Goal: Information Seeking & Learning: Find contact information

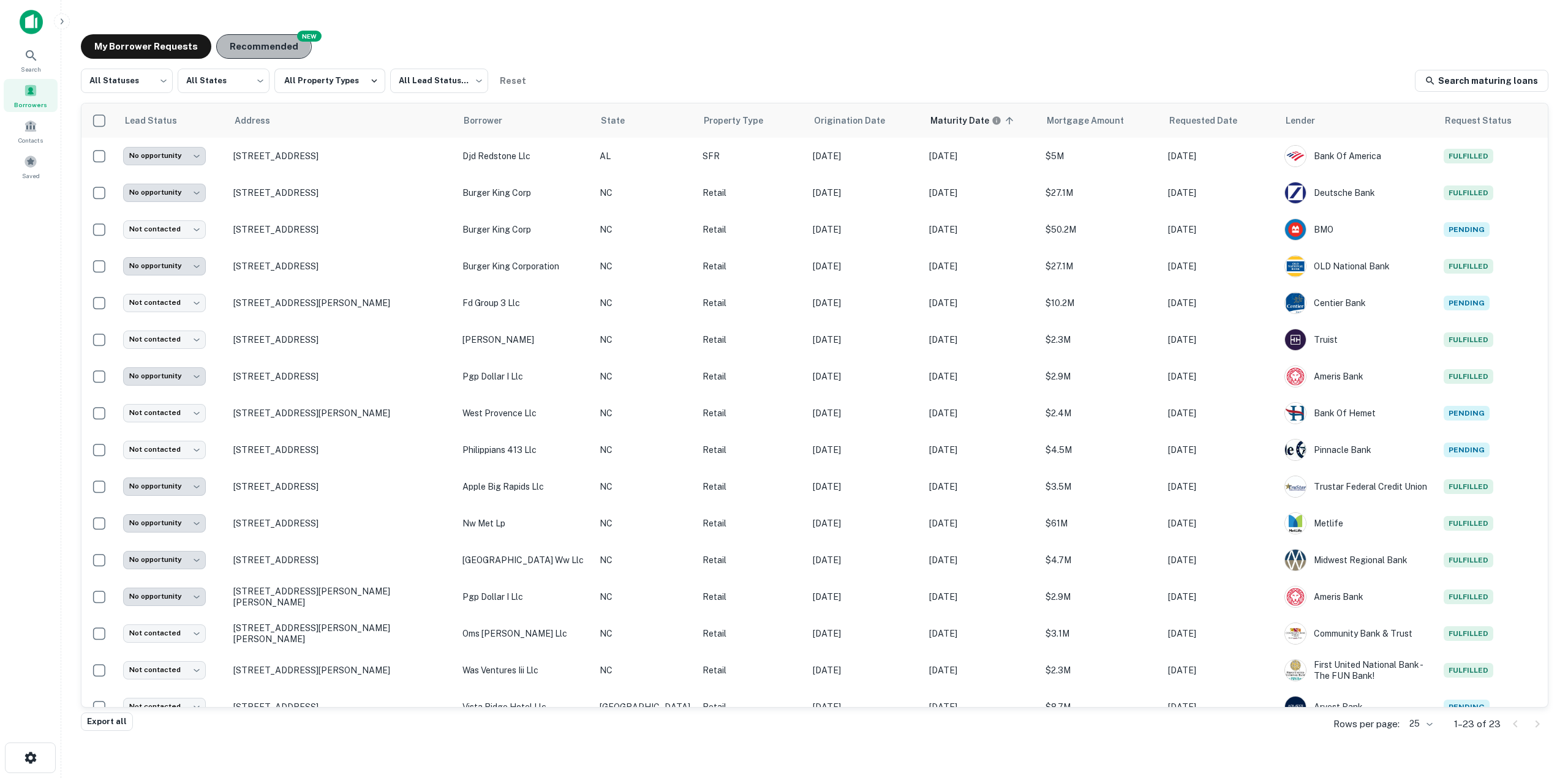
click at [243, 43] on button "Recommended" at bounding box center [264, 47] width 96 height 25
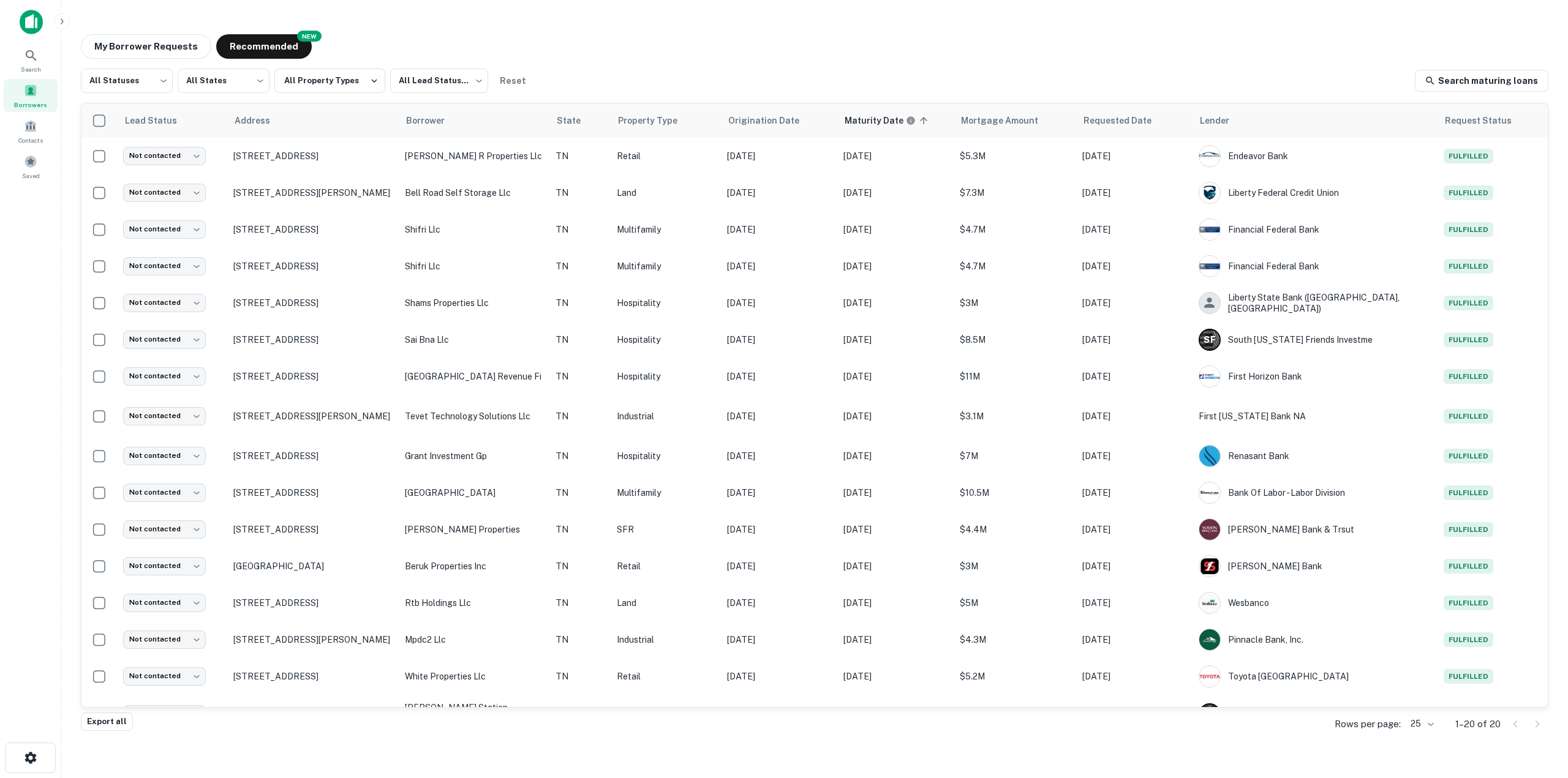
drag, startPoint x: 278, startPoint y: 234, endPoint x: 565, endPoint y: 40, distance: 346.4
click at [565, 39] on div "My Borrower Requests NEW Recommended" at bounding box center [814, 47] width 1467 height 25
drag, startPoint x: 457, startPoint y: 261, endPoint x: 701, endPoint y: 50, distance: 322.6
click at [701, 50] on div "My Borrower Requests NEW Recommended" at bounding box center [814, 47] width 1467 height 25
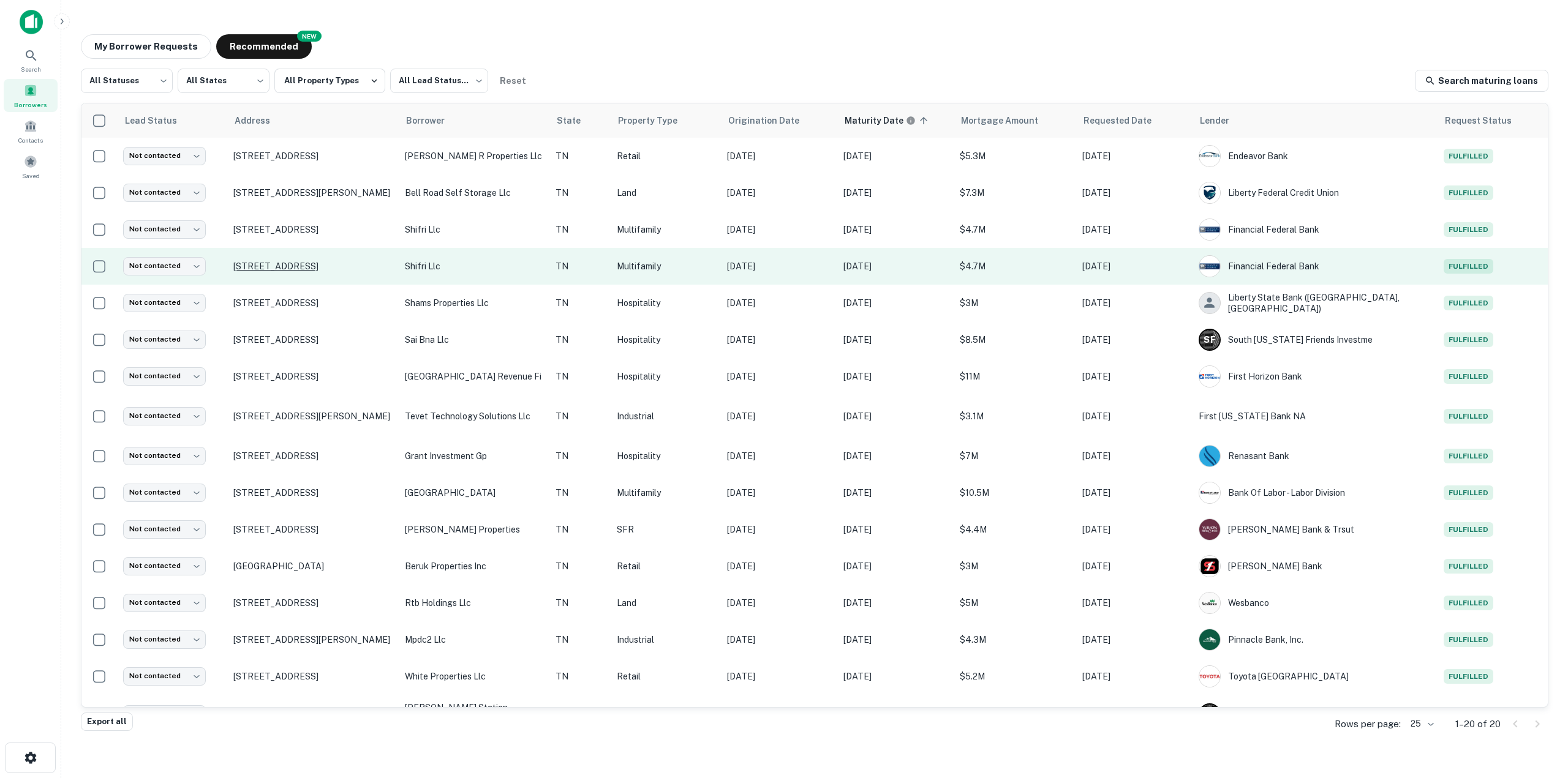
click at [323, 270] on p "[STREET_ADDRESS]" at bounding box center [312, 266] width 159 height 11
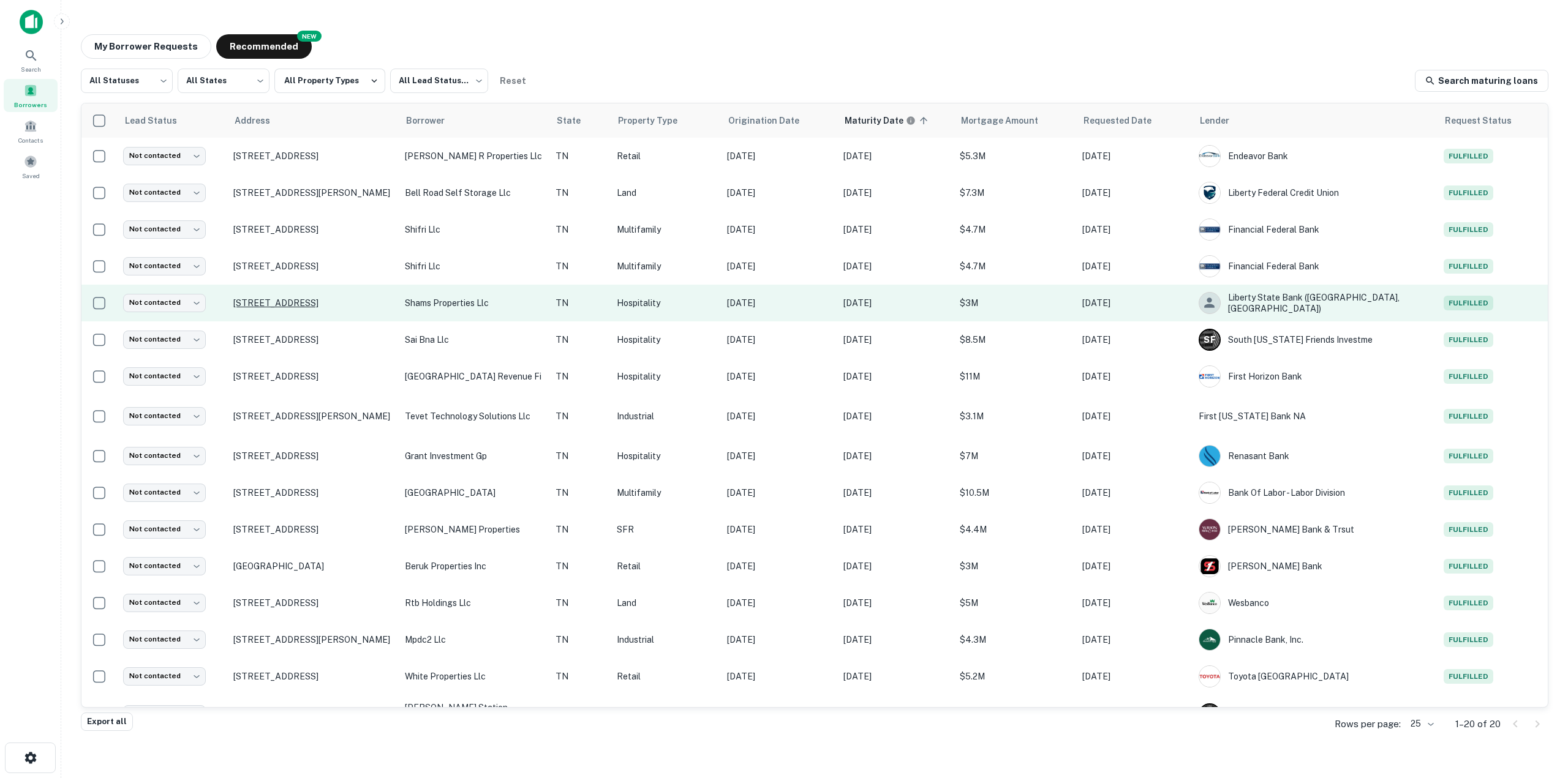
click at [281, 308] on p "[STREET_ADDRESS]" at bounding box center [312, 303] width 159 height 11
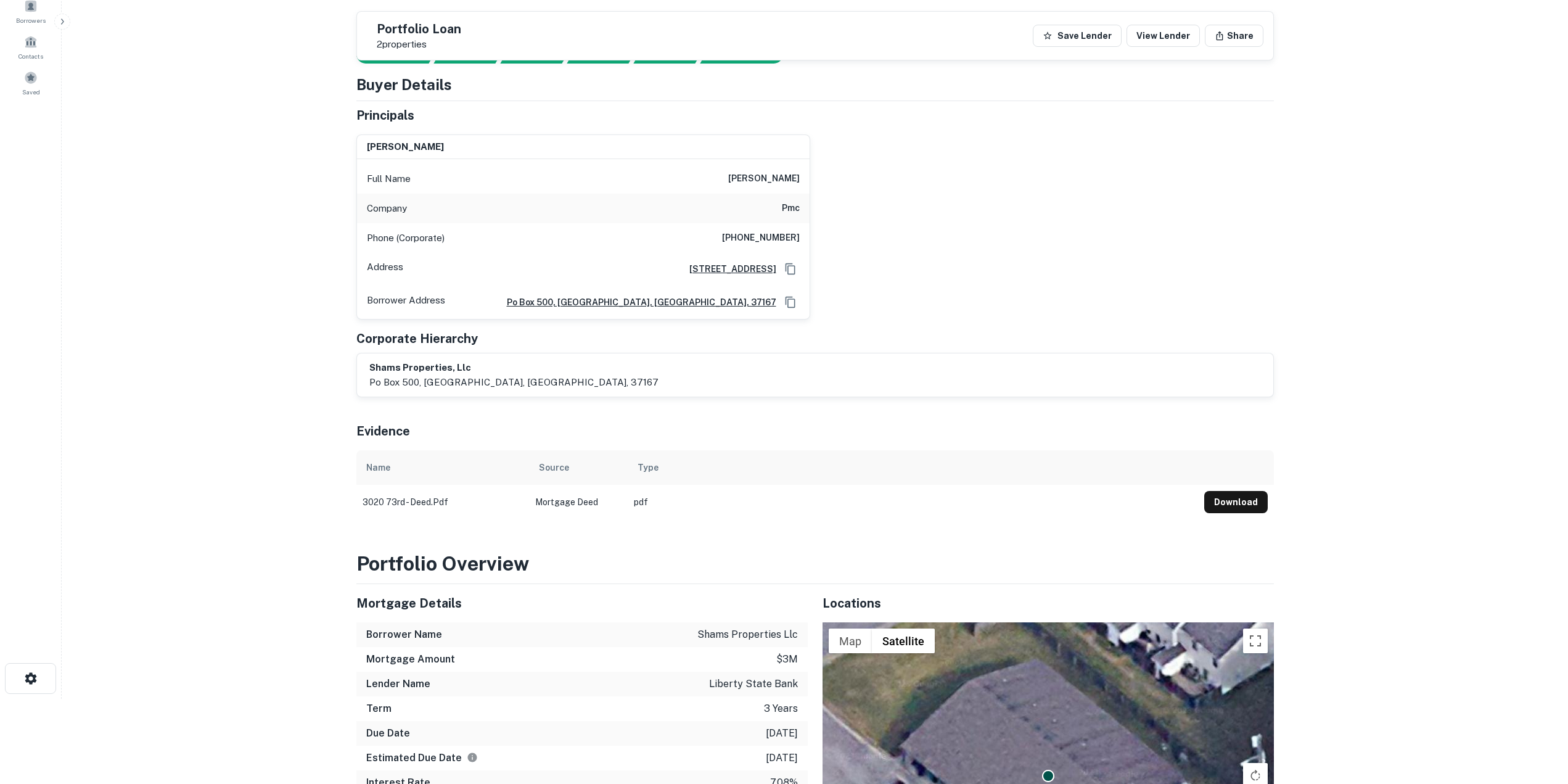
scroll to position [62, 0]
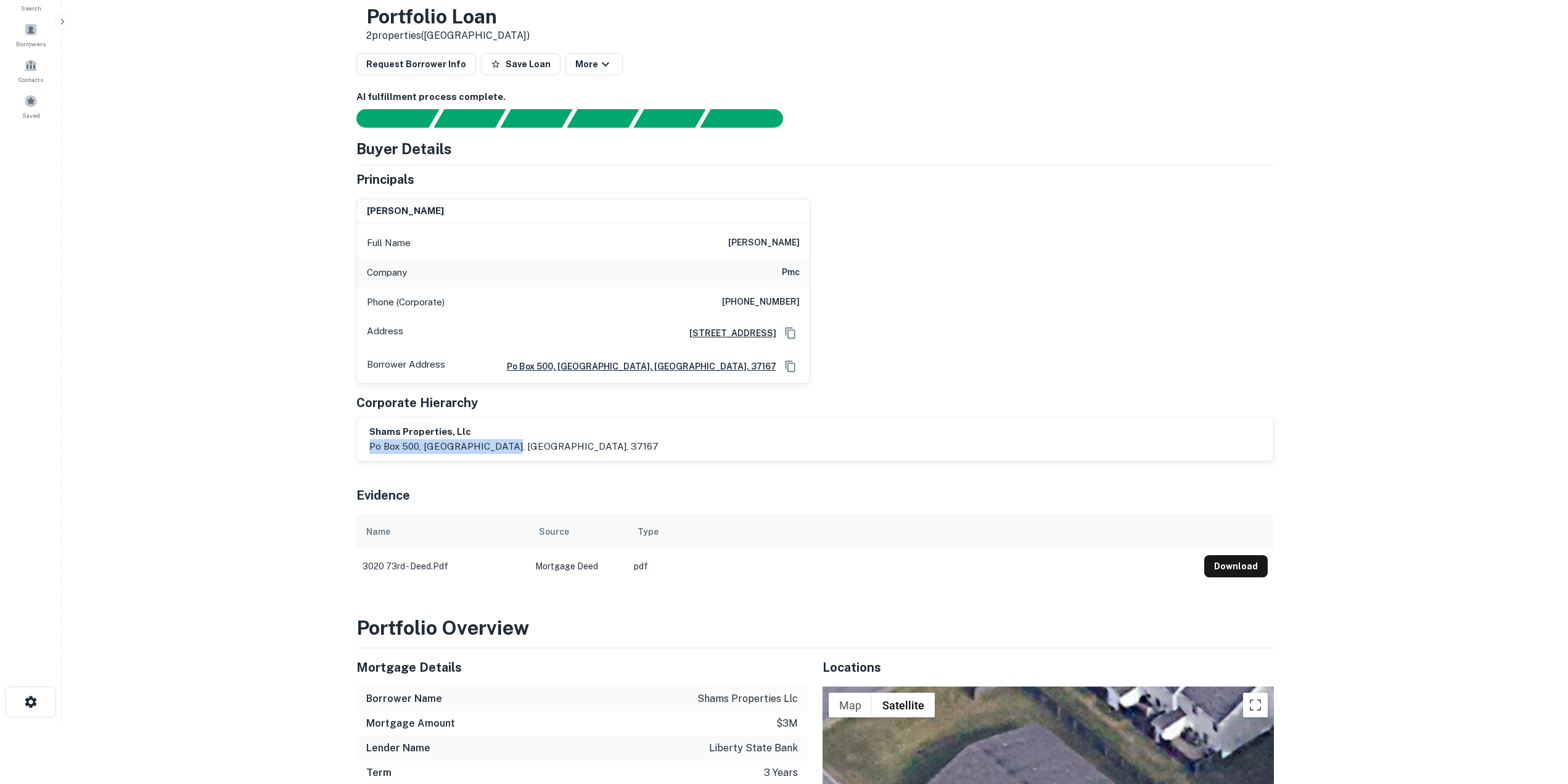
drag, startPoint x: 510, startPoint y: 451, endPoint x: 339, endPoint y: 452, distance: 171.0
click at [339, 452] on main "Back to borrower requests Loan Details Portfolio Loan 2 properties ([GEOGRAPHIC…" at bounding box center [815, 330] width 1506 height 784
copy p "po box 500, [GEOGRAPHIC_DATA], [GEOGRAPHIC_DATA], 37167"
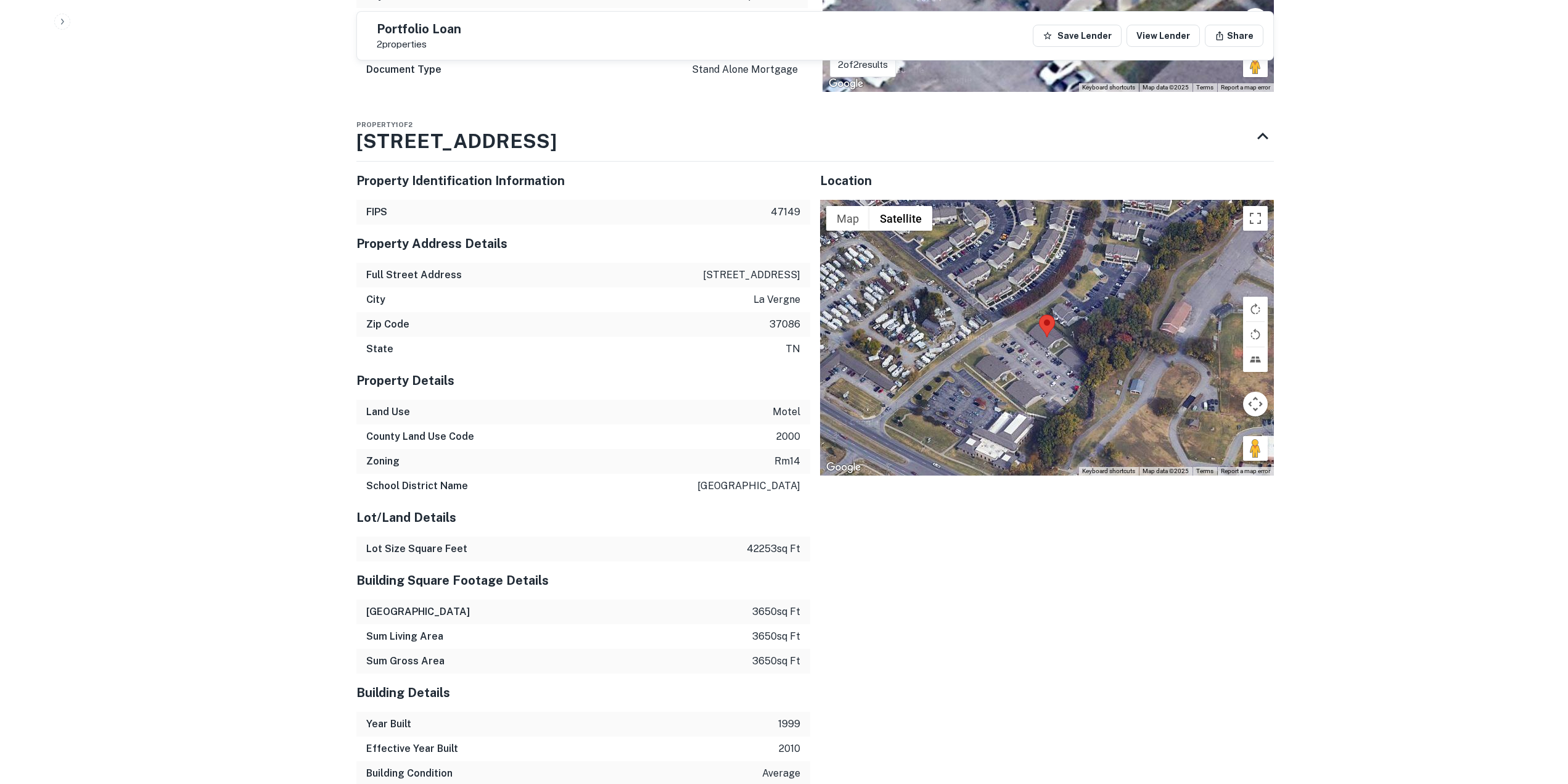
scroll to position [925, 0]
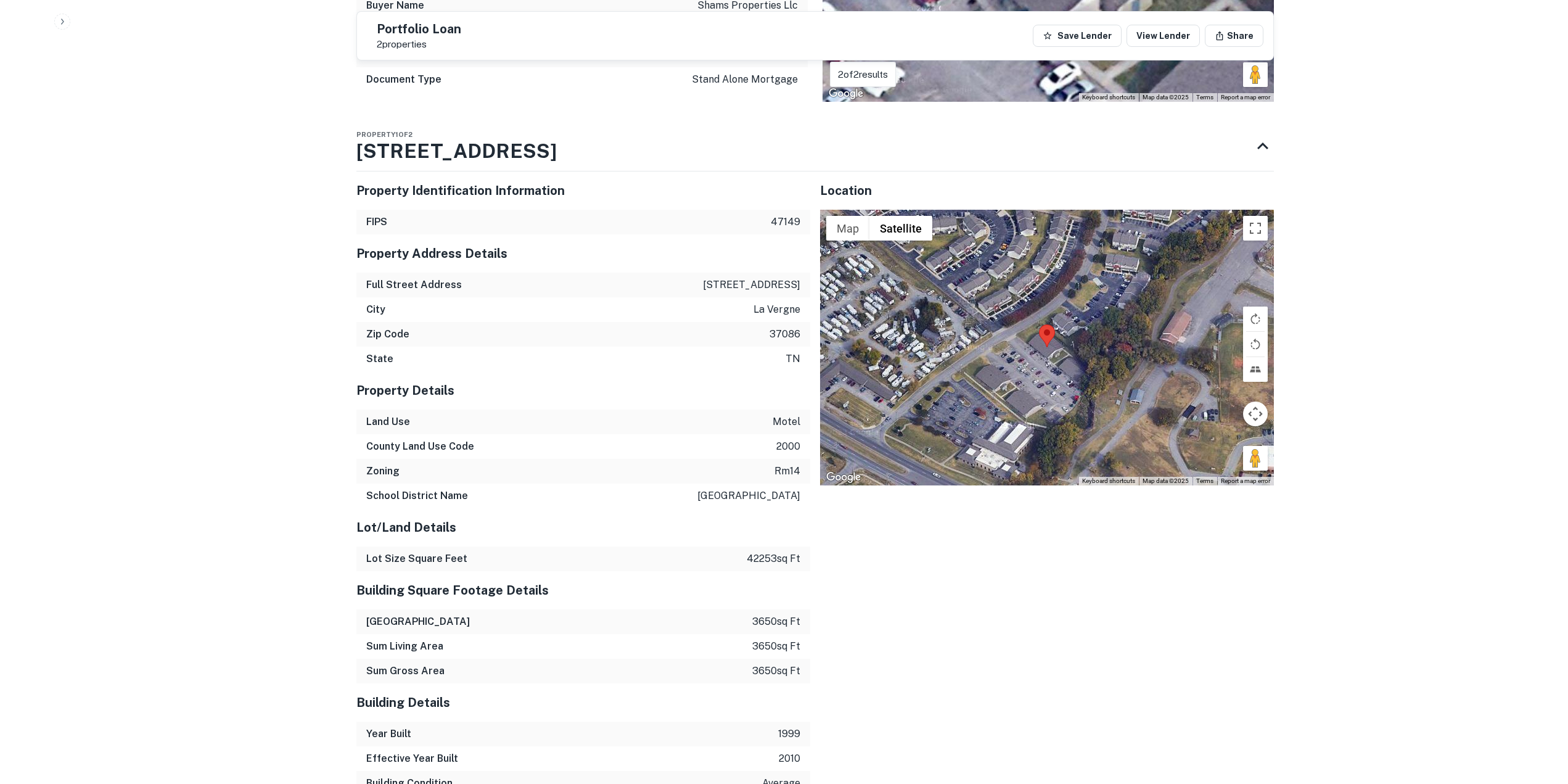
drag, startPoint x: 516, startPoint y: 160, endPoint x: 336, endPoint y: 154, distance: 180.1
click at [1262, 152] on icon at bounding box center [1263, 147] width 22 height 22
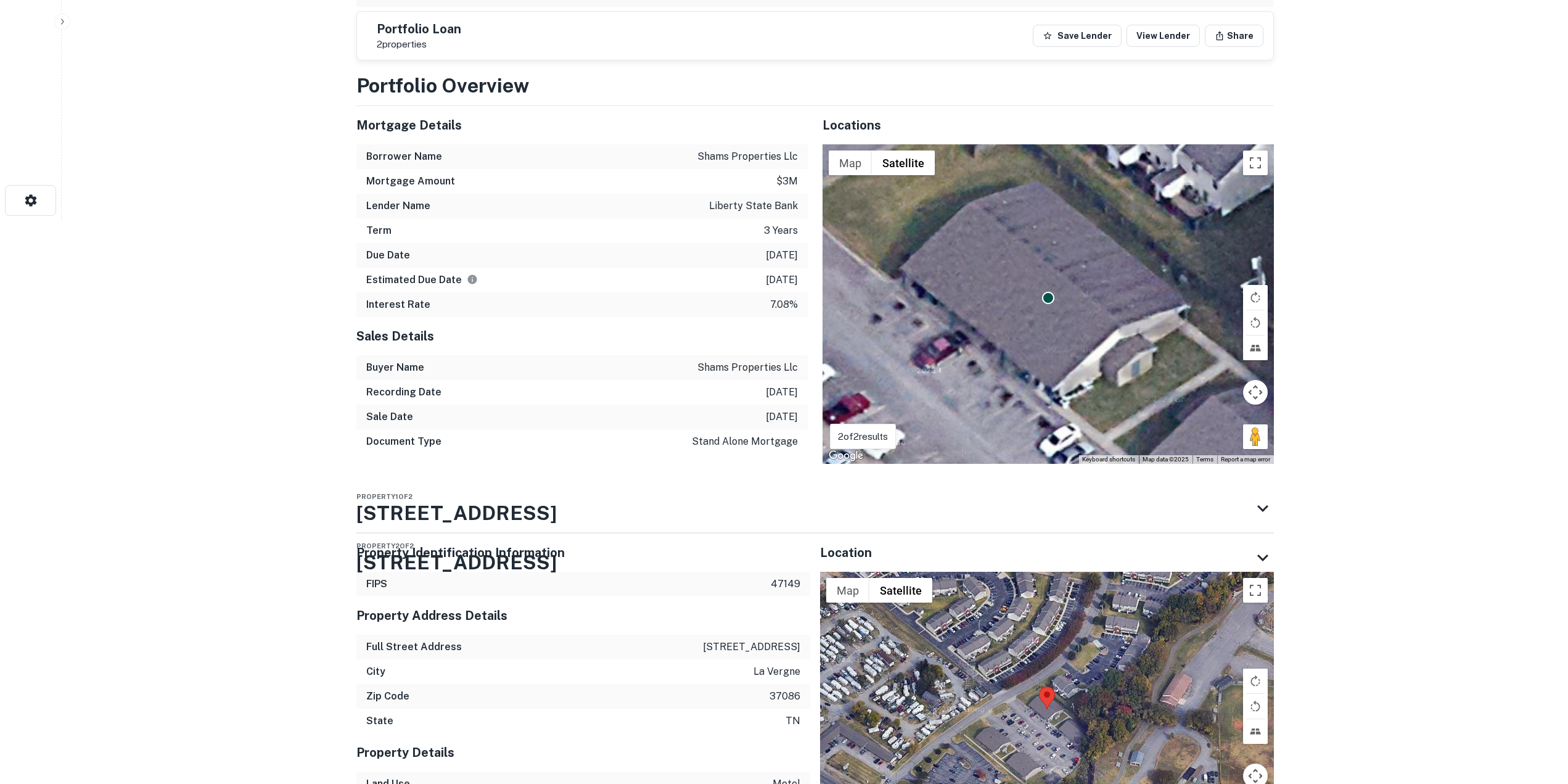
scroll to position [422, 0]
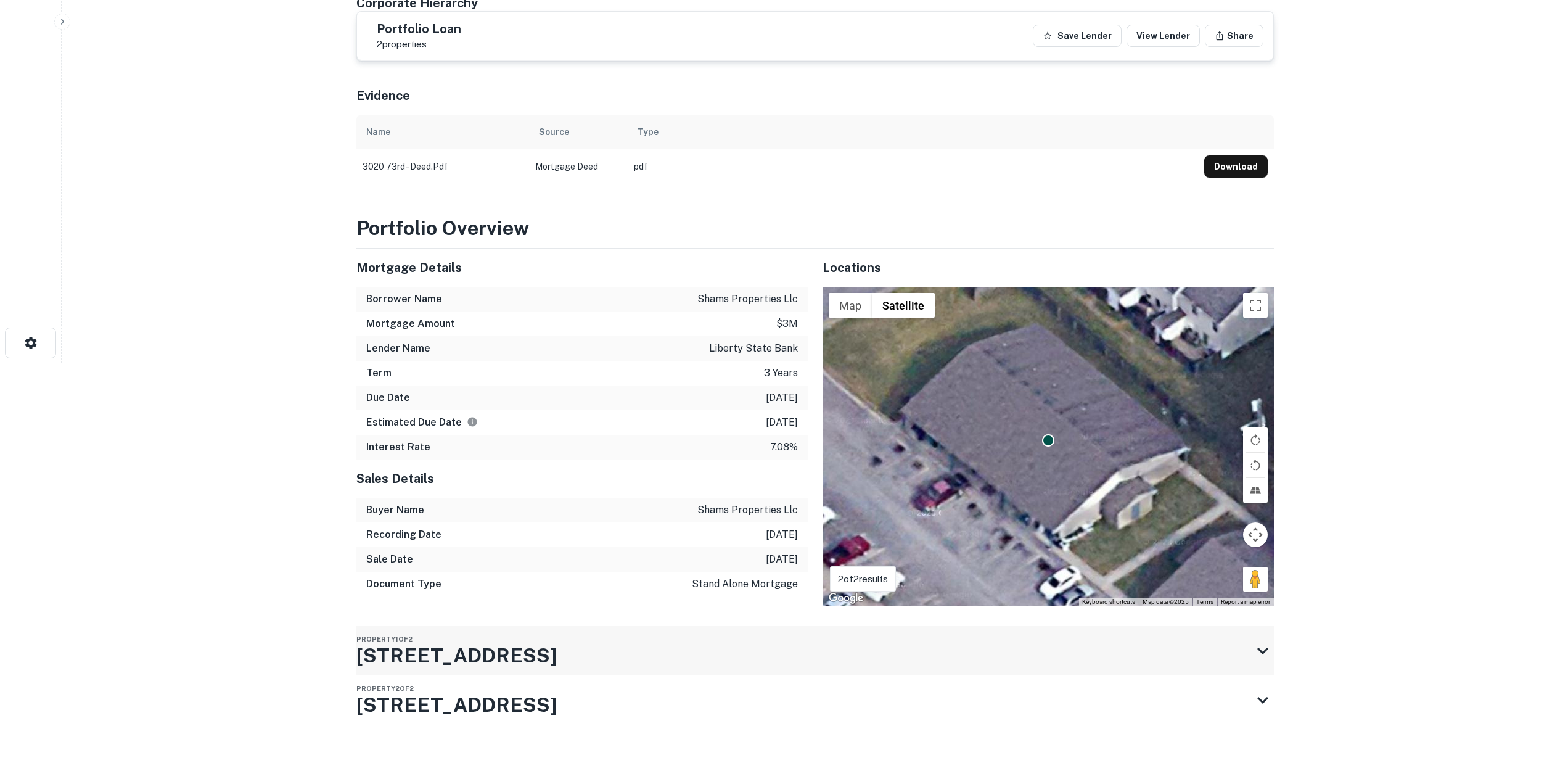
click at [653, 633] on div "Property 1 of 2 [STREET_ADDRESS]" at bounding box center [804, 650] width 895 height 49
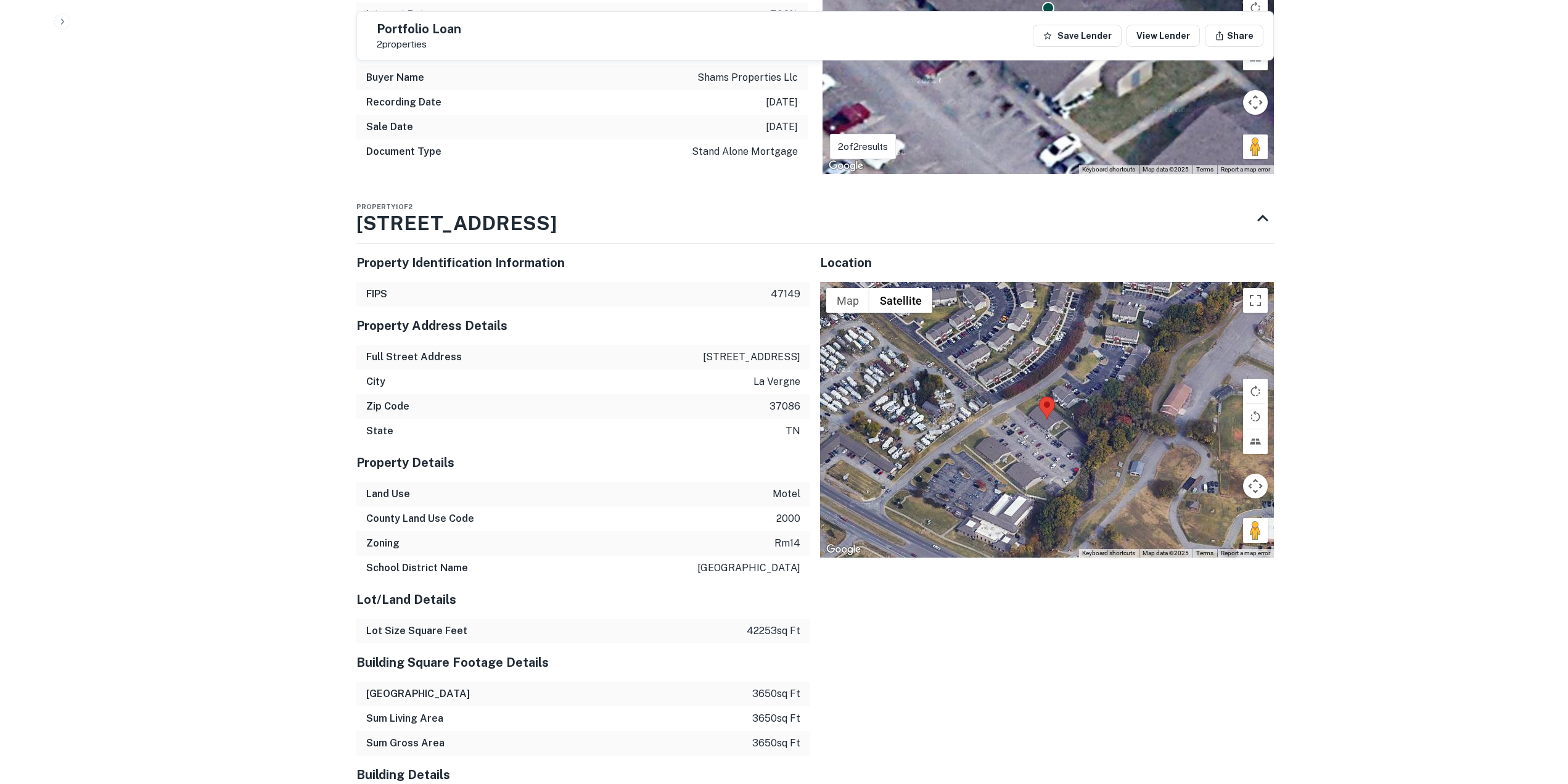
scroll to position [835, 0]
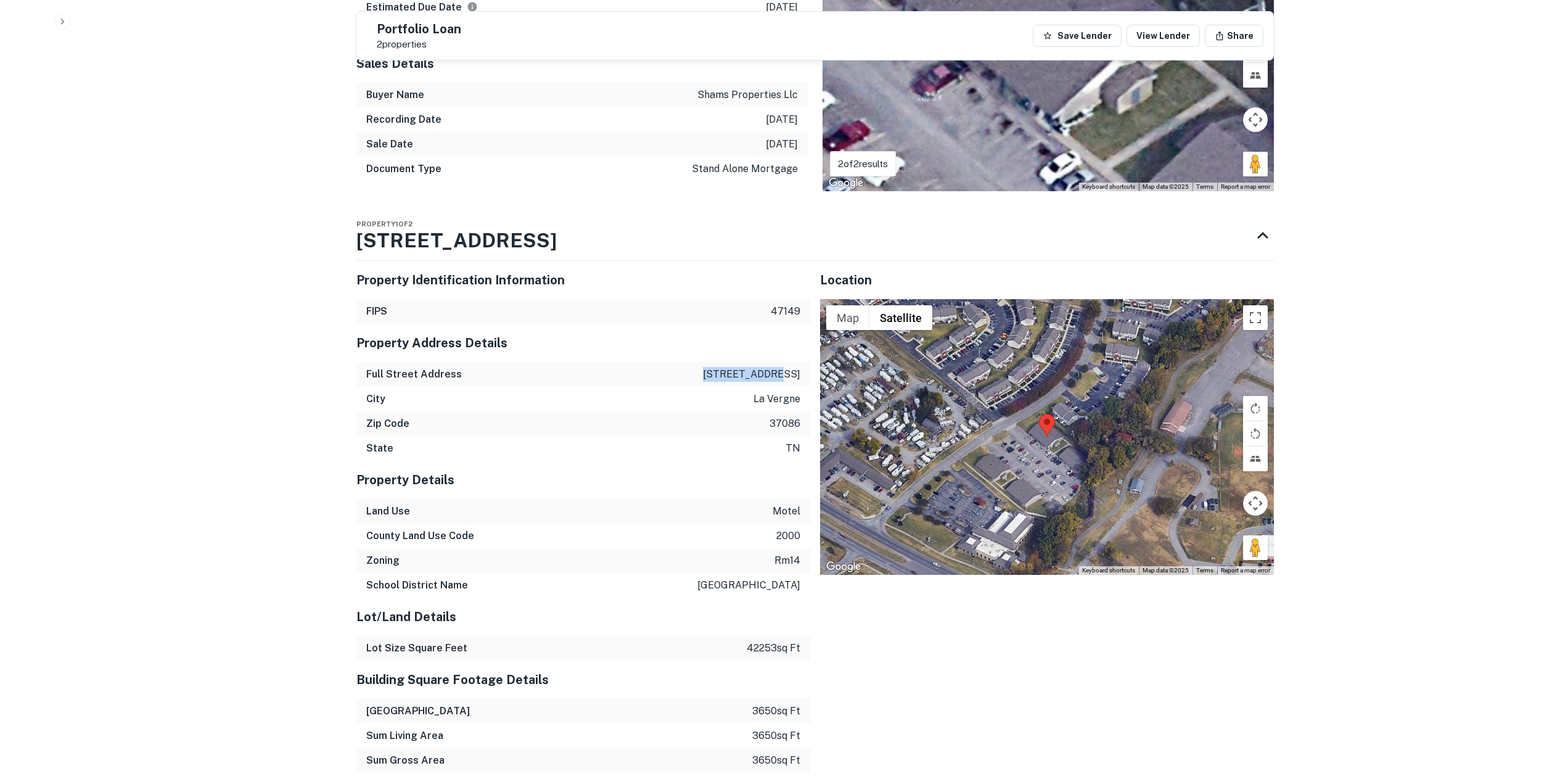
drag, startPoint x: 734, startPoint y: 374, endPoint x: 799, endPoint y: 374, distance: 65.0
click at [799, 374] on p "[STREET_ADDRESS]" at bounding box center [752, 374] width 97 height 15
copy p "[STREET_ADDRESS]"
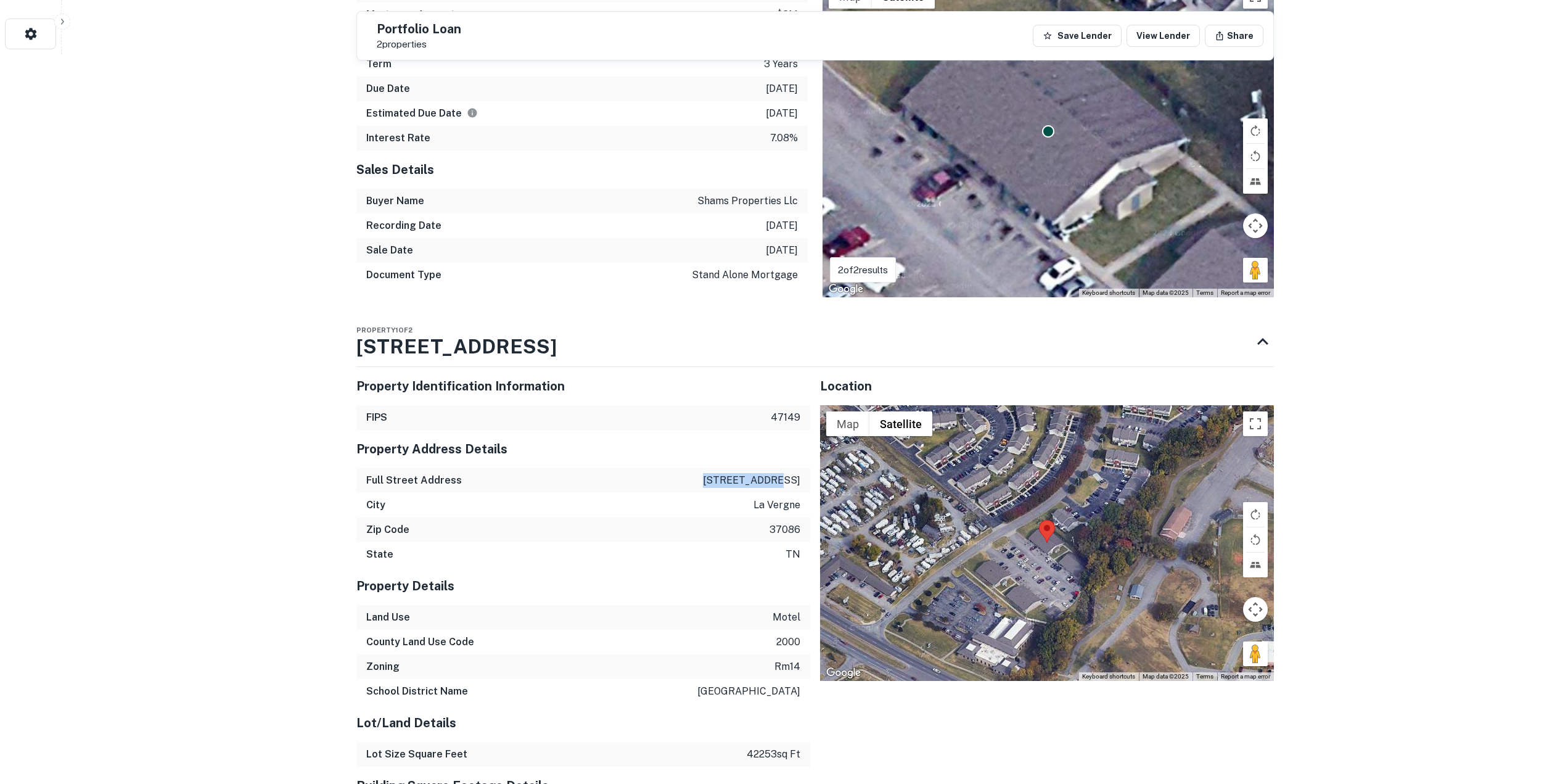
scroll to position [589, 0]
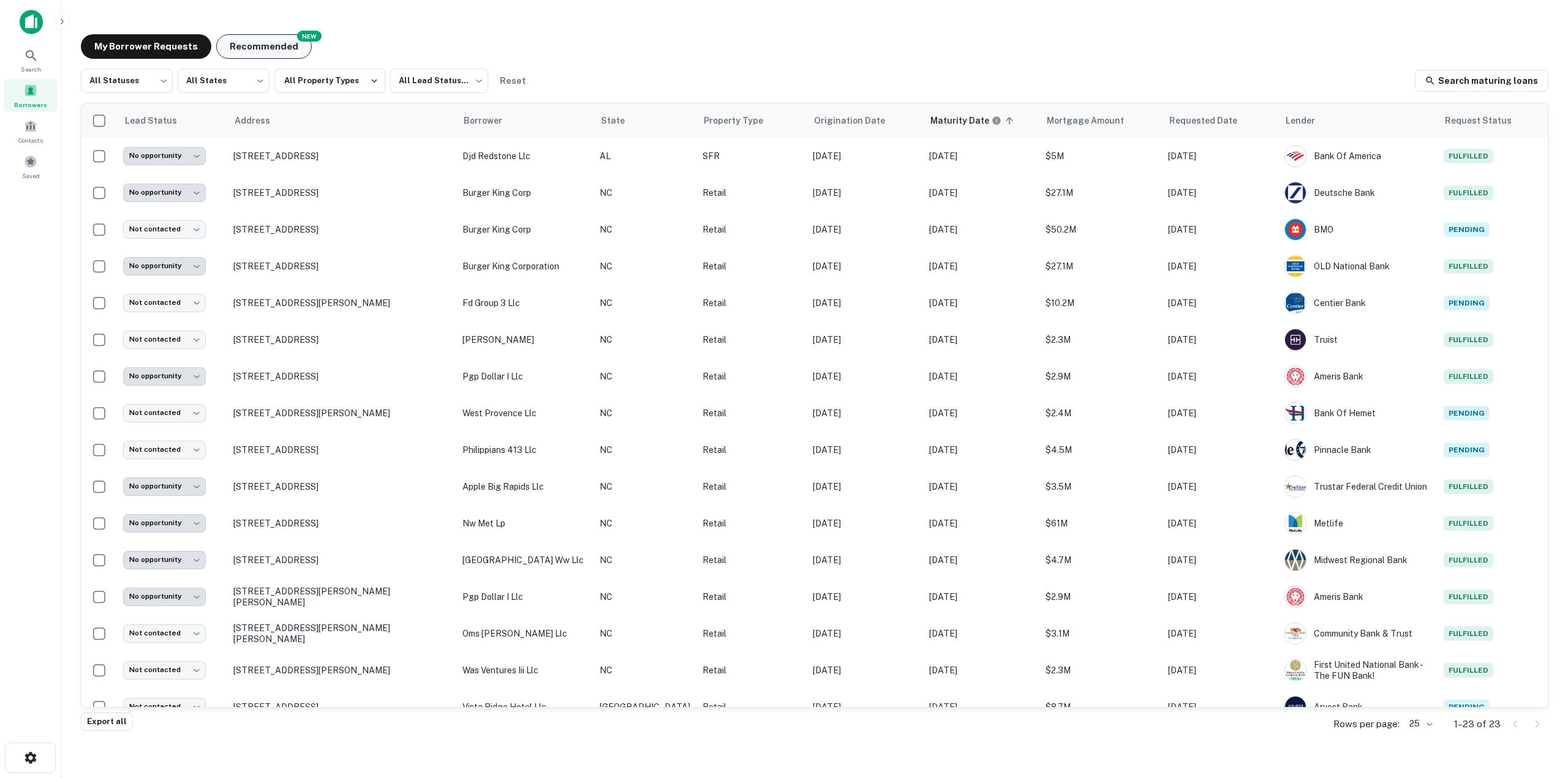
click at [261, 42] on button "Recommended" at bounding box center [264, 47] width 96 height 25
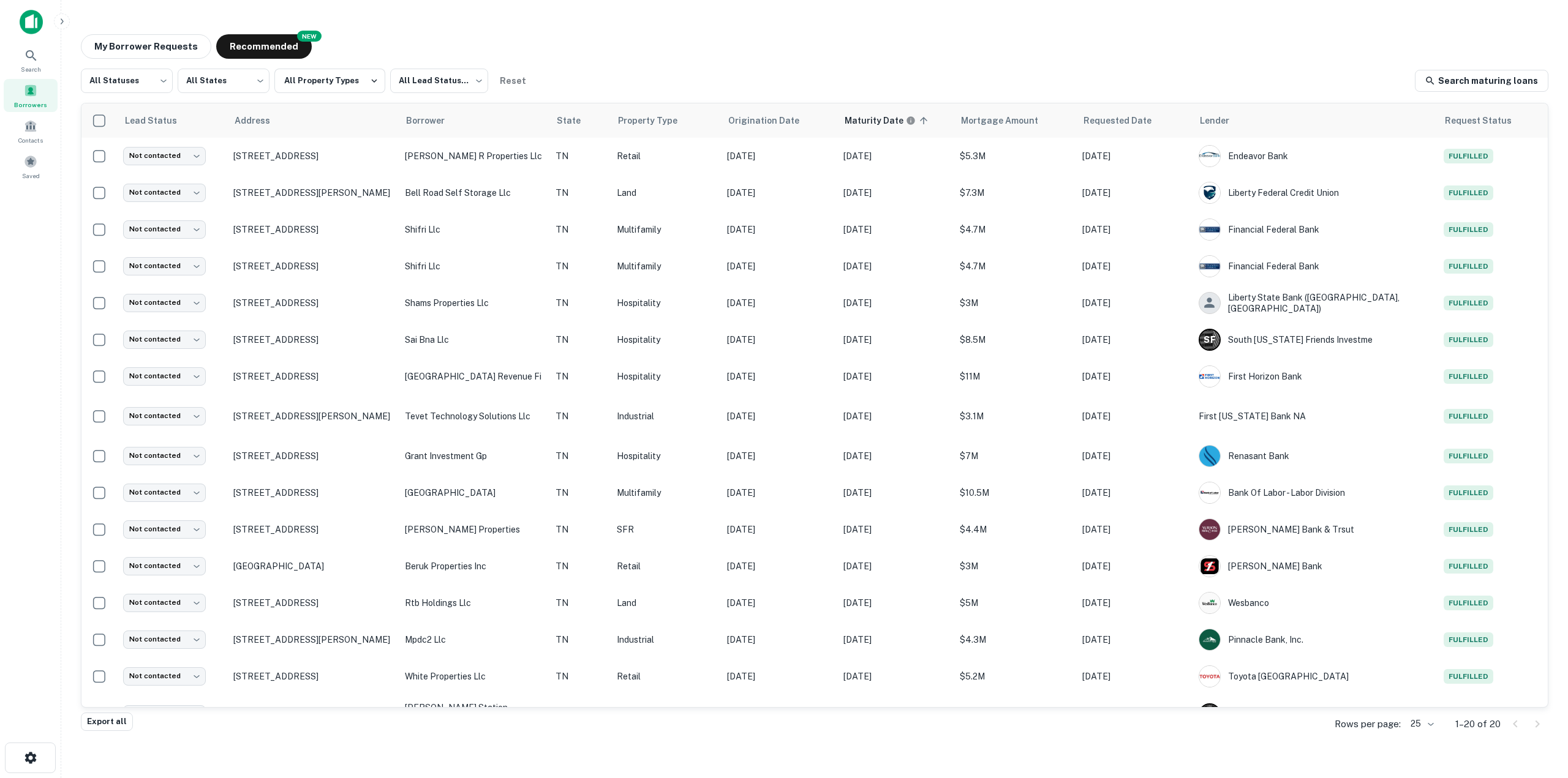
click at [1176, 768] on main "My Borrower Requests NEW Recommended All Statuses *** ​ All States *** ​ All Pr…" at bounding box center [814, 389] width 1507 height 778
click at [1260, 748] on main "My Borrower Requests NEW Recommended All Statuses *** ​ All States *** ​ All Pr…" at bounding box center [814, 389] width 1507 height 778
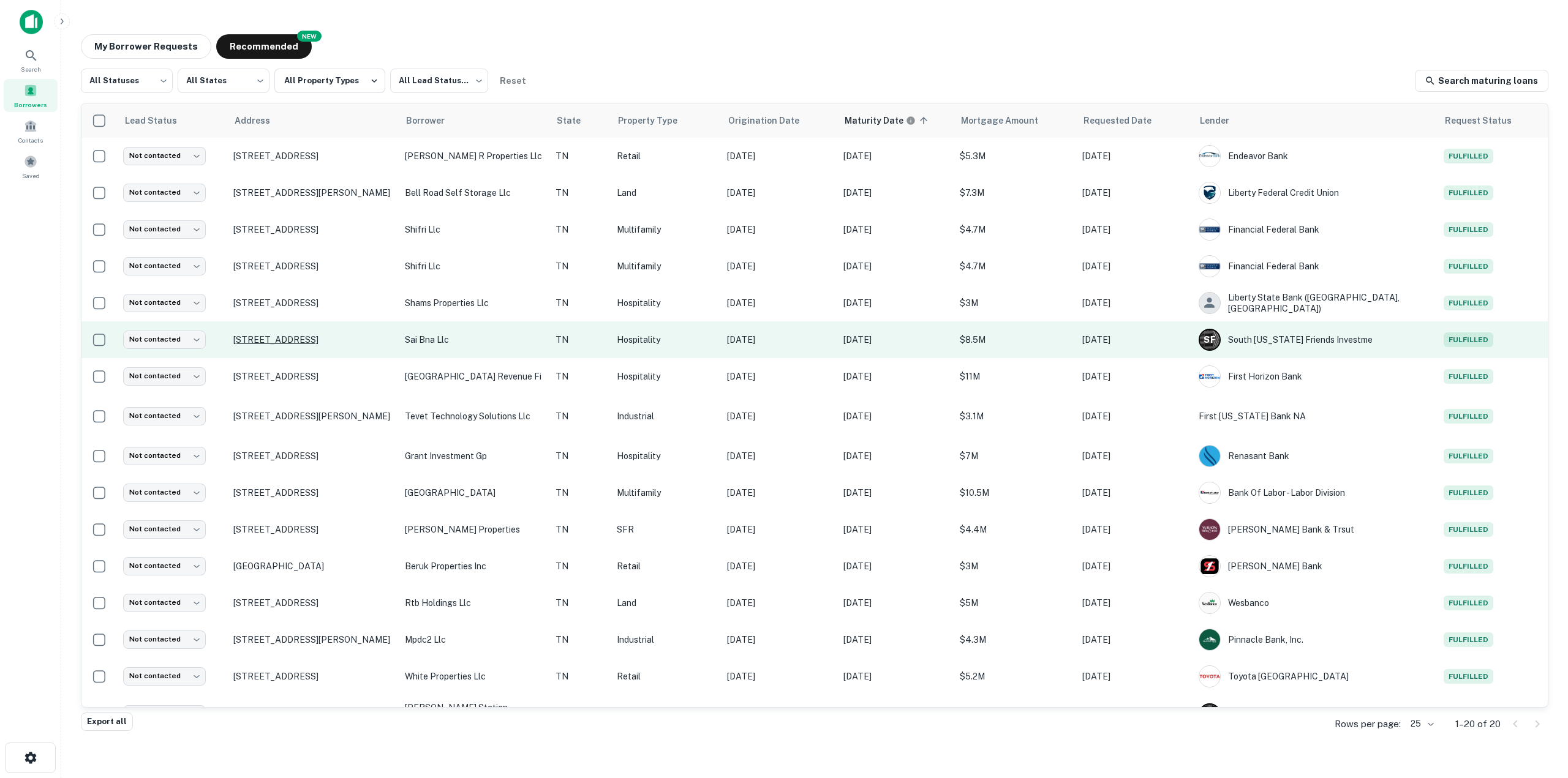
click at [355, 339] on p "[STREET_ADDRESS]" at bounding box center [312, 340] width 159 height 11
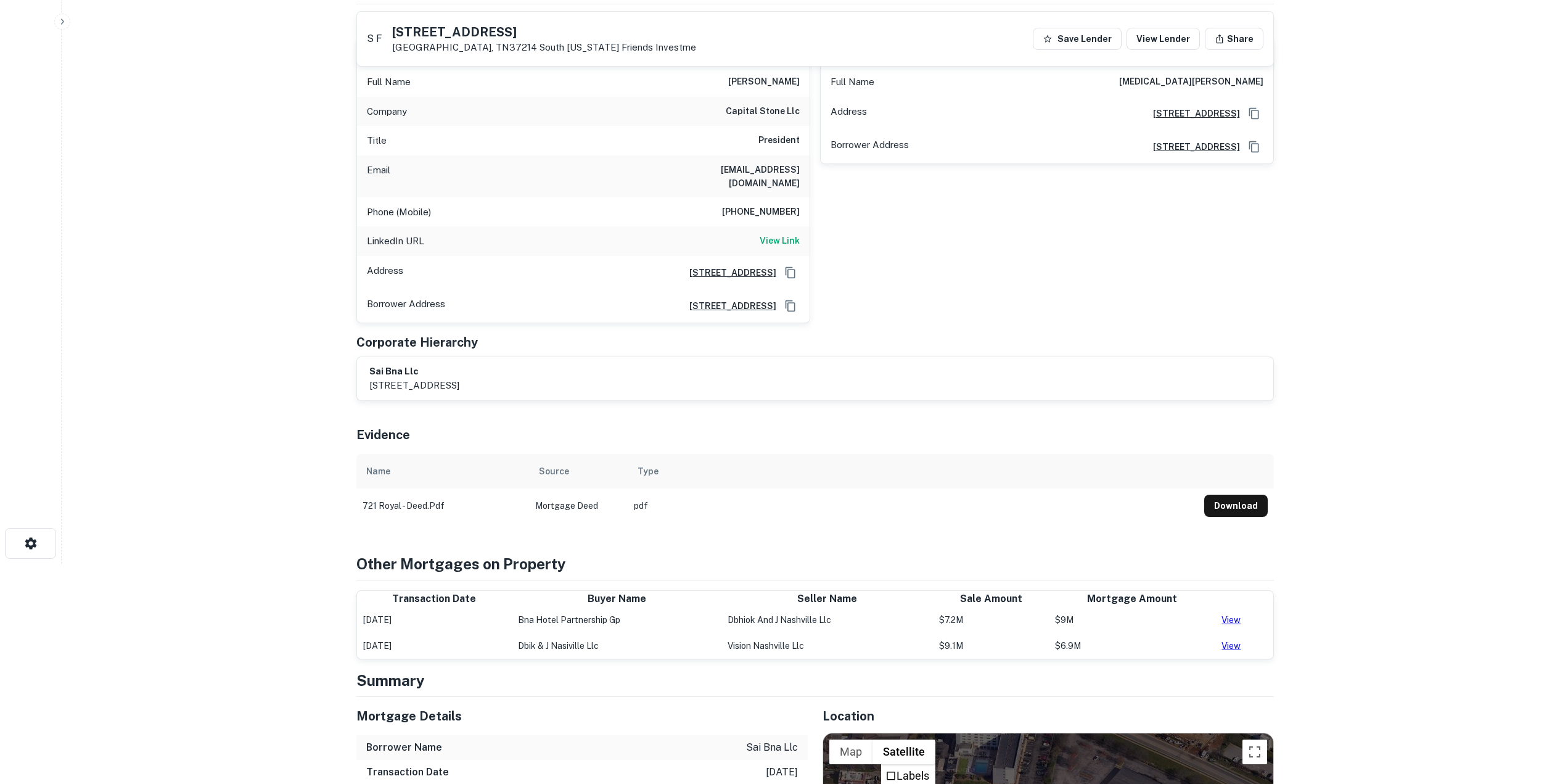
scroll to position [35, 0]
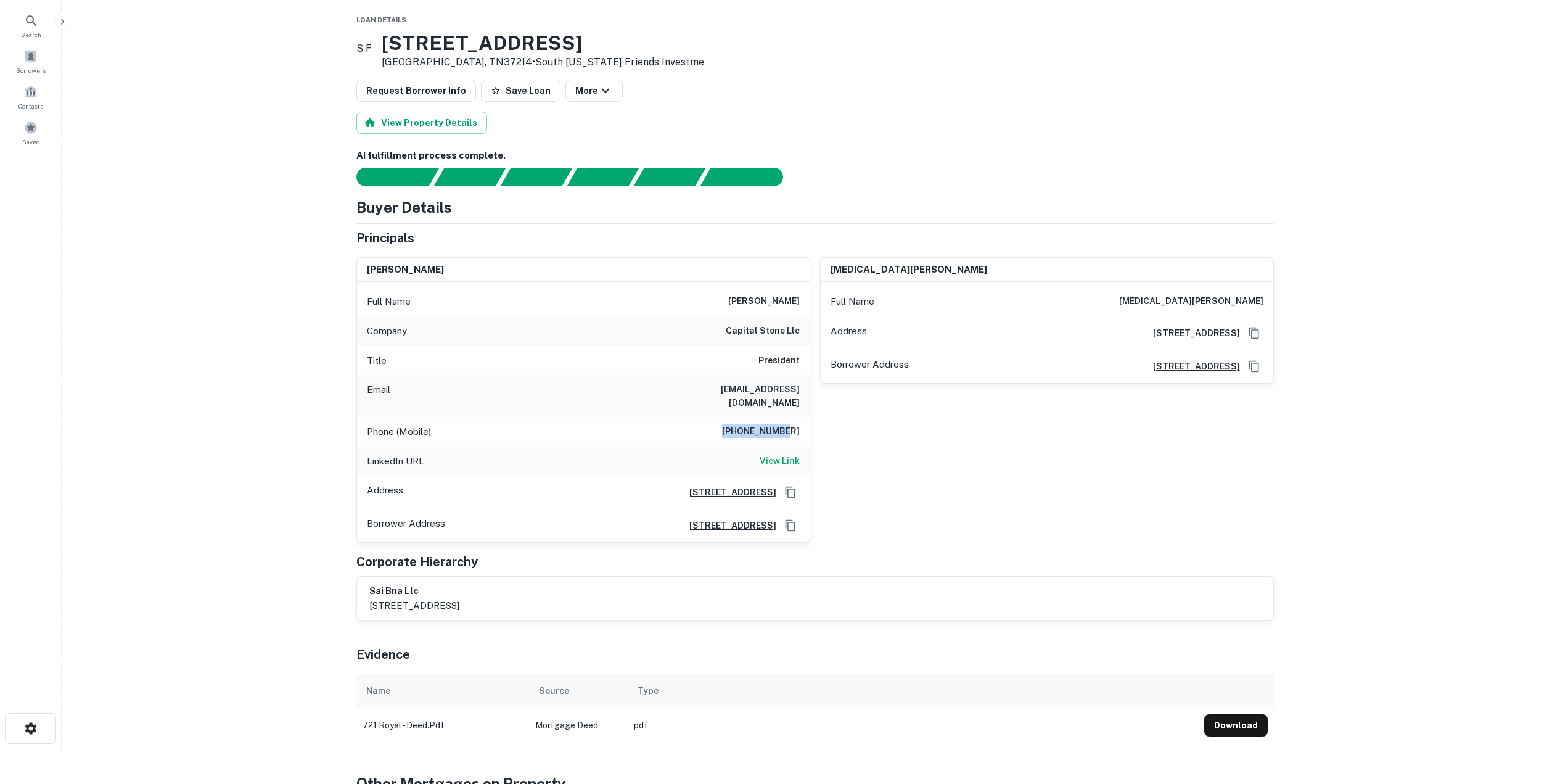
drag, startPoint x: 740, startPoint y: 424, endPoint x: 803, endPoint y: 426, distance: 63.0
click at [803, 426] on div "Phone (Mobile) [PHONE_NUMBER]" at bounding box center [583, 431] width 453 height 30
copy h6 "[PHONE_NUMBER]"
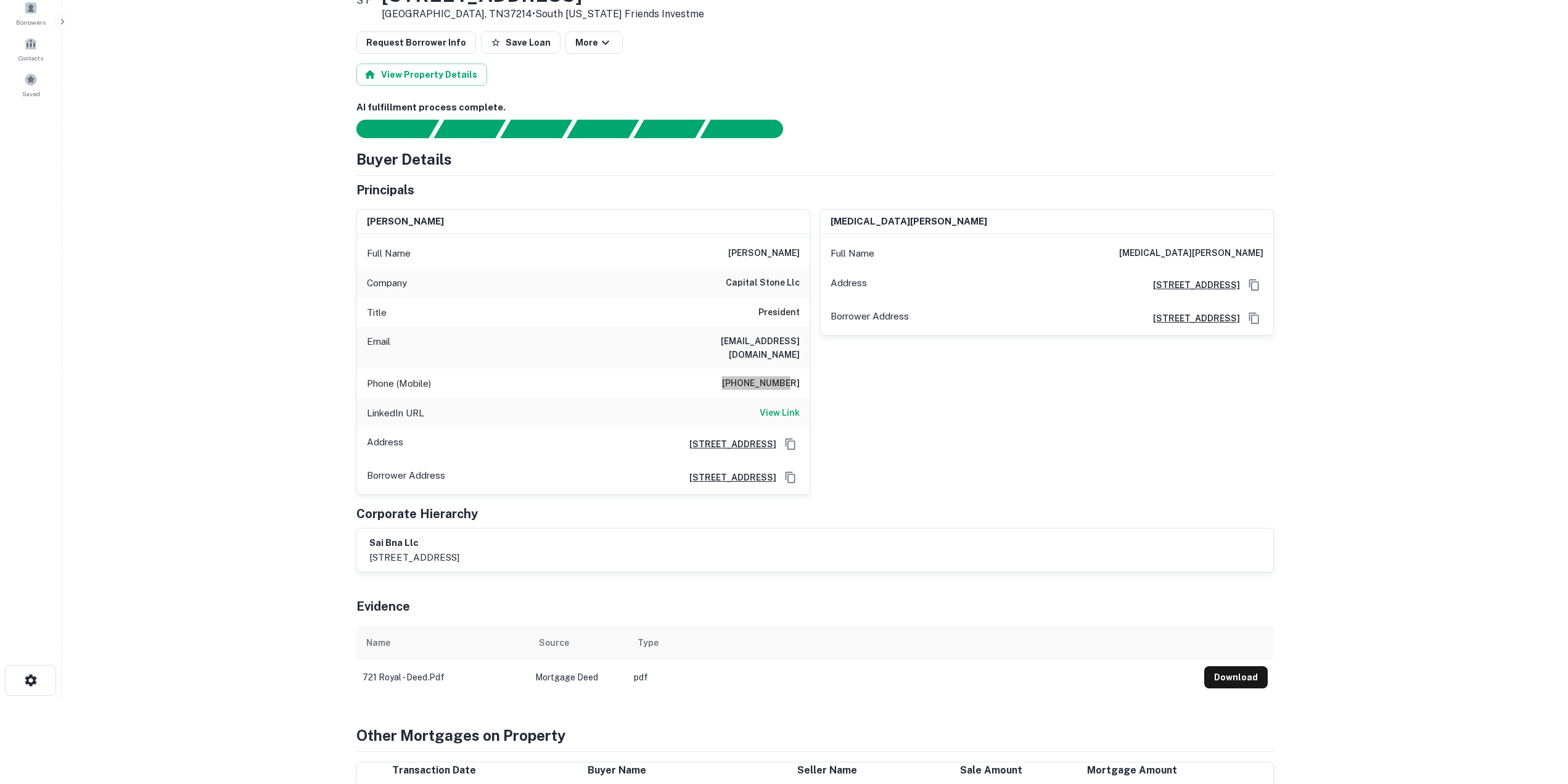
scroll to position [0, 0]
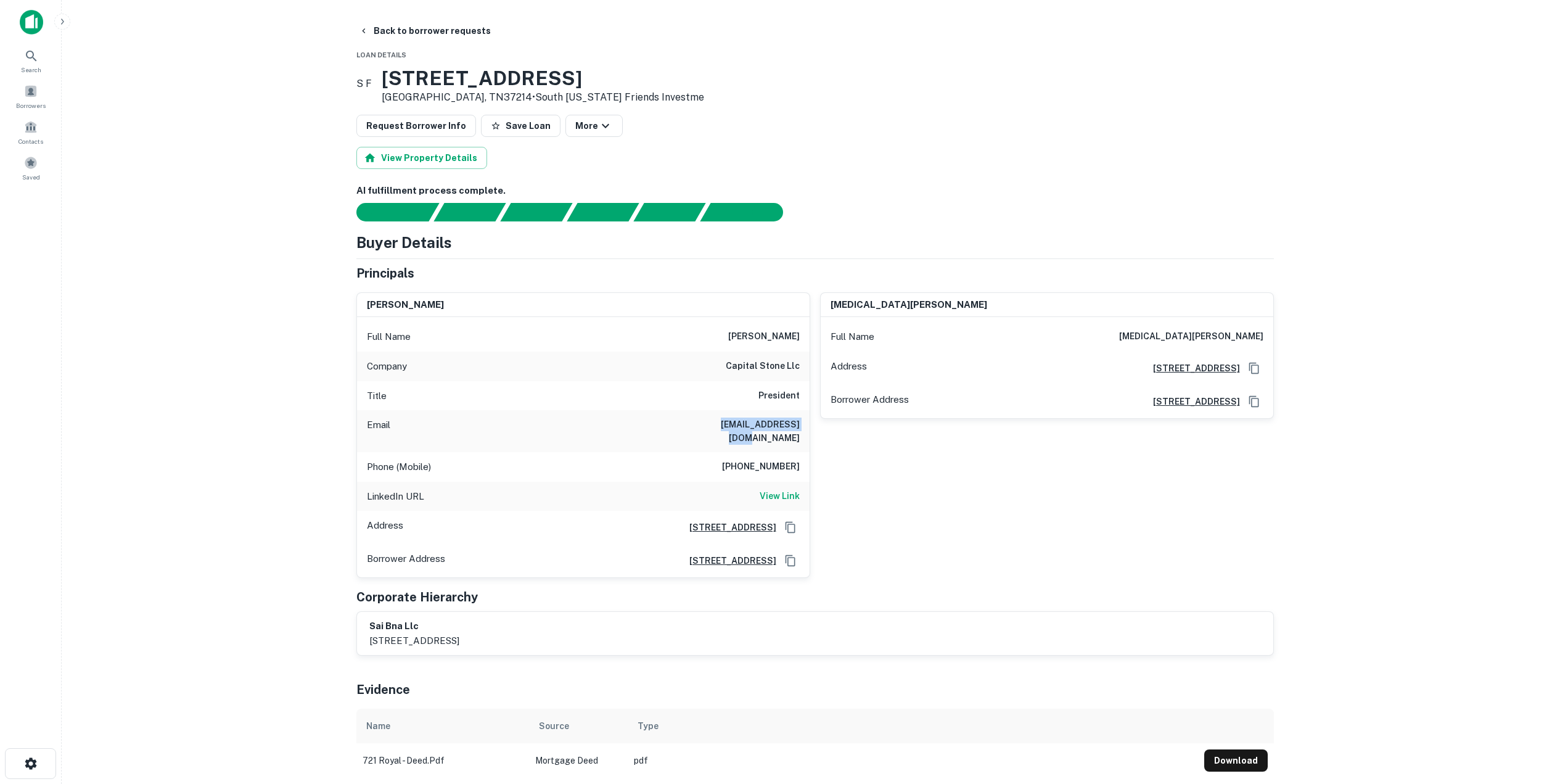
copy h6 "[EMAIL_ADDRESS][DOMAIN_NAME]"
drag, startPoint x: 708, startPoint y: 422, endPoint x: 802, endPoint y: 424, distance: 94.0
click at [802, 424] on div "Email [EMAIL_ADDRESS][DOMAIN_NAME]" at bounding box center [583, 431] width 453 height 42
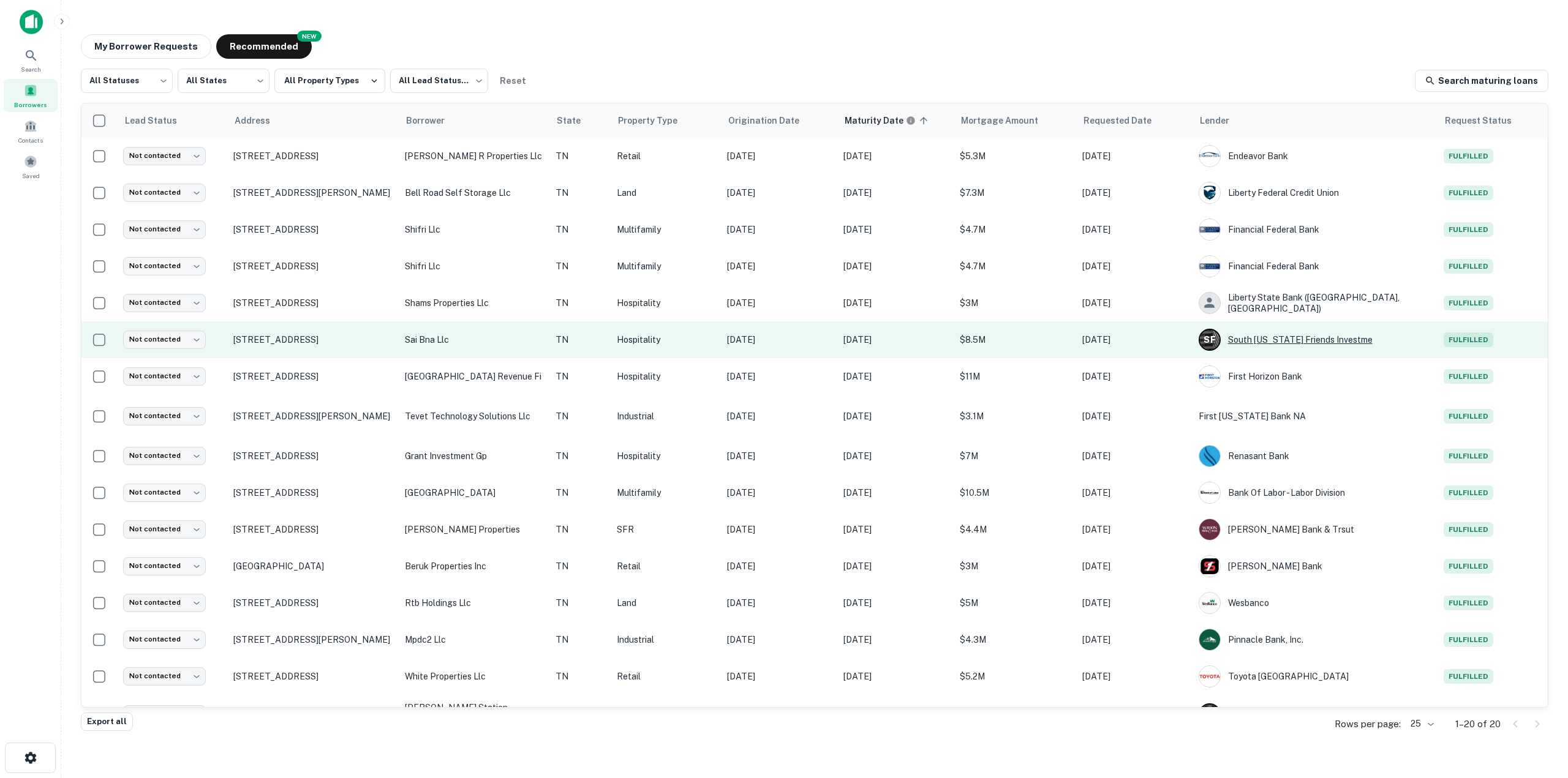
click at [1369, 336] on div "S F South [US_STATE] Friends Investme" at bounding box center [1315, 340] width 233 height 22
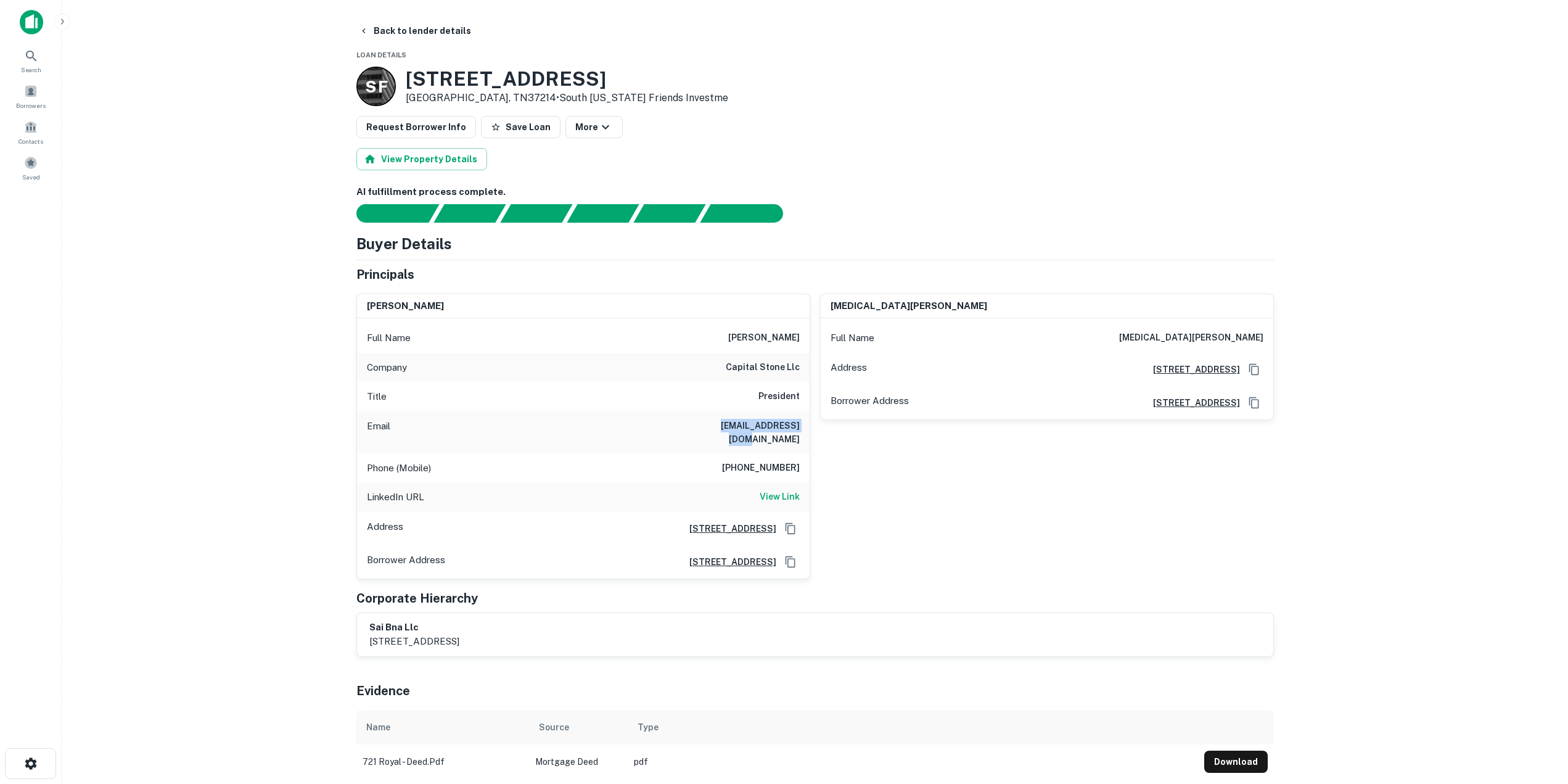
drag, startPoint x: 696, startPoint y: 430, endPoint x: 802, endPoint y: 439, distance: 106.4
click at [802, 439] on div "Email samirhelmey@aol.com" at bounding box center [583, 432] width 453 height 42
copy h6 "samirhelmey@aol.com"
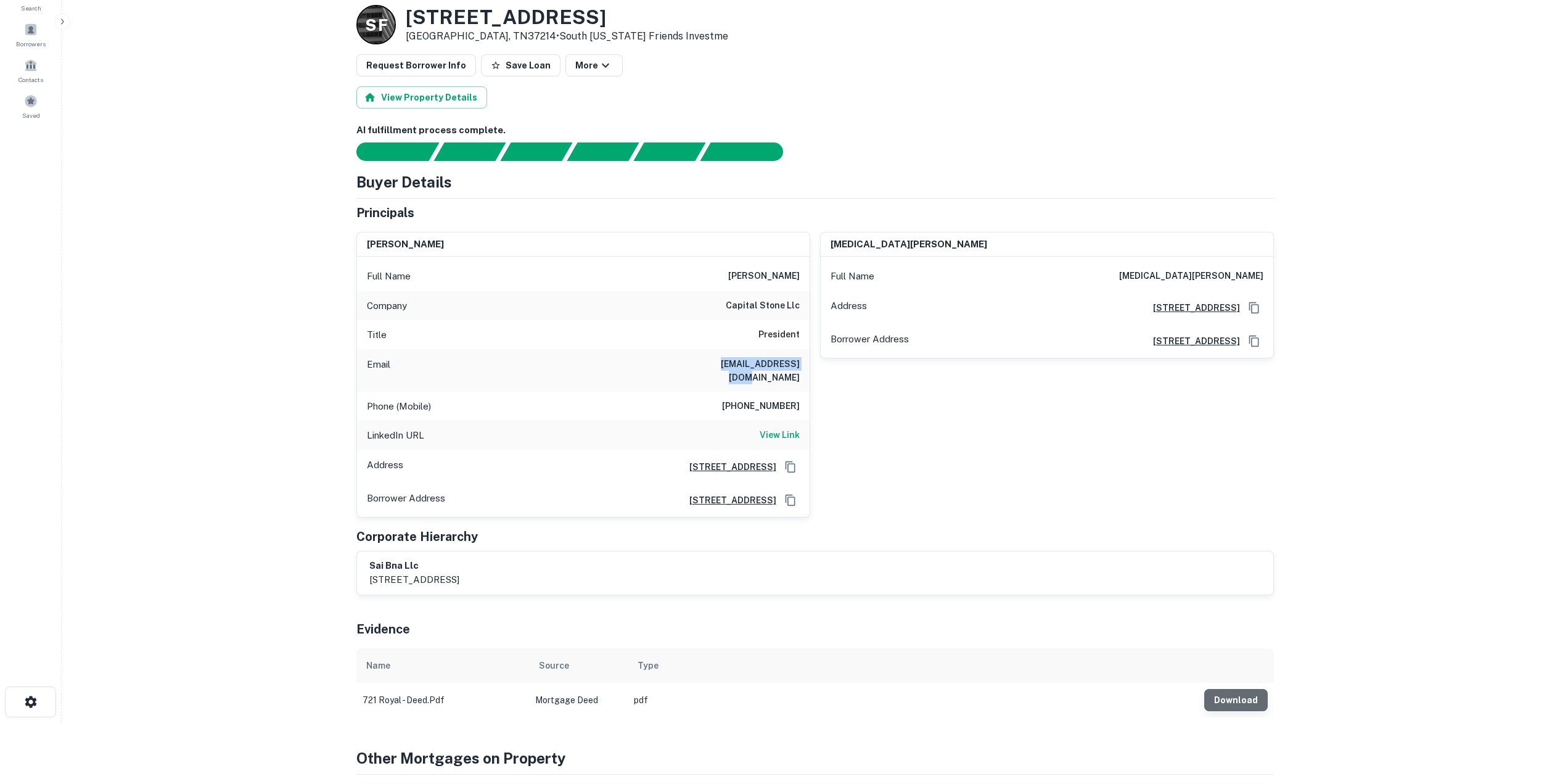
click at [1240, 689] on button "Download" at bounding box center [1236, 700] width 63 height 22
click at [934, 494] on div "nikita zaveri Full Name nikita zaveri Address 721 Royal Pkwy, Nashville, TN3721…" at bounding box center [1042, 369] width 464 height 295
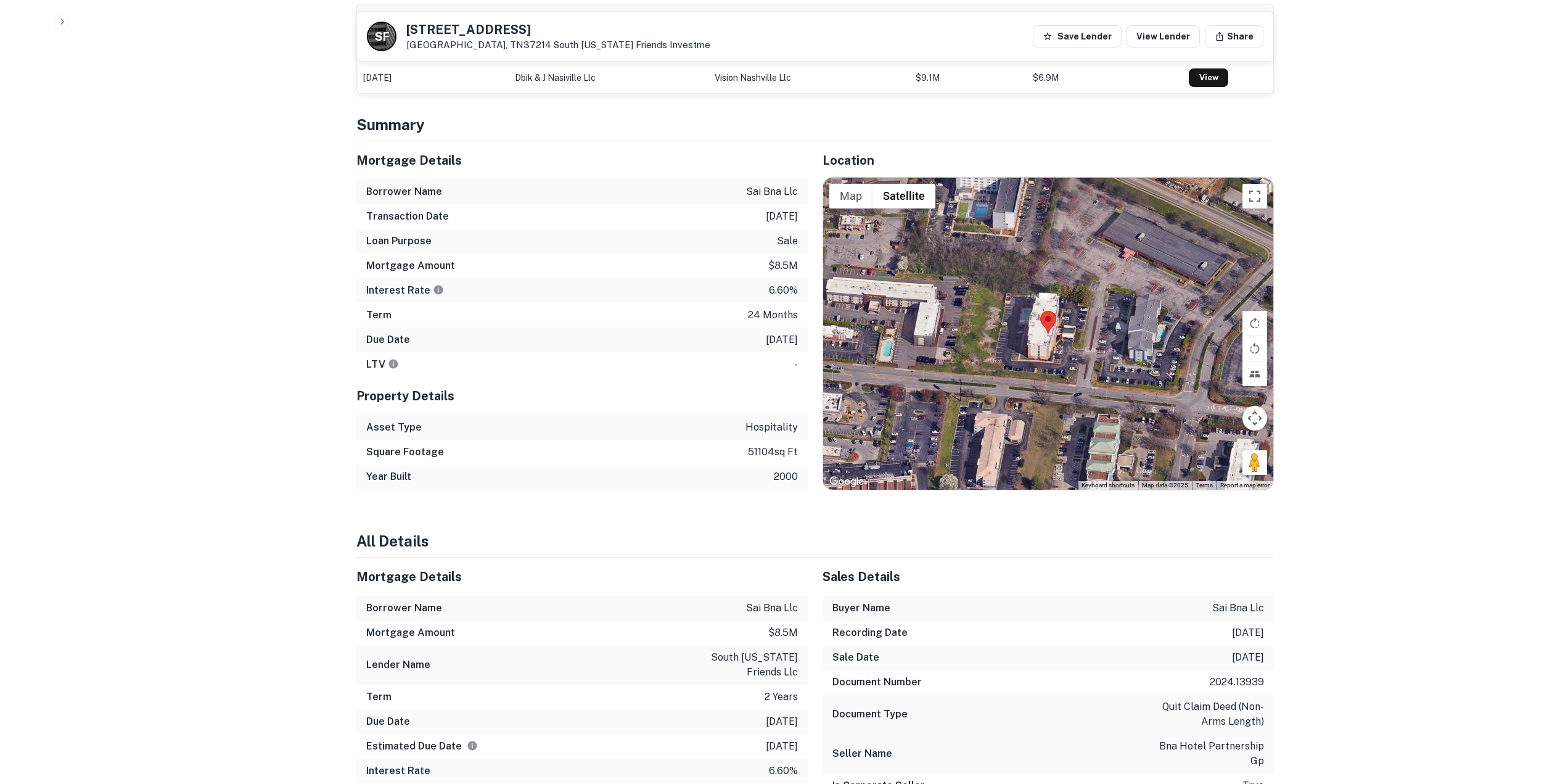
scroll to position [863, 0]
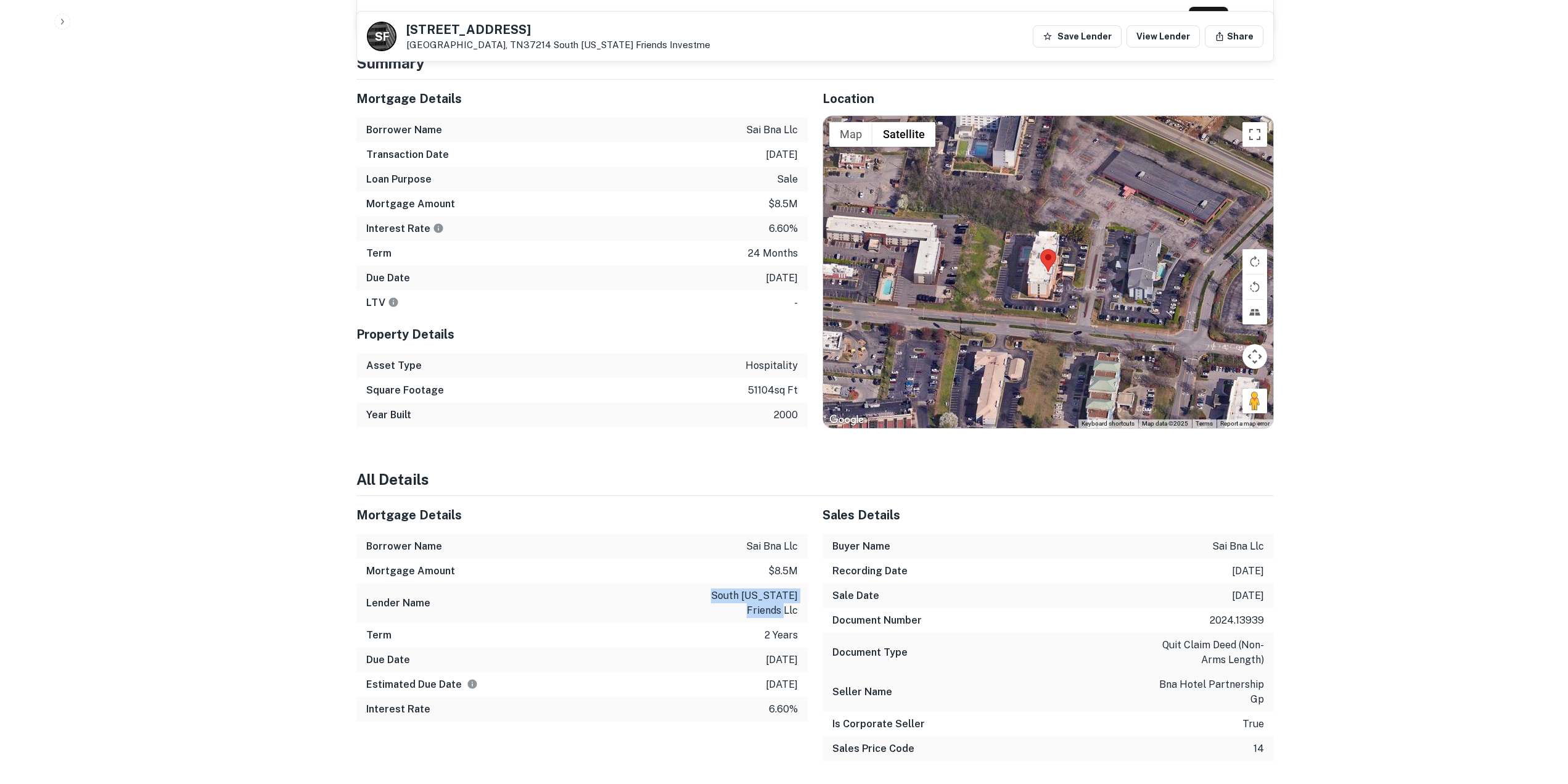
drag, startPoint x: 698, startPoint y: 585, endPoint x: 807, endPoint y: 606, distance: 111.0
click at [807, 606] on div "Lender Name south florida friends llc" at bounding box center [582, 603] width 451 height 40
click at [766, 677] on p "[DATE]" at bounding box center [782, 684] width 32 height 15
click at [1211, 637] on p "quit claim deed (non-arms length)" at bounding box center [1208, 652] width 111 height 30
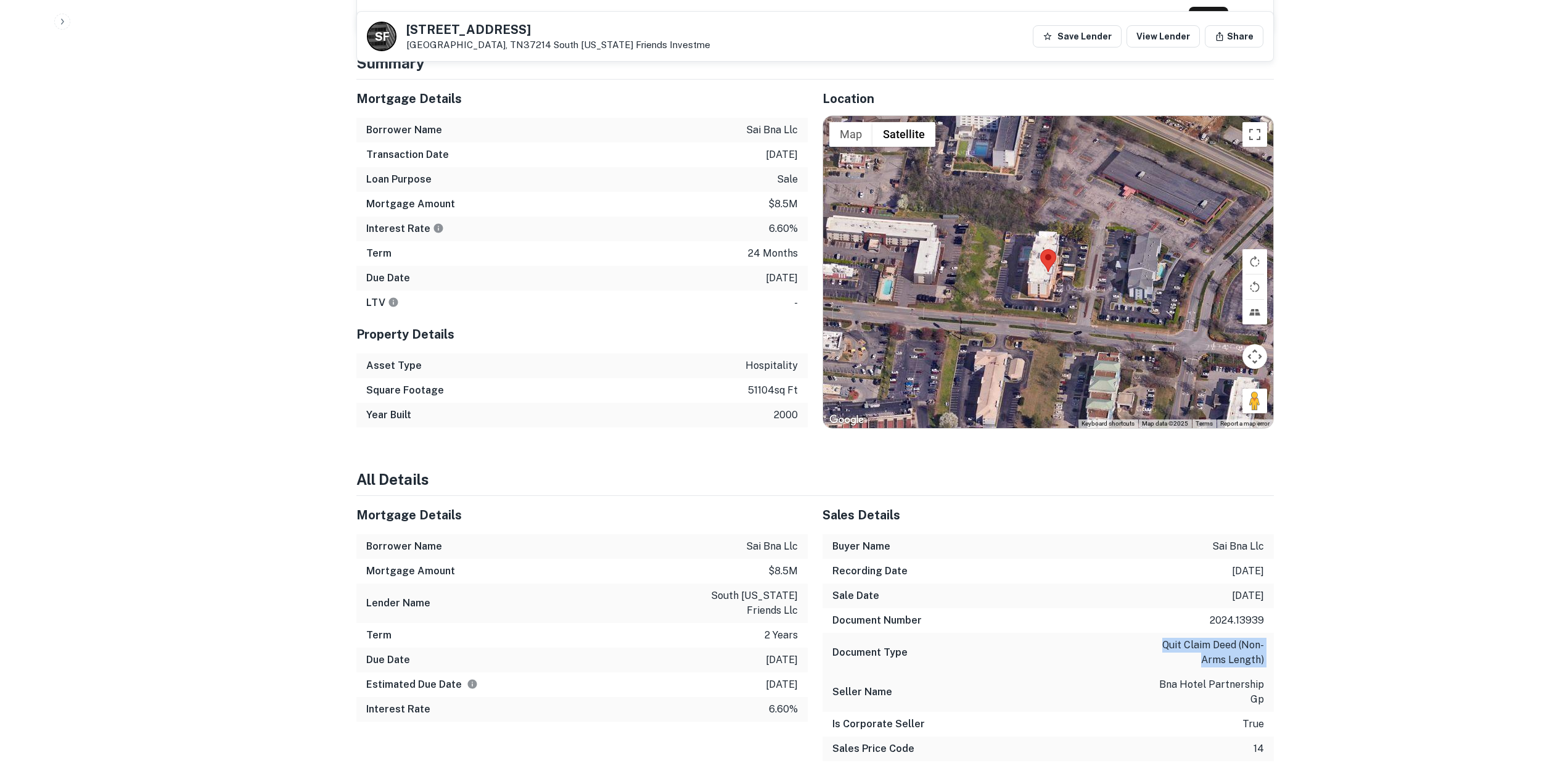
click at [1211, 637] on p "quit claim deed (non-arms length)" at bounding box center [1208, 652] width 111 height 30
click at [1109, 633] on div "Document Type quit claim deed (non-arms length)" at bounding box center [1048, 652] width 451 height 40
click at [1194, 589] on div "Sale Date 2/27/2024" at bounding box center [1048, 596] width 451 height 25
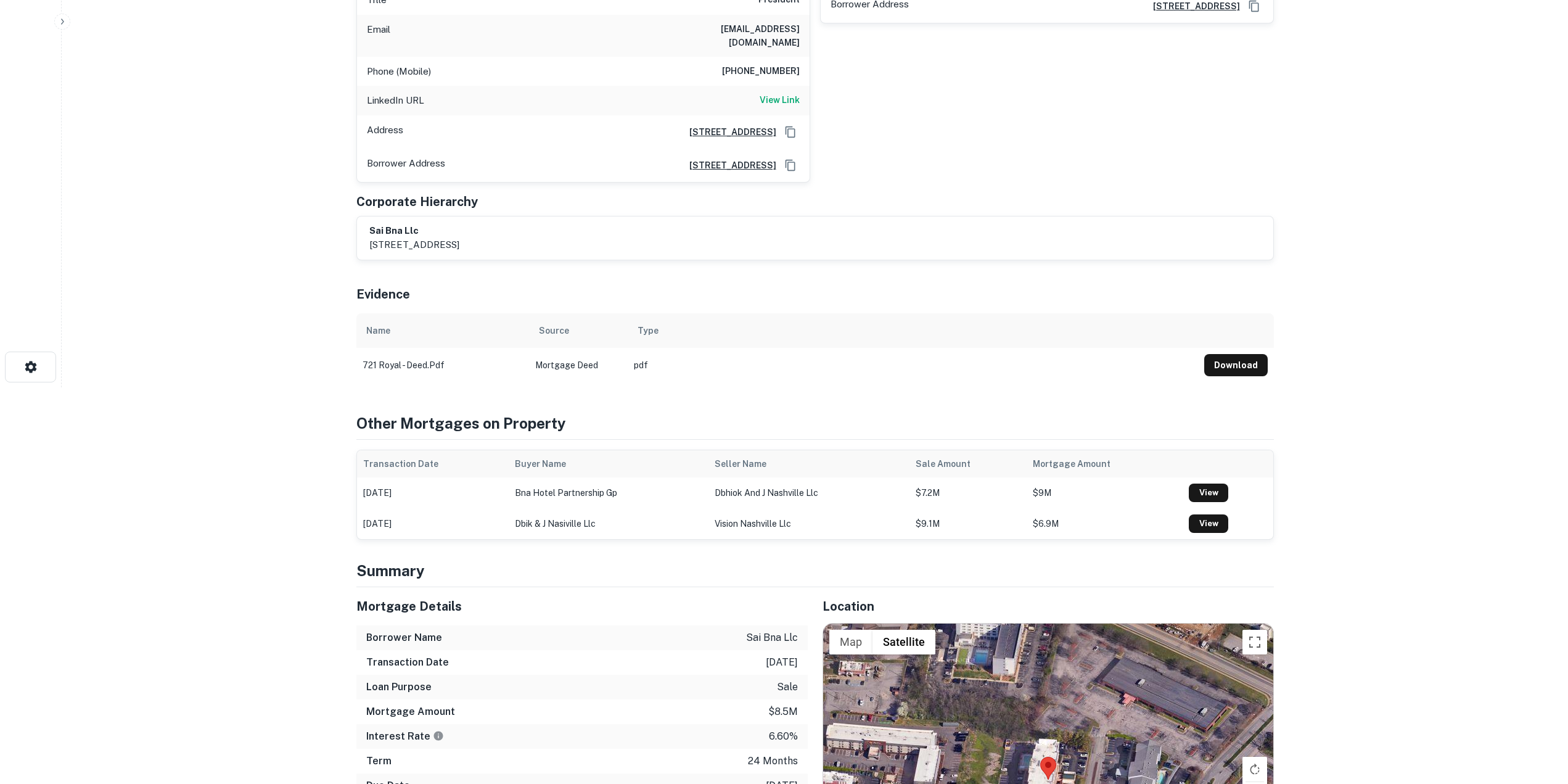
scroll to position [0, 0]
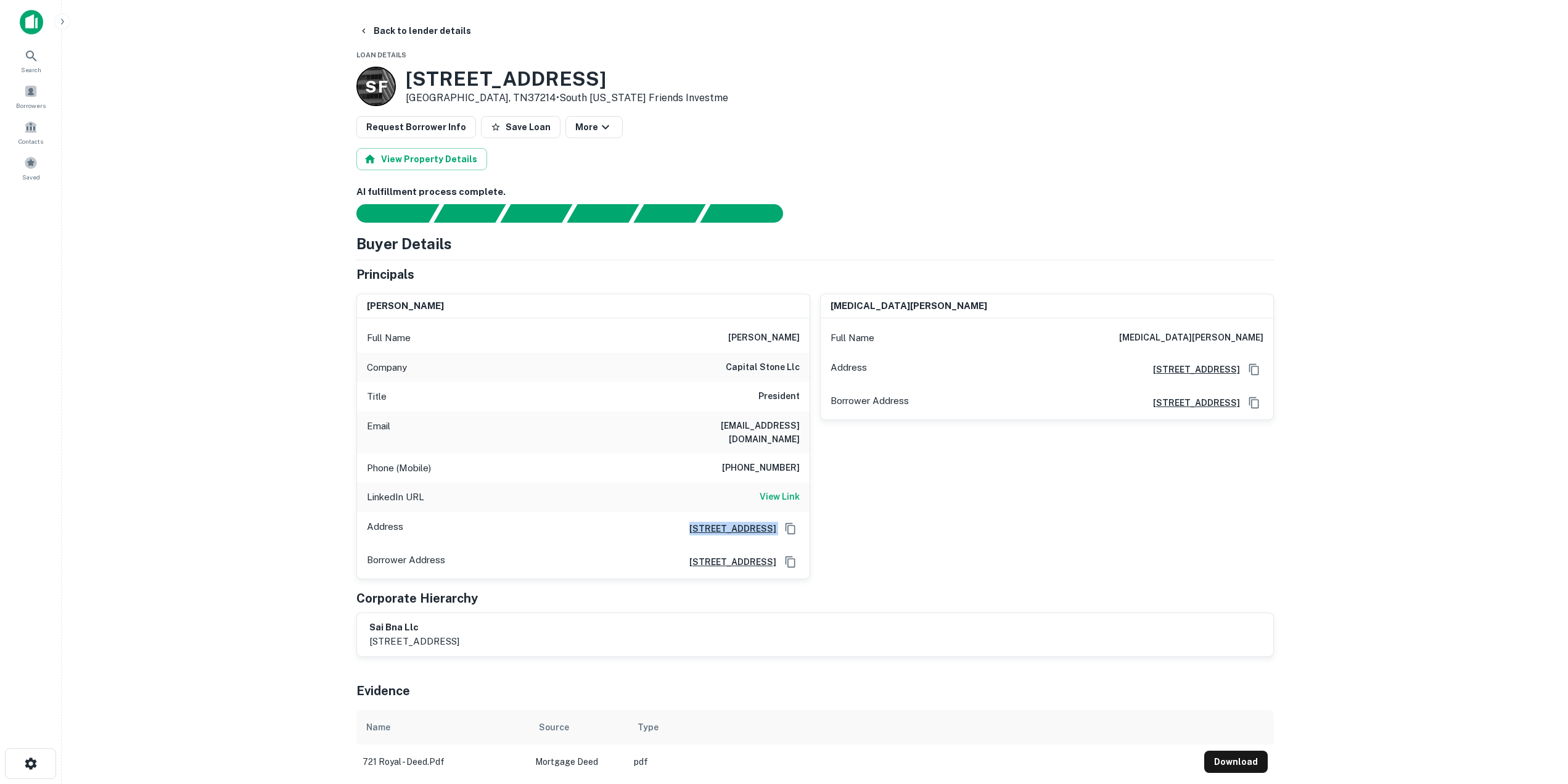
copy div "[STREET_ADDRESS]"
drag, startPoint x: 596, startPoint y: 516, endPoint x: 782, endPoint y: 517, distance: 186.0
click at [782, 517] on div "Address 721 Royal Pkwy, Nashville, TN37214" at bounding box center [583, 528] width 453 height 33
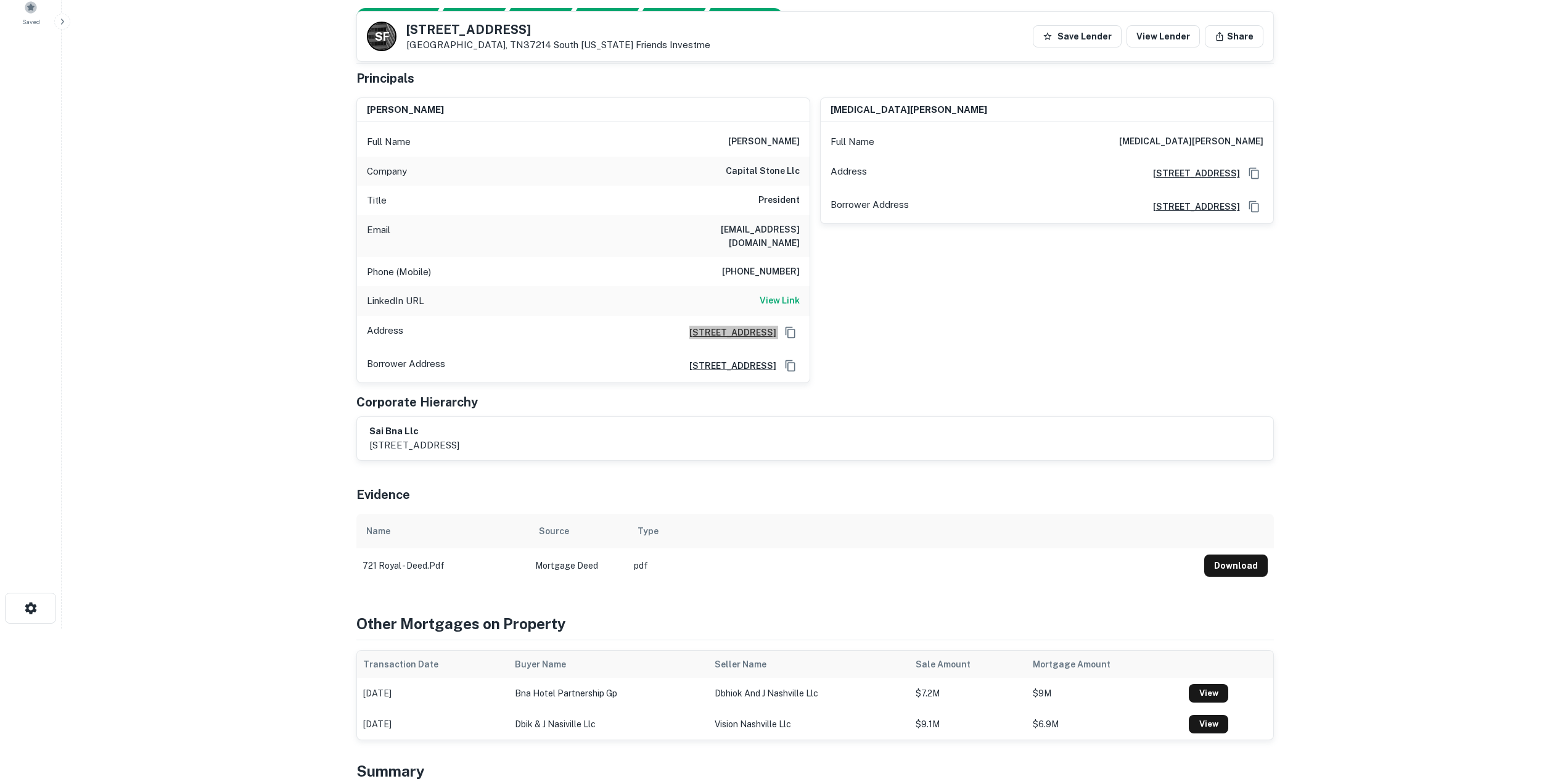
scroll to position [370, 0]
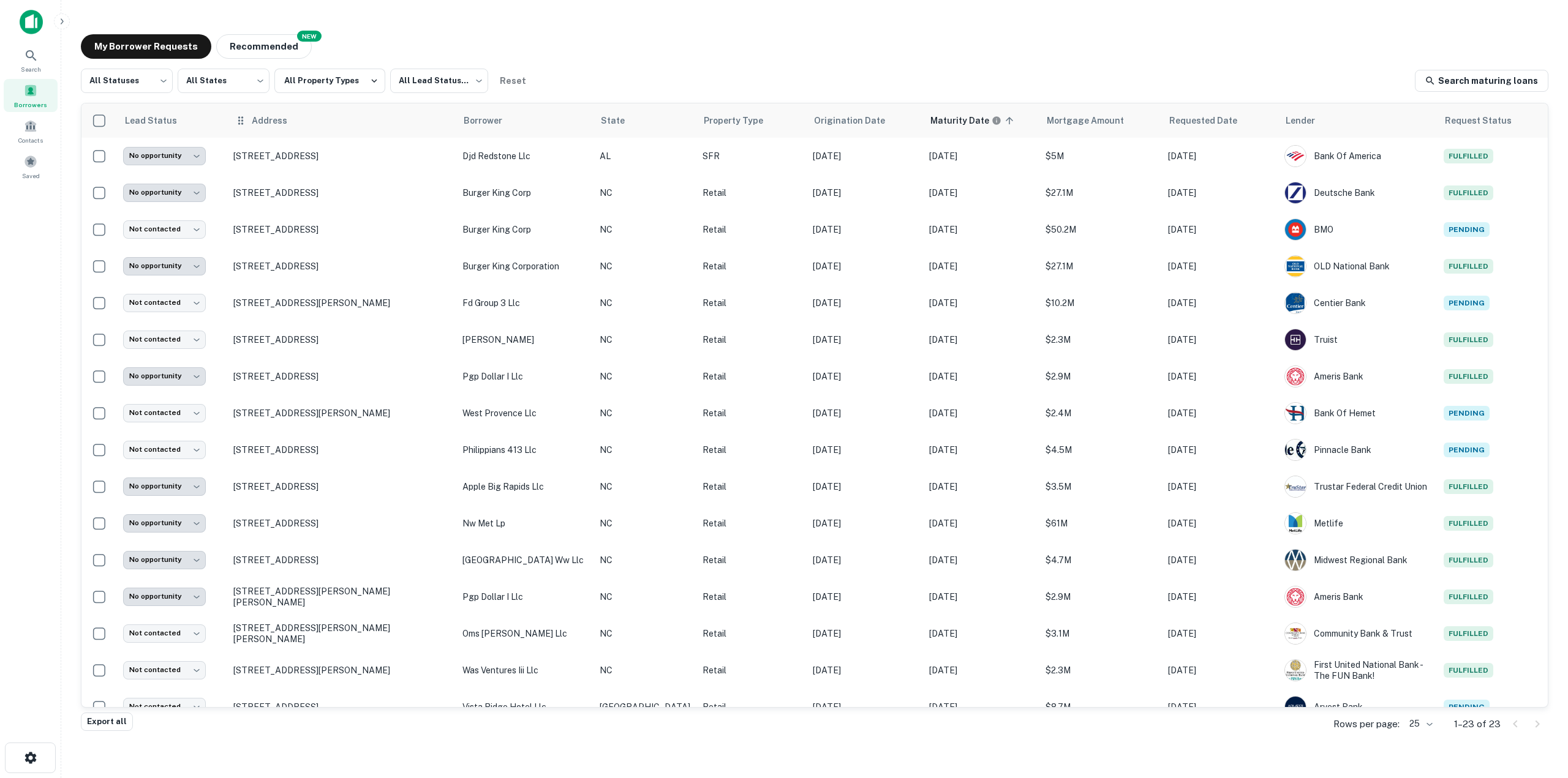
drag, startPoint x: 258, startPoint y: 48, endPoint x: 299, endPoint y: 119, distance: 82.0
click at [258, 48] on button "Recommended" at bounding box center [264, 47] width 96 height 25
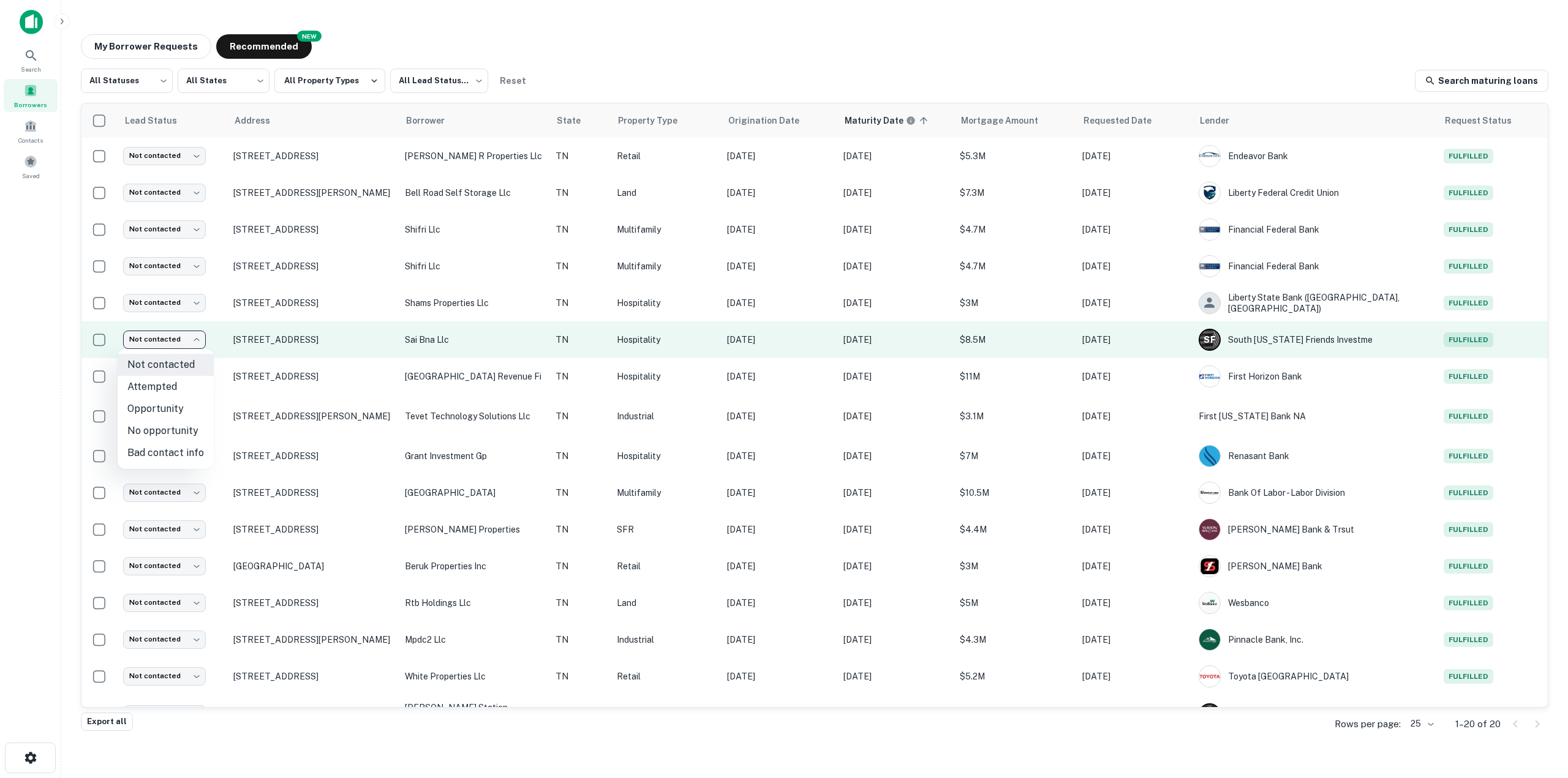
click at [196, 343] on body "Search Borrowers Contacts Saved My Borrower Requests NEW Recommended All Status…" at bounding box center [784, 389] width 1568 height 778
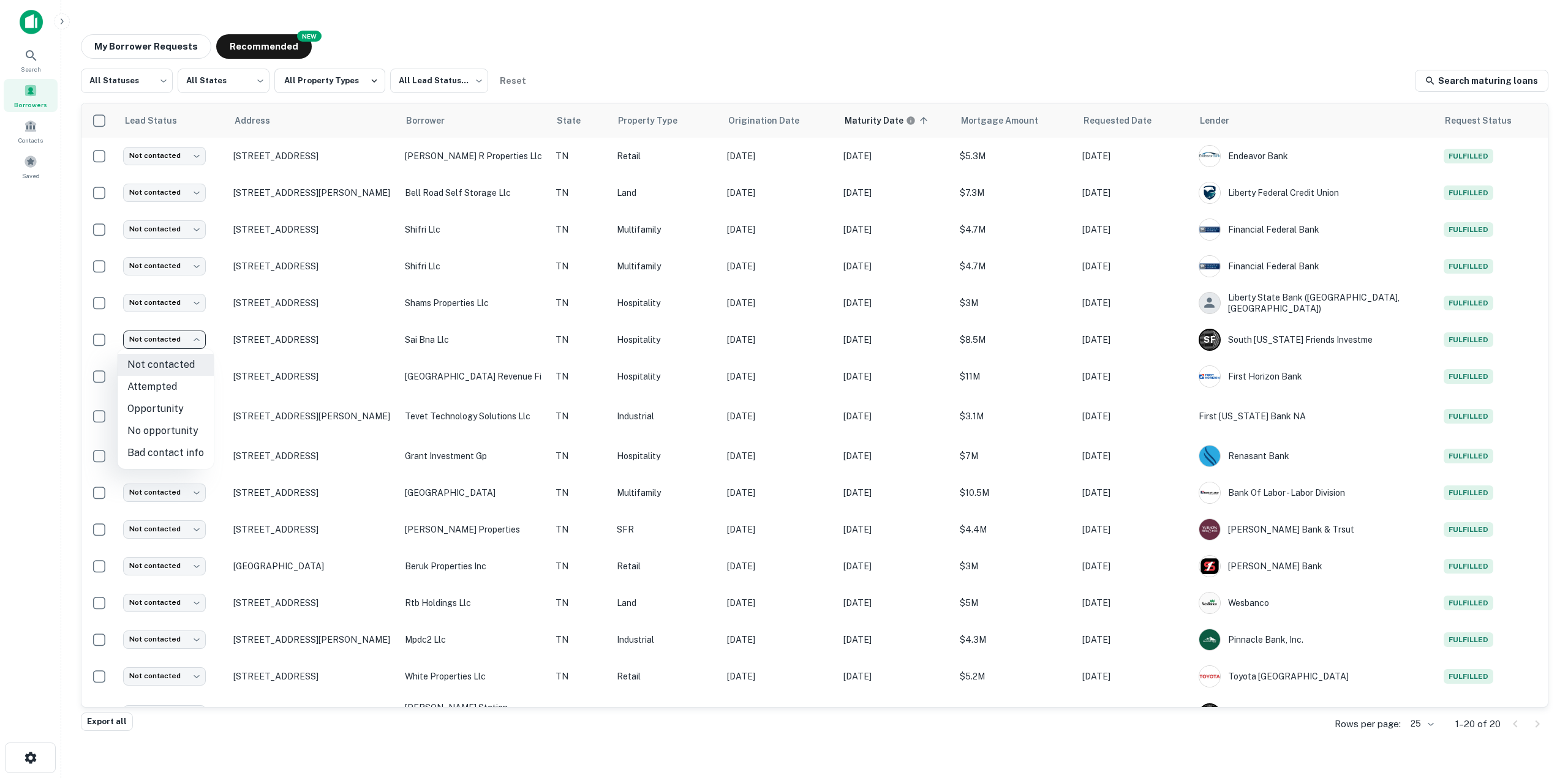
click at [175, 412] on li "Opportunity" at bounding box center [165, 409] width 96 height 22
type input "**********"
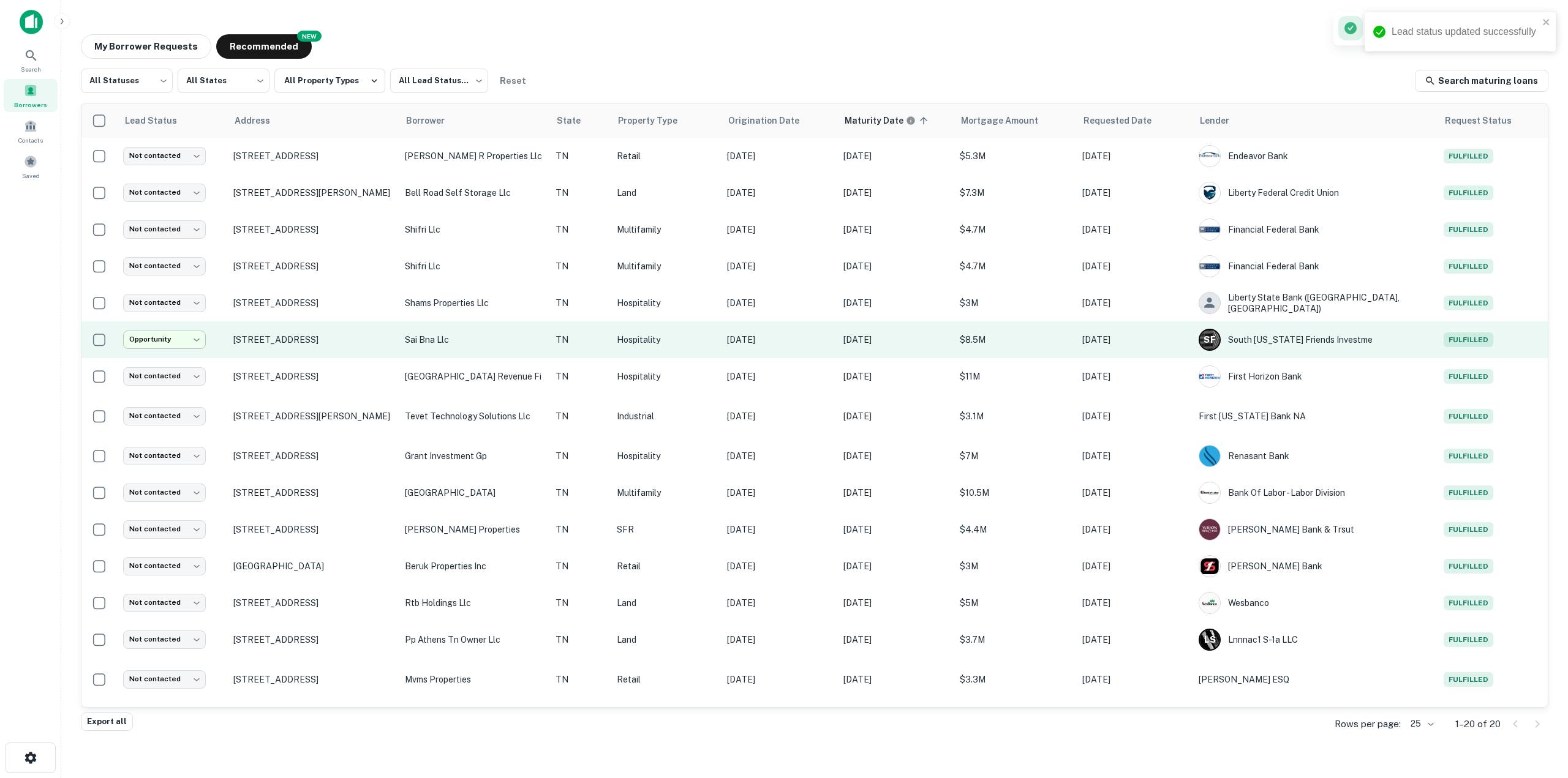
click at [183, 341] on body "Lead status updated successfully Search Borrowers Contacts Saved My Borrower Re…" at bounding box center [784, 389] width 1568 height 778
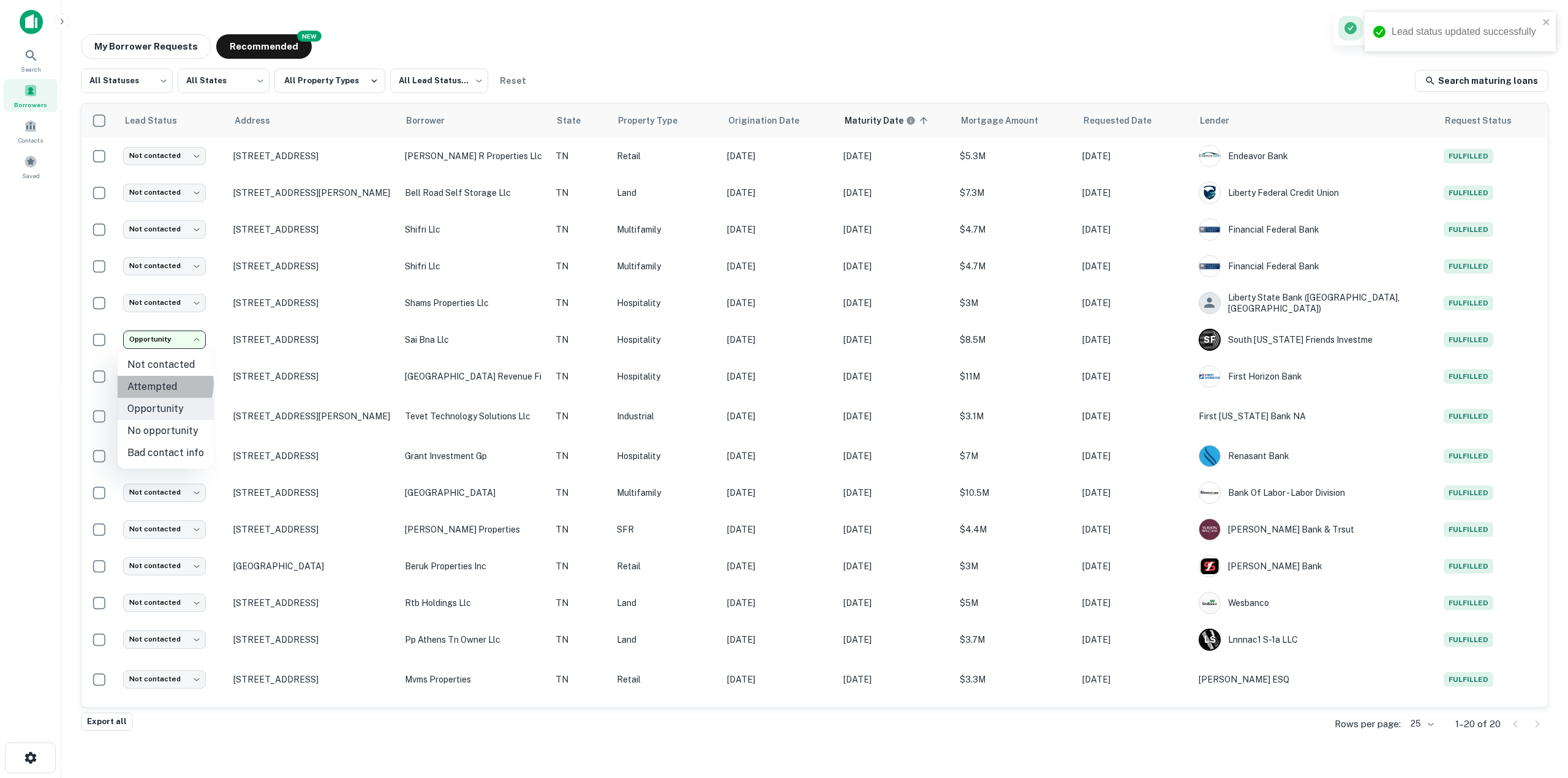
click at [158, 384] on li "Attempted" at bounding box center [165, 387] width 96 height 22
type input "*********"
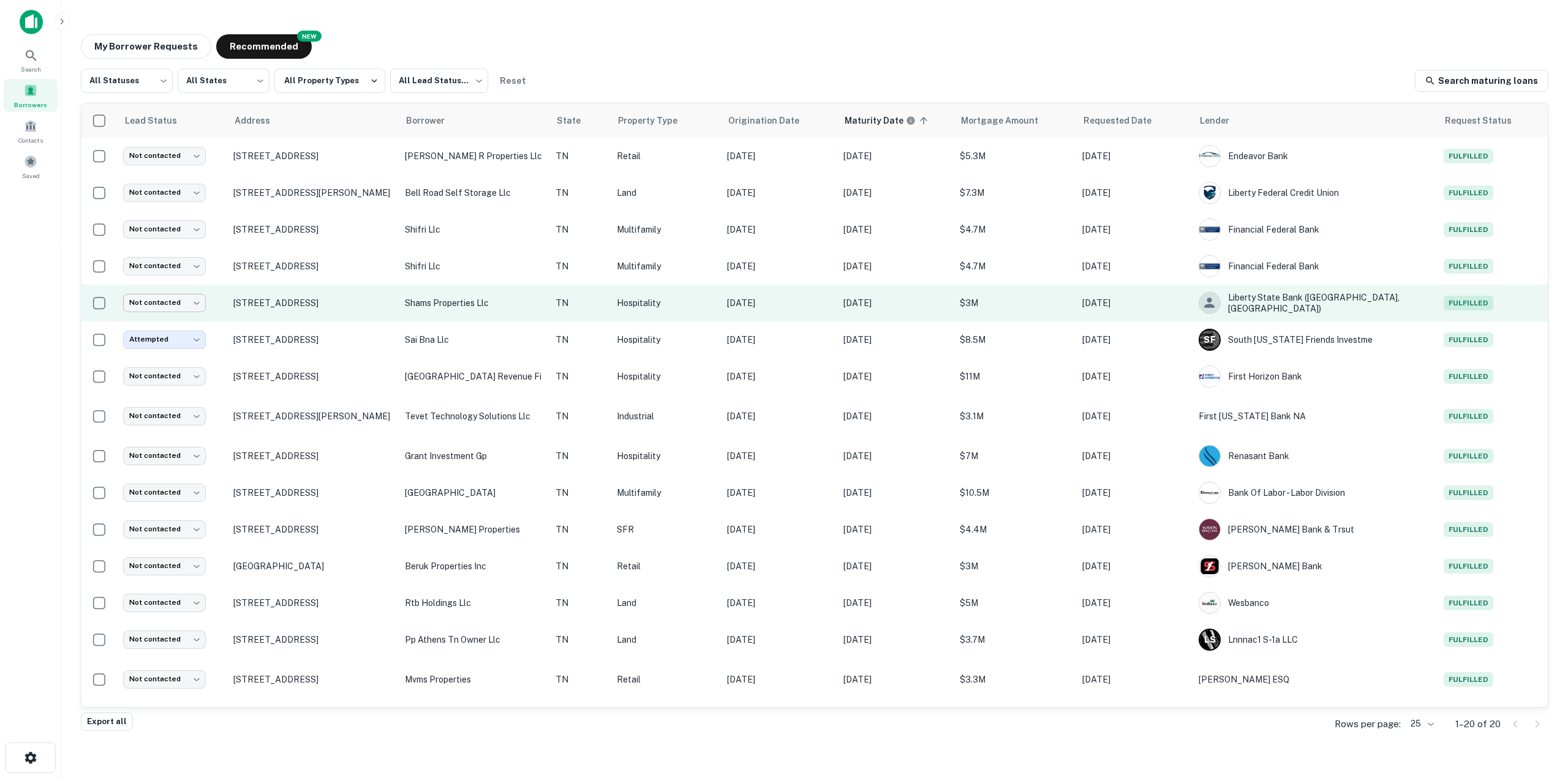
click at [190, 310] on body "Search Borrowers Contacts Saved My Borrower Requests NEW Recommended All Status…" at bounding box center [784, 389] width 1568 height 778
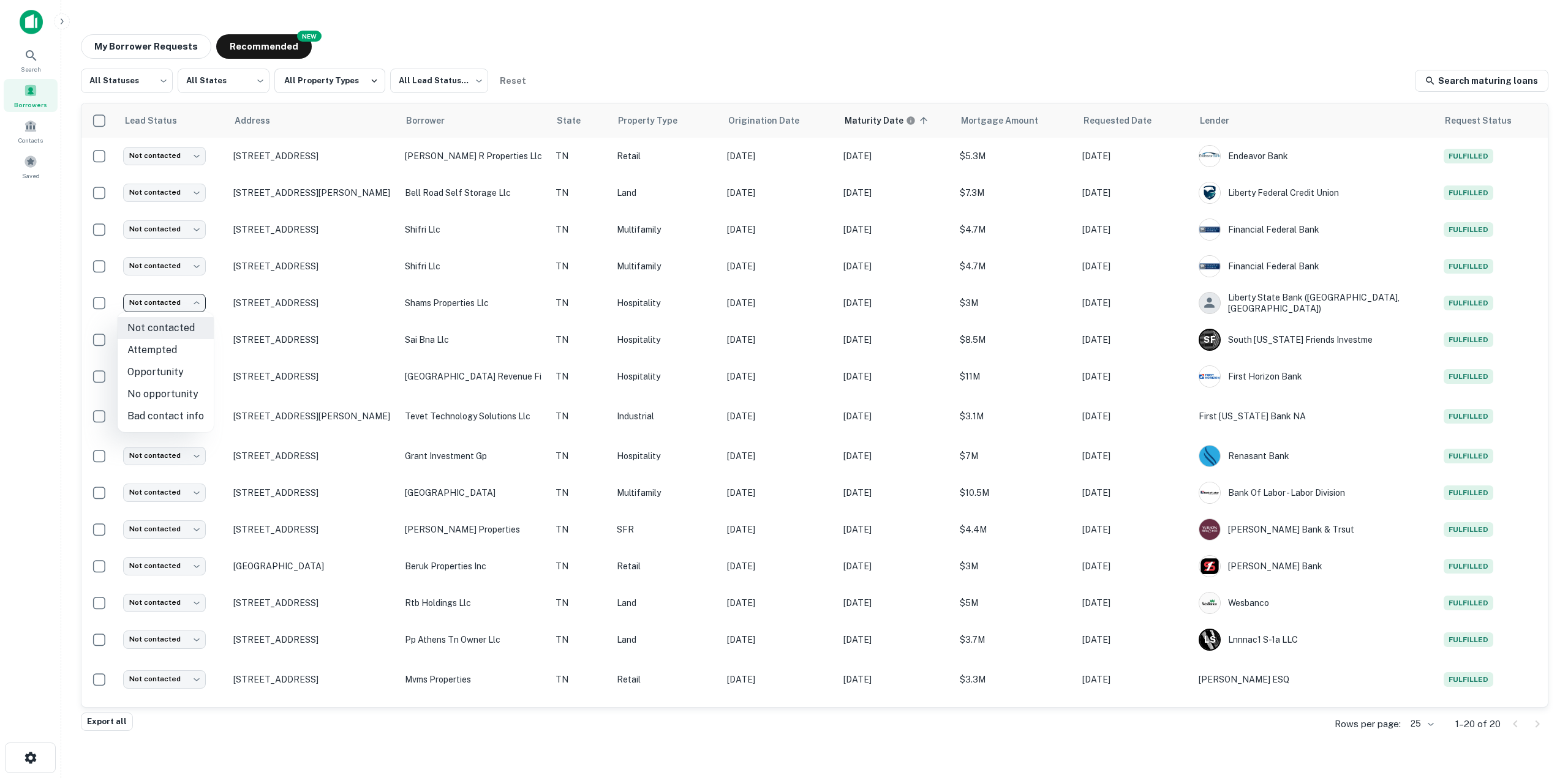
click at [165, 391] on li "No opportunity" at bounding box center [165, 394] width 96 height 22
type input "**********"
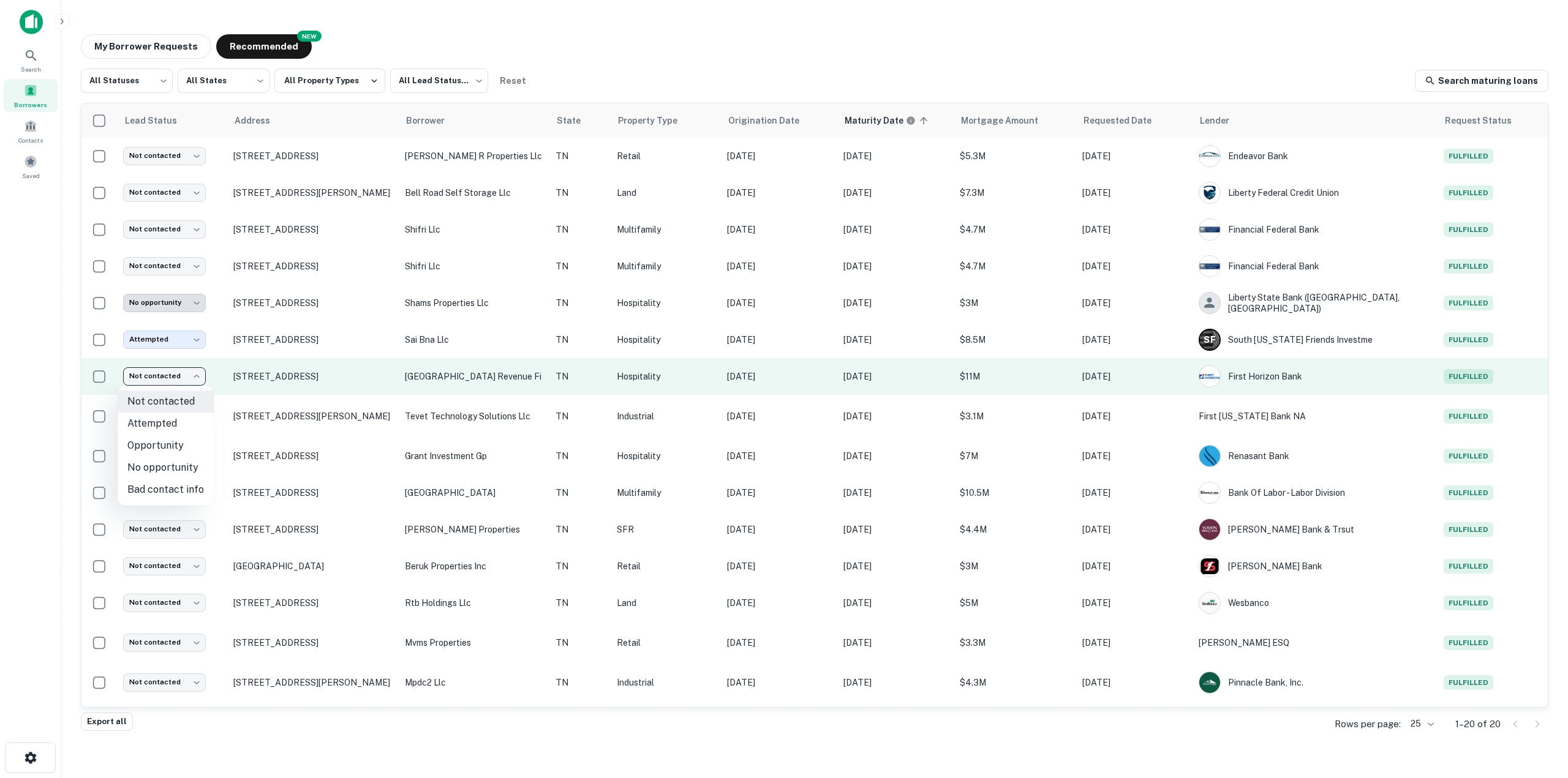
click at [179, 380] on body "Search Borrowers Contacts Saved My Borrower Requests NEW Recommended All Status…" at bounding box center [784, 389] width 1568 height 778
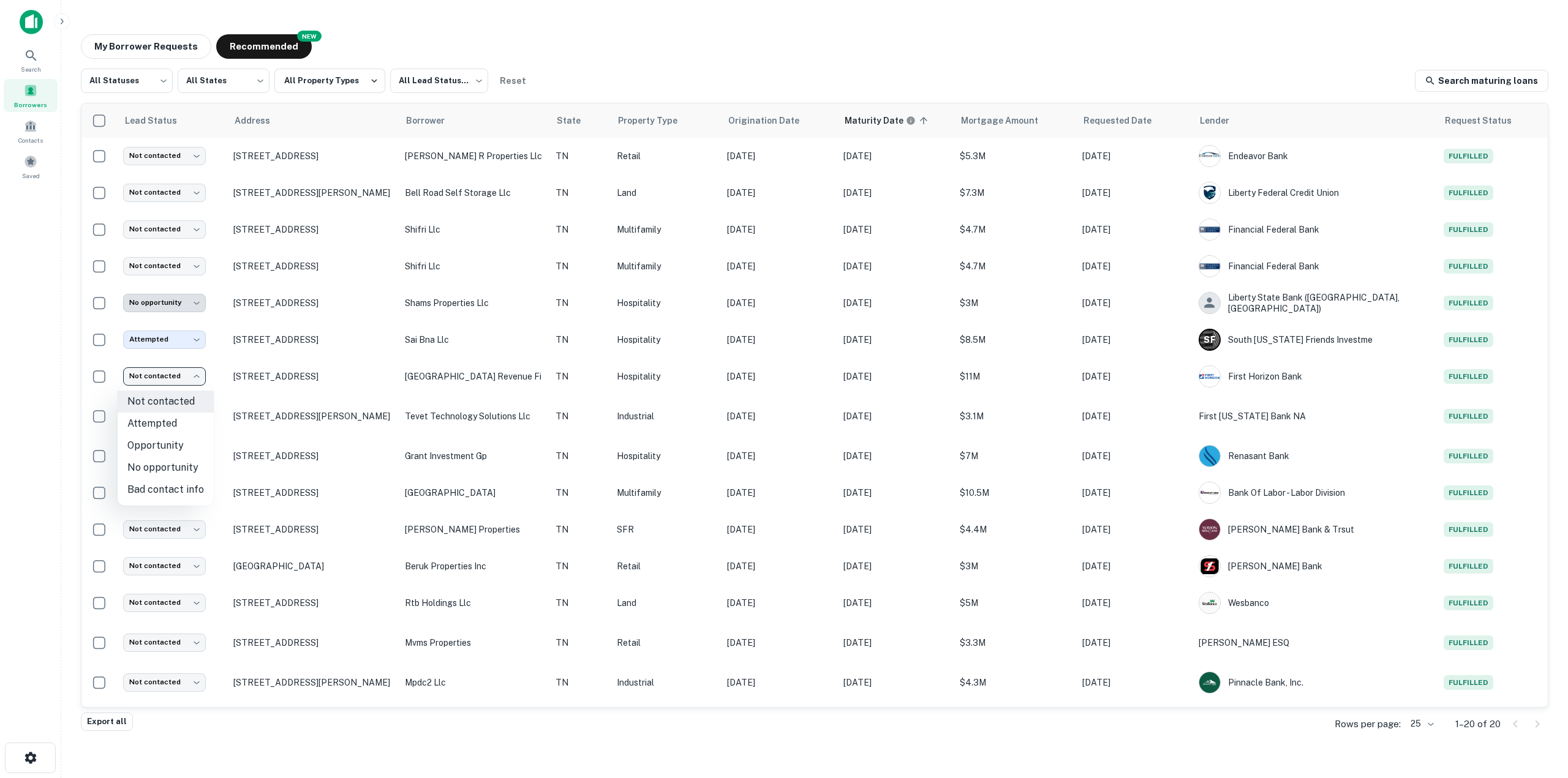
click at [181, 379] on div at bounding box center [784, 389] width 1568 height 778
drag, startPoint x: 336, startPoint y: 372, endPoint x: 54, endPoint y: 509, distance: 313.5
click at [19, 566] on div "Search Borrowers Contacts Saved" at bounding box center [30, 370] width 61 height 740
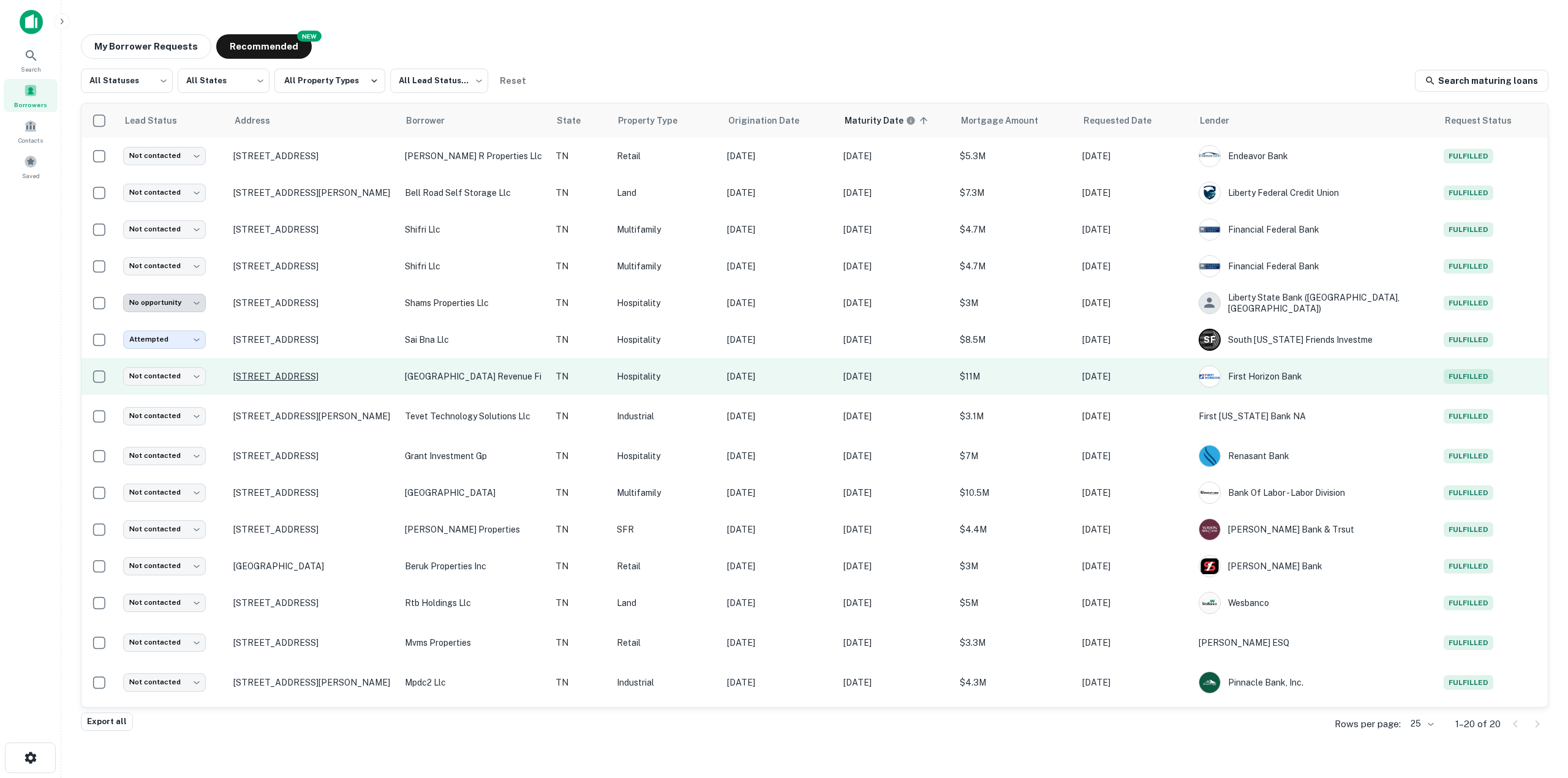
click at [252, 380] on p "[STREET_ADDRESS]" at bounding box center [312, 376] width 159 height 11
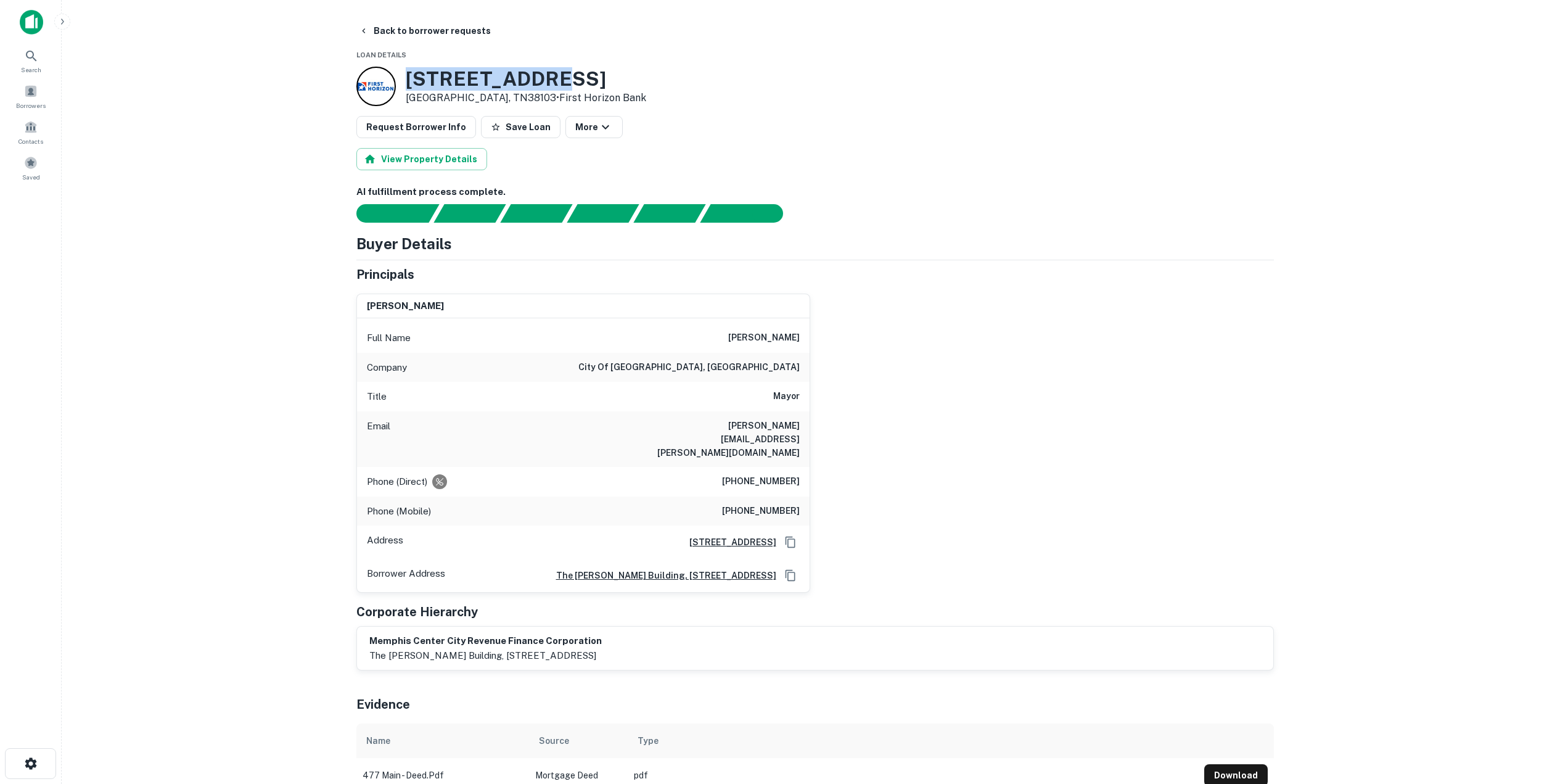
drag, startPoint x: 410, startPoint y: 83, endPoint x: 565, endPoint y: 80, distance: 155.0
click at [565, 80] on h3 "477 S MAIN ST" at bounding box center [525, 79] width 240 height 24
copy h3 "477 S MAIN ST"
click at [363, 28] on icon "button" at bounding box center [364, 31] width 10 height 10
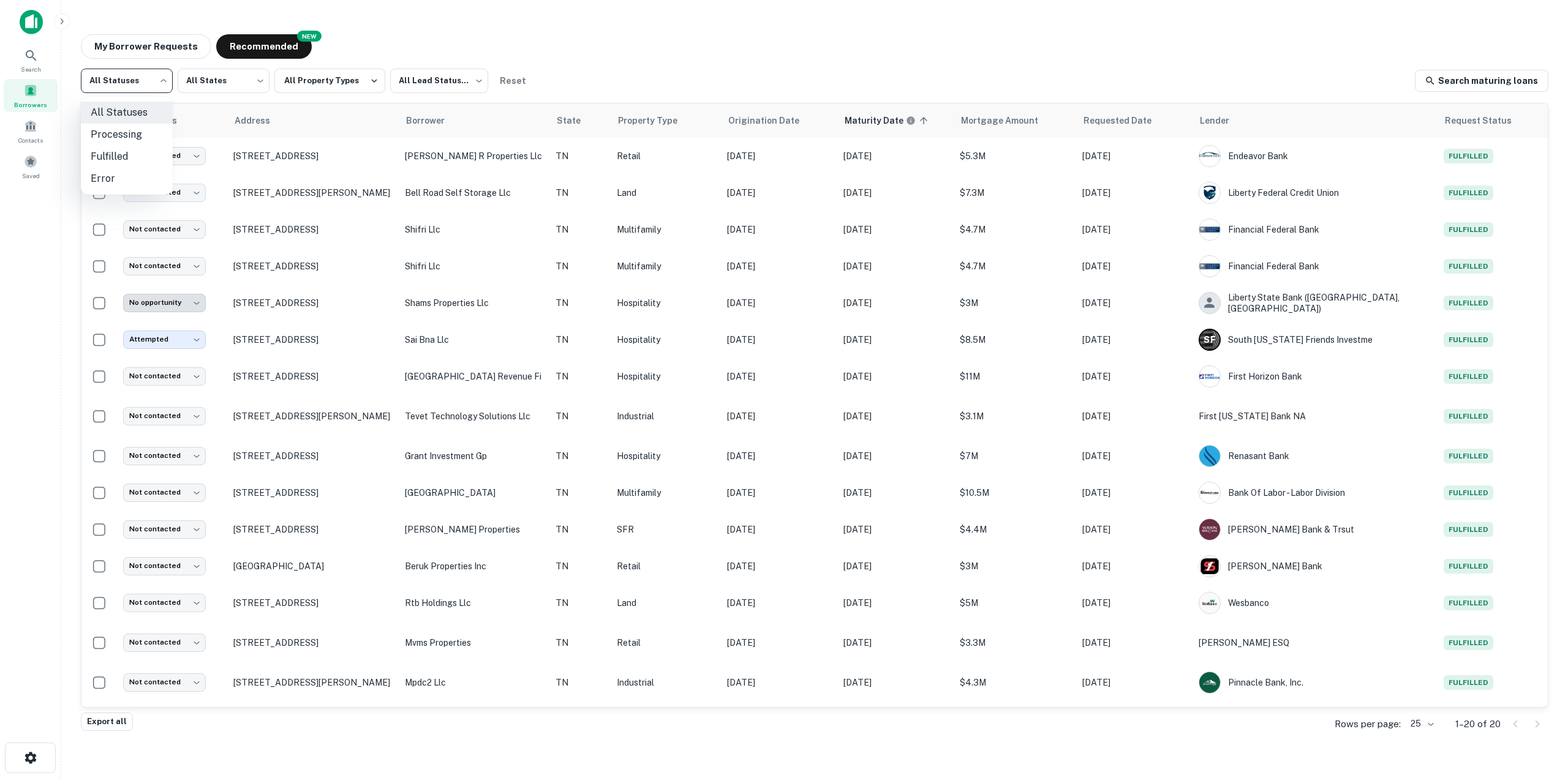
click at [150, 77] on body "Search Borrowers Contacts Saved My Borrower Requests NEW Recommended All Status…" at bounding box center [784, 389] width 1568 height 778
click at [152, 77] on div at bounding box center [784, 389] width 1568 height 778
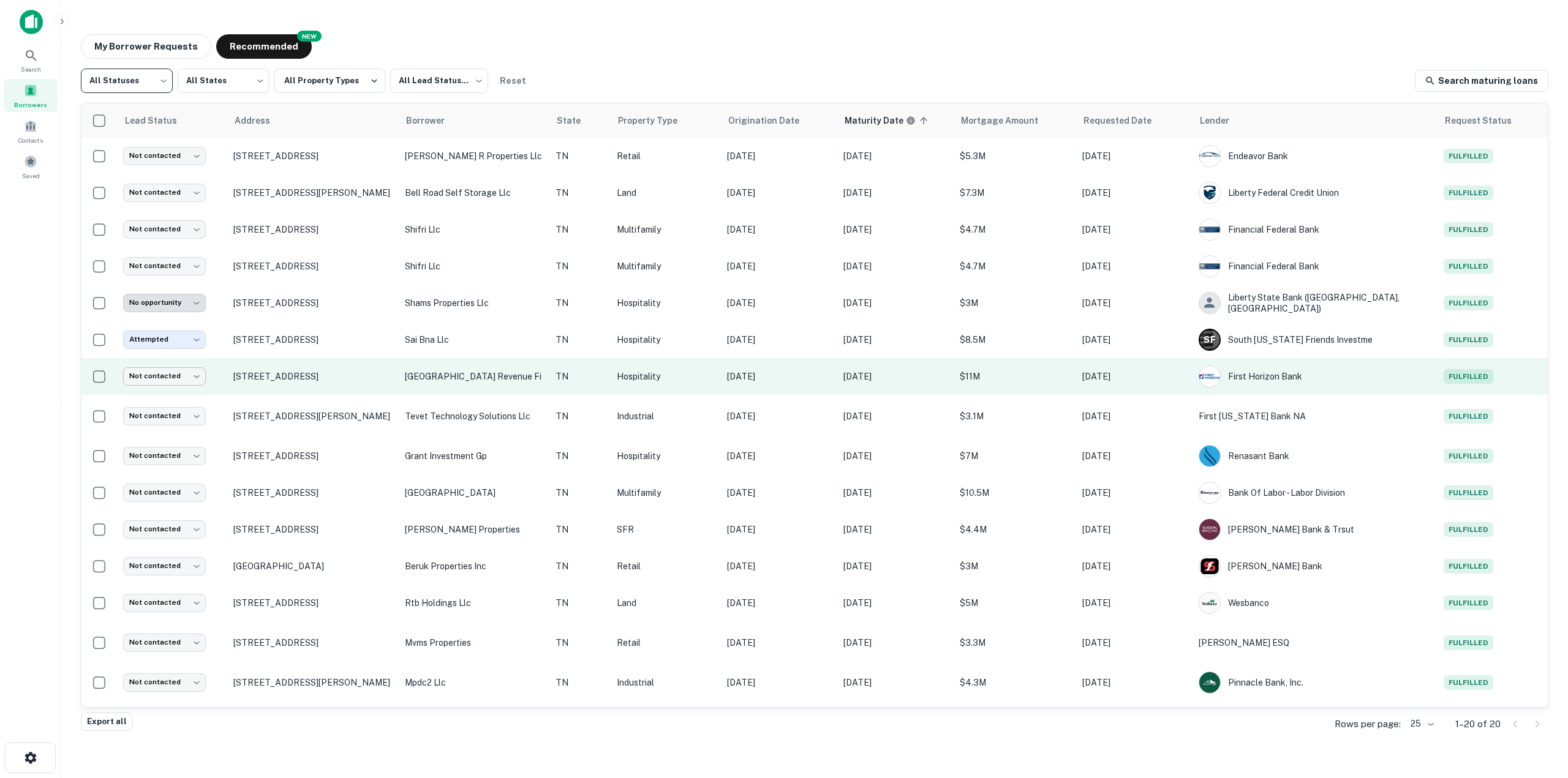
click at [186, 376] on body "Search Borrowers Contacts Saved My Borrower Requests NEW Recommended All Status…" at bounding box center [784, 389] width 1568 height 778
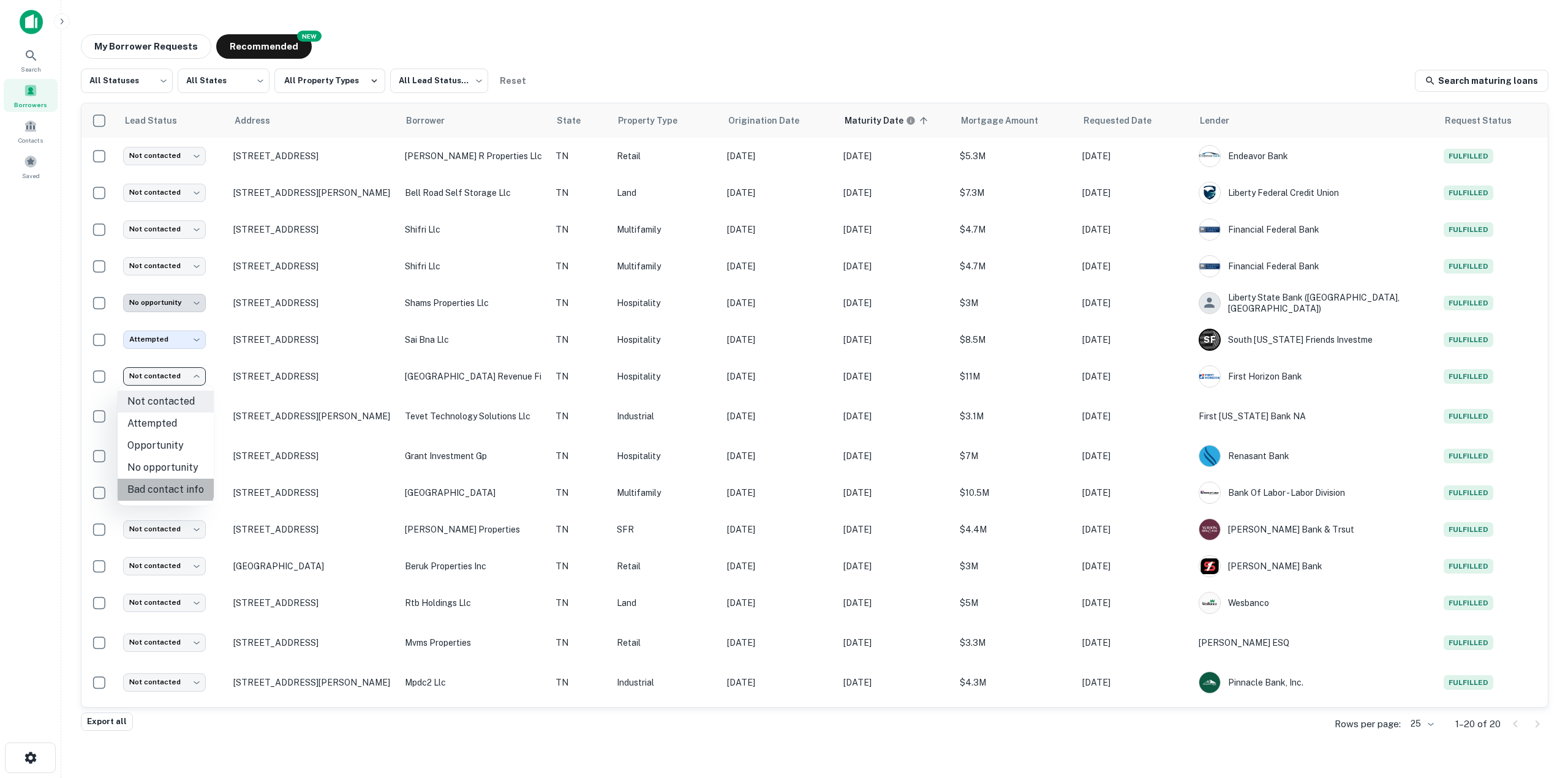
click at [165, 484] on li "Bad contact info" at bounding box center [165, 490] width 96 height 22
type input "**********"
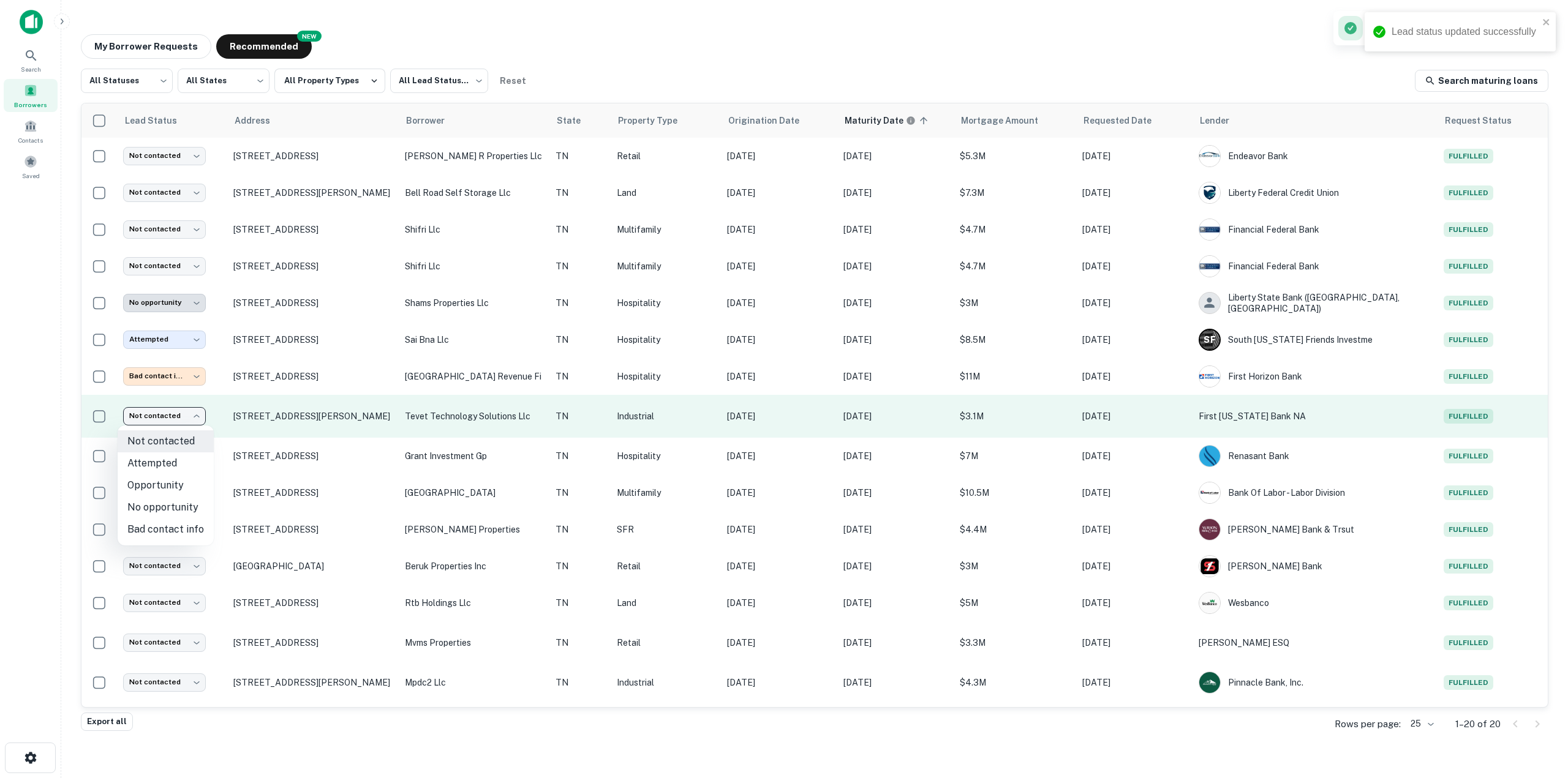
click at [176, 409] on body "Lead status updated successfully Search Borrowers Contacts Saved My Borrower Re…" at bounding box center [784, 389] width 1568 height 778
click at [176, 409] on div at bounding box center [784, 389] width 1568 height 778
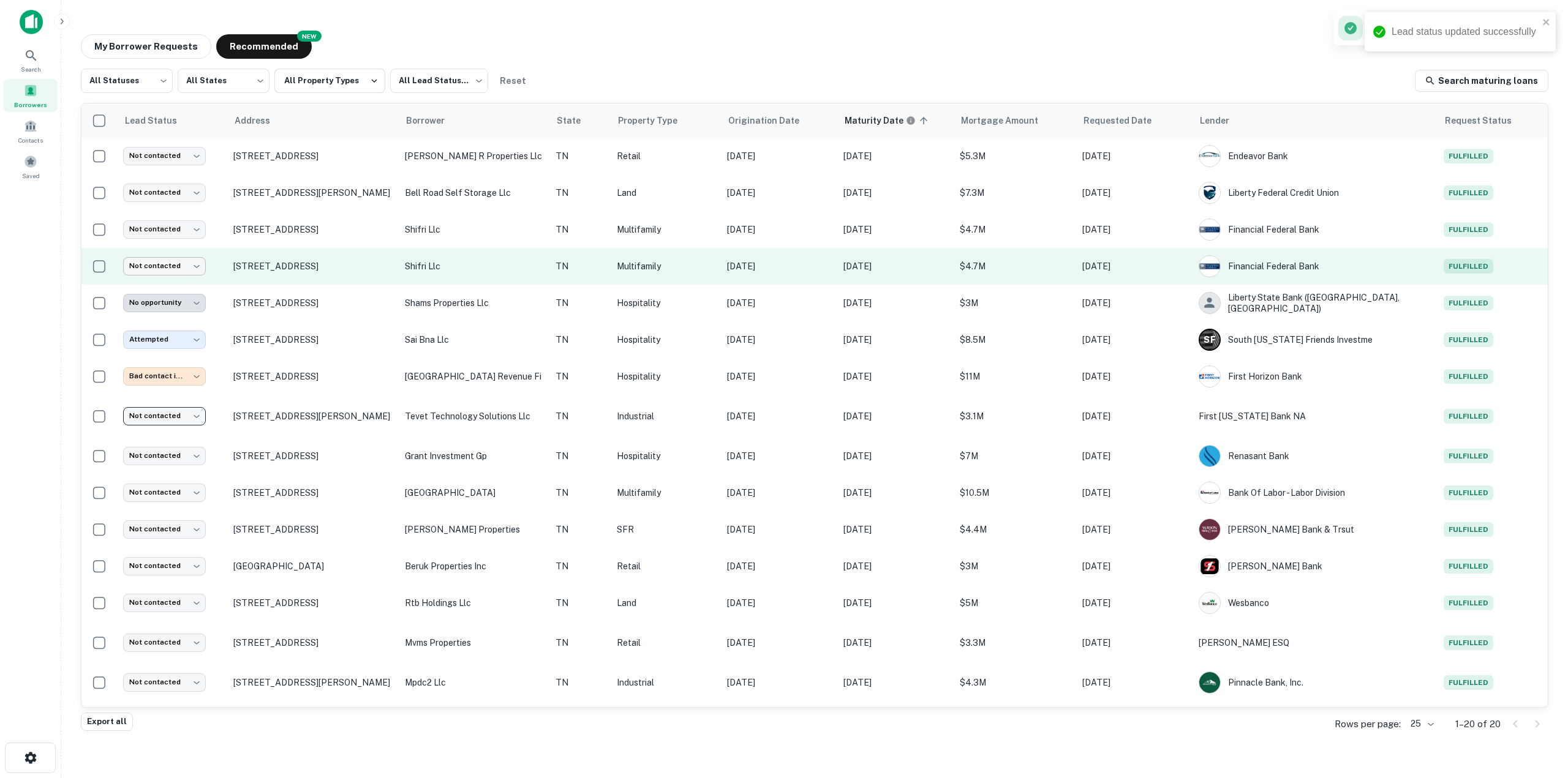
click at [189, 269] on body "Lead status updated successfully Search Borrowers Contacts Saved My Borrower Re…" at bounding box center [784, 389] width 1568 height 778
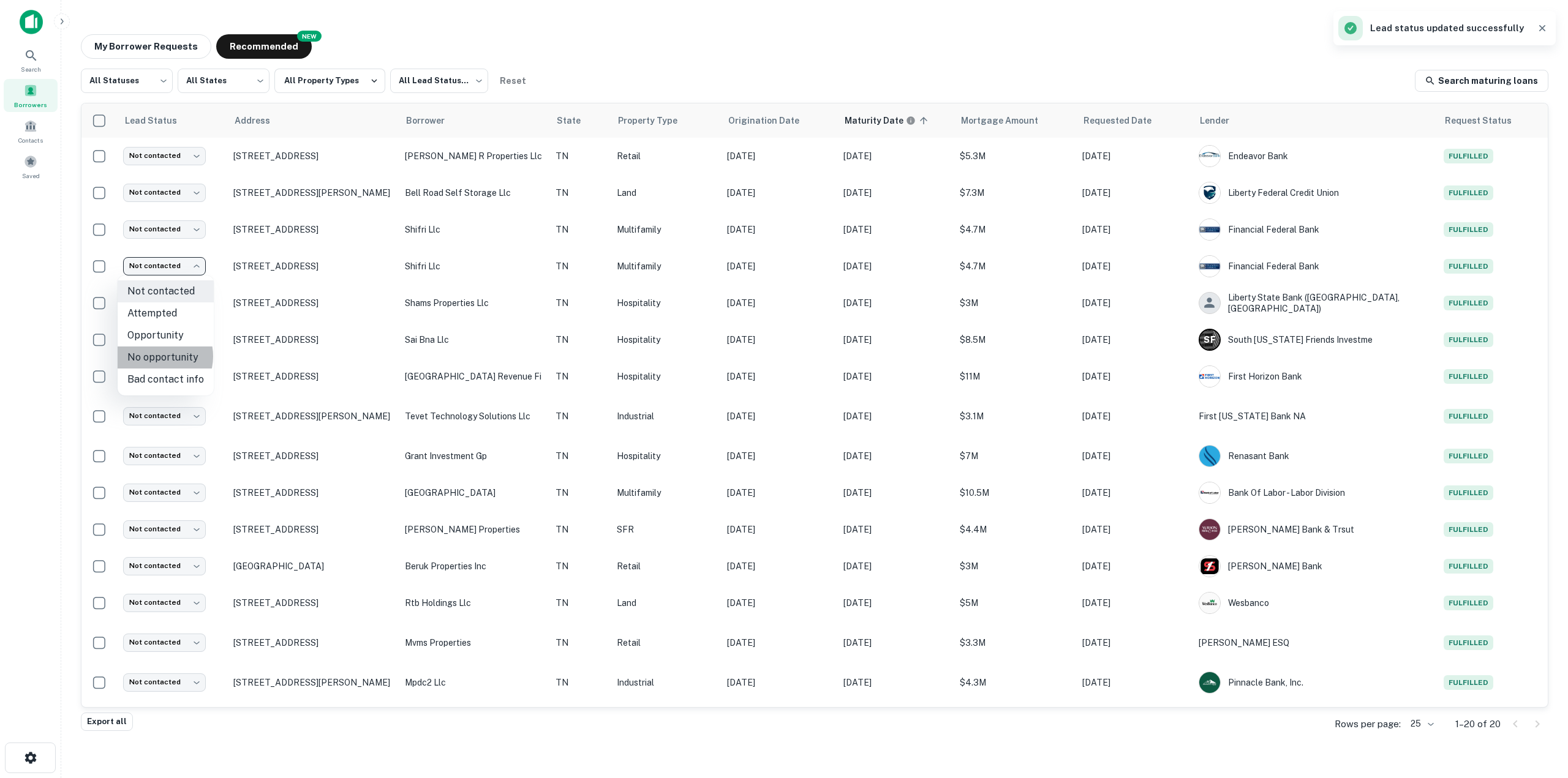
click at [156, 356] on li "No opportunity" at bounding box center [165, 358] width 96 height 22
type input "**********"
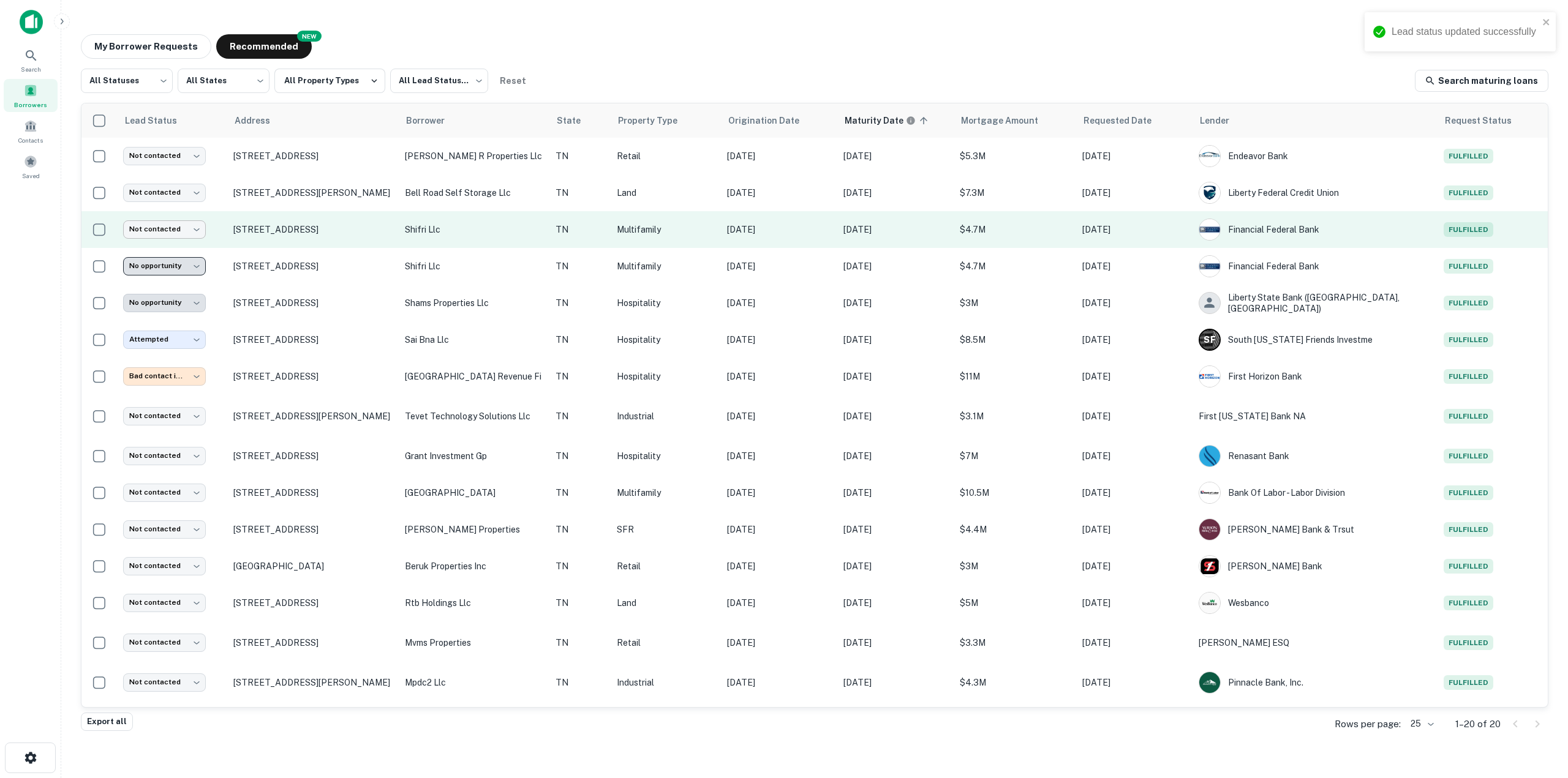
click at [163, 228] on body "**********" at bounding box center [784, 389] width 1568 height 778
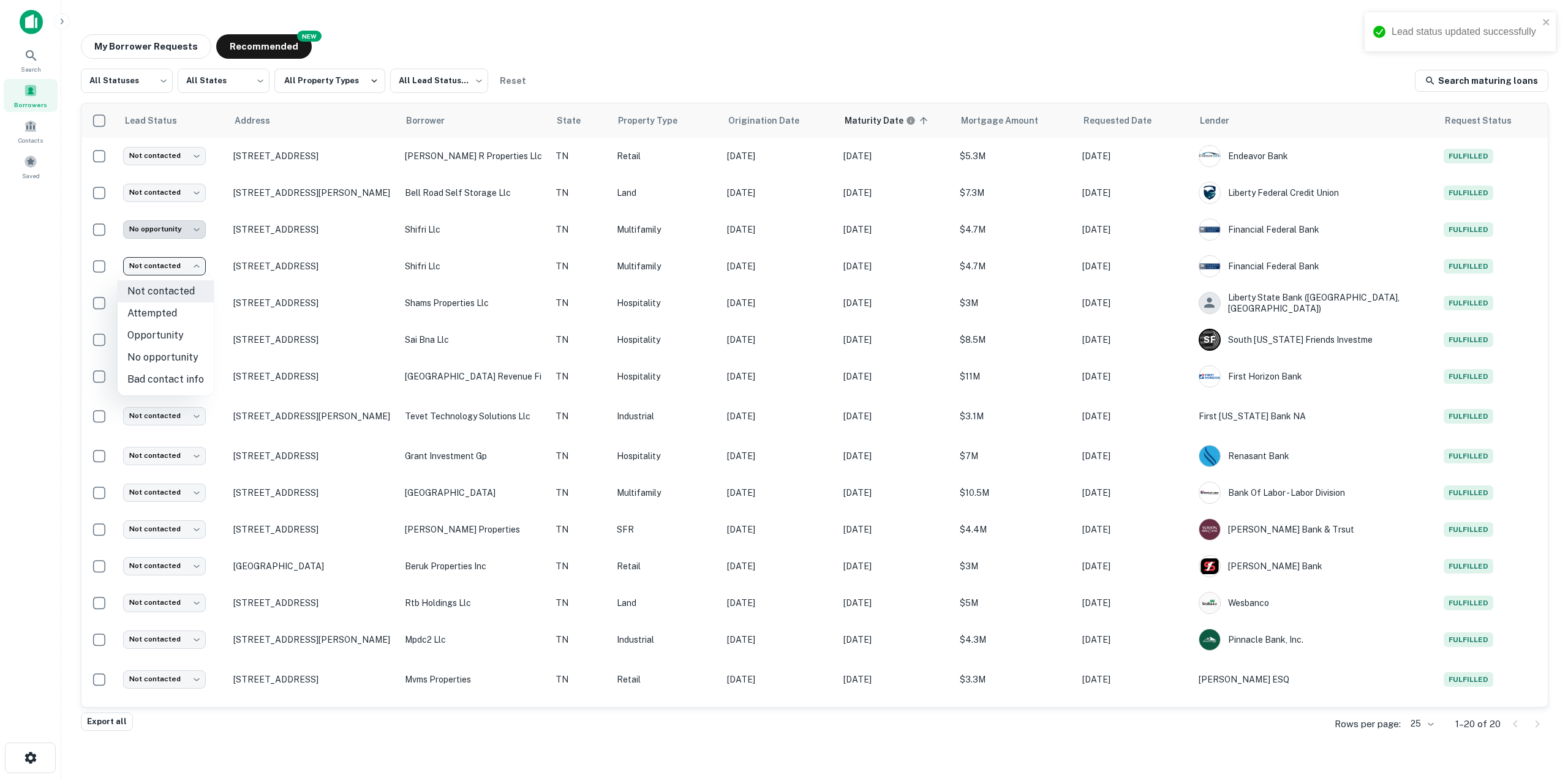
click at [182, 240] on div at bounding box center [784, 389] width 1568 height 778
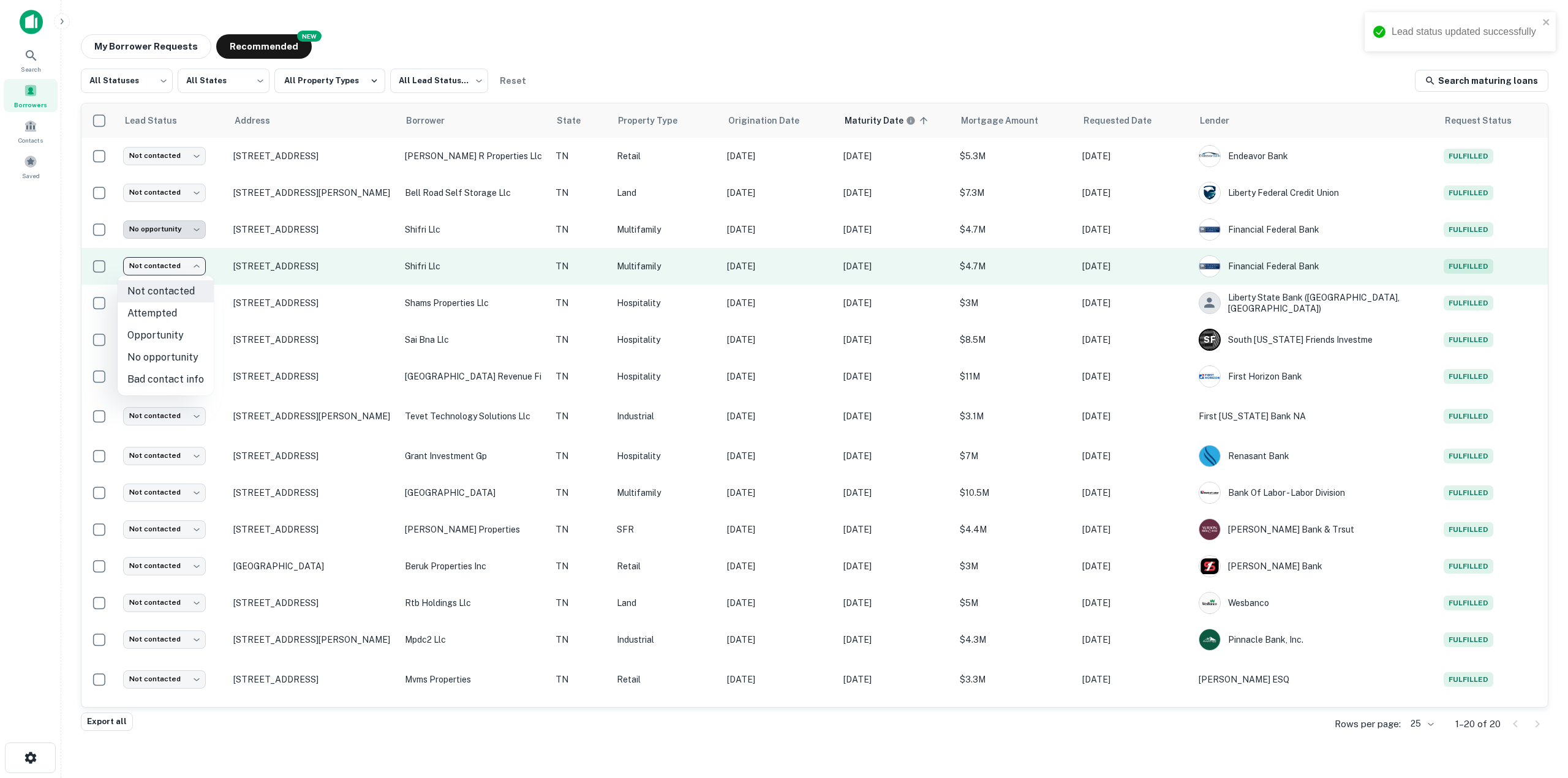
click at [177, 265] on body "**********" at bounding box center [784, 389] width 1568 height 778
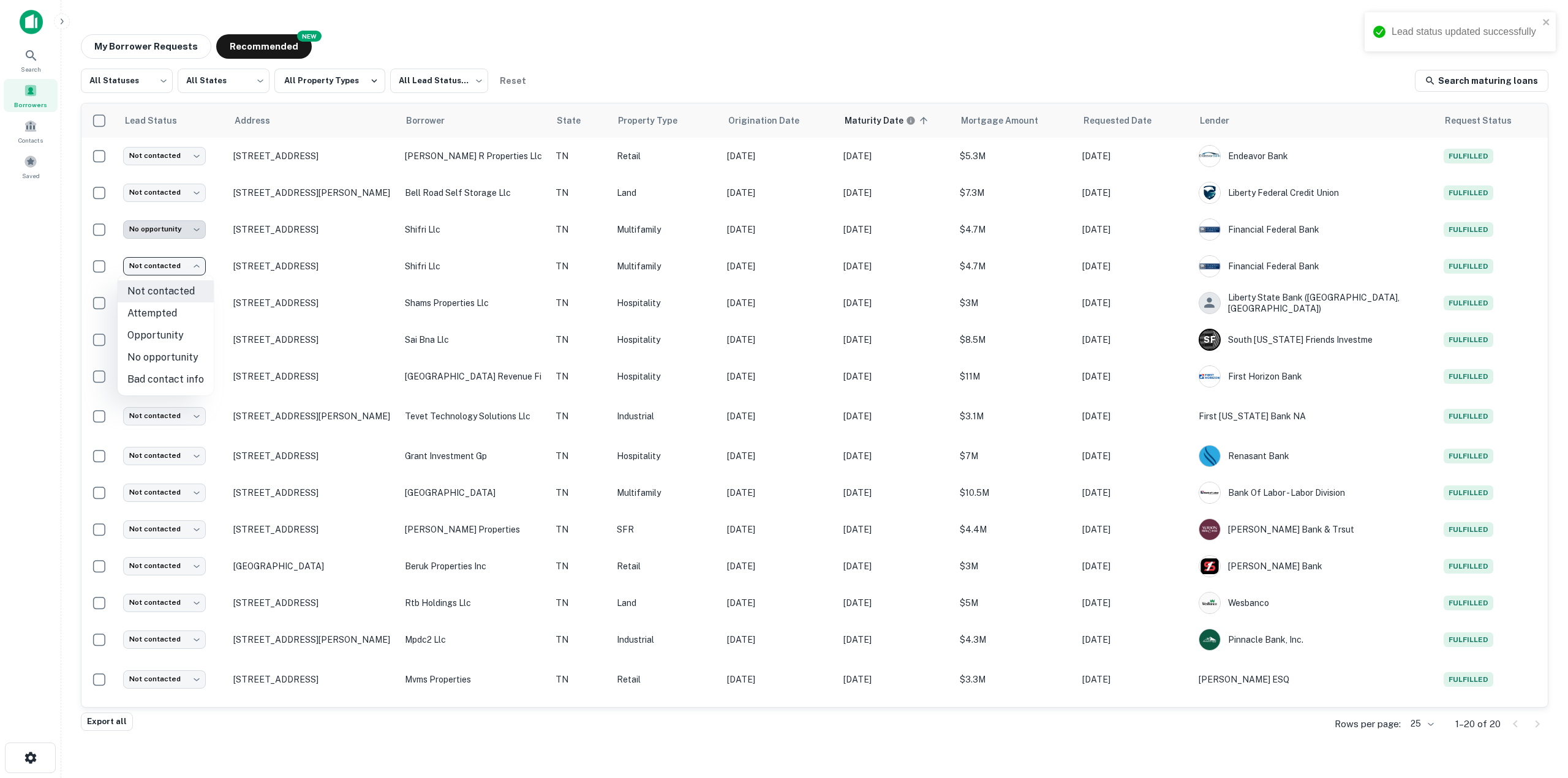
click at [165, 356] on li "No opportunity" at bounding box center [165, 358] width 96 height 22
type input "**********"
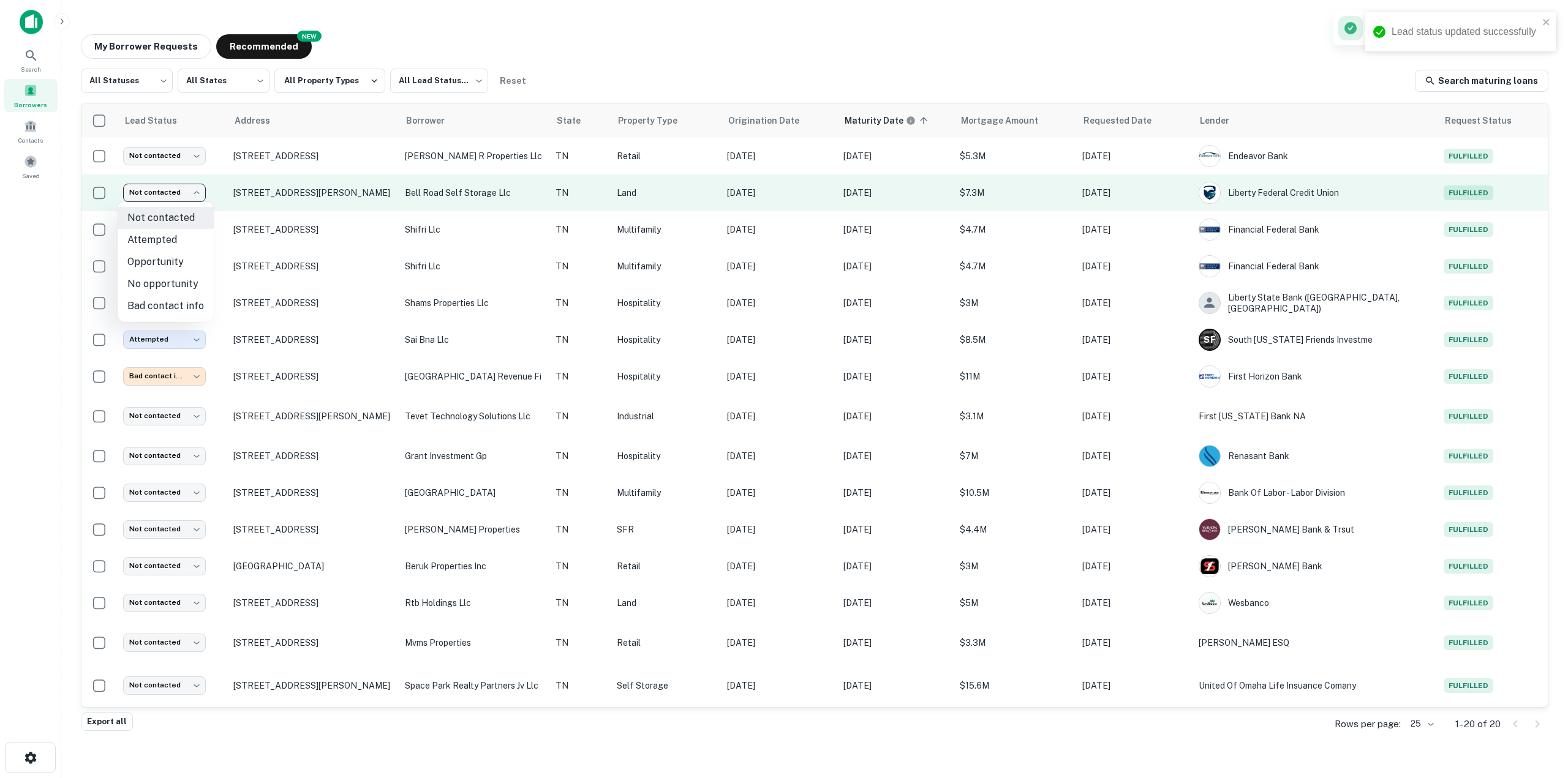
click at [189, 198] on body "**********" at bounding box center [784, 389] width 1568 height 778
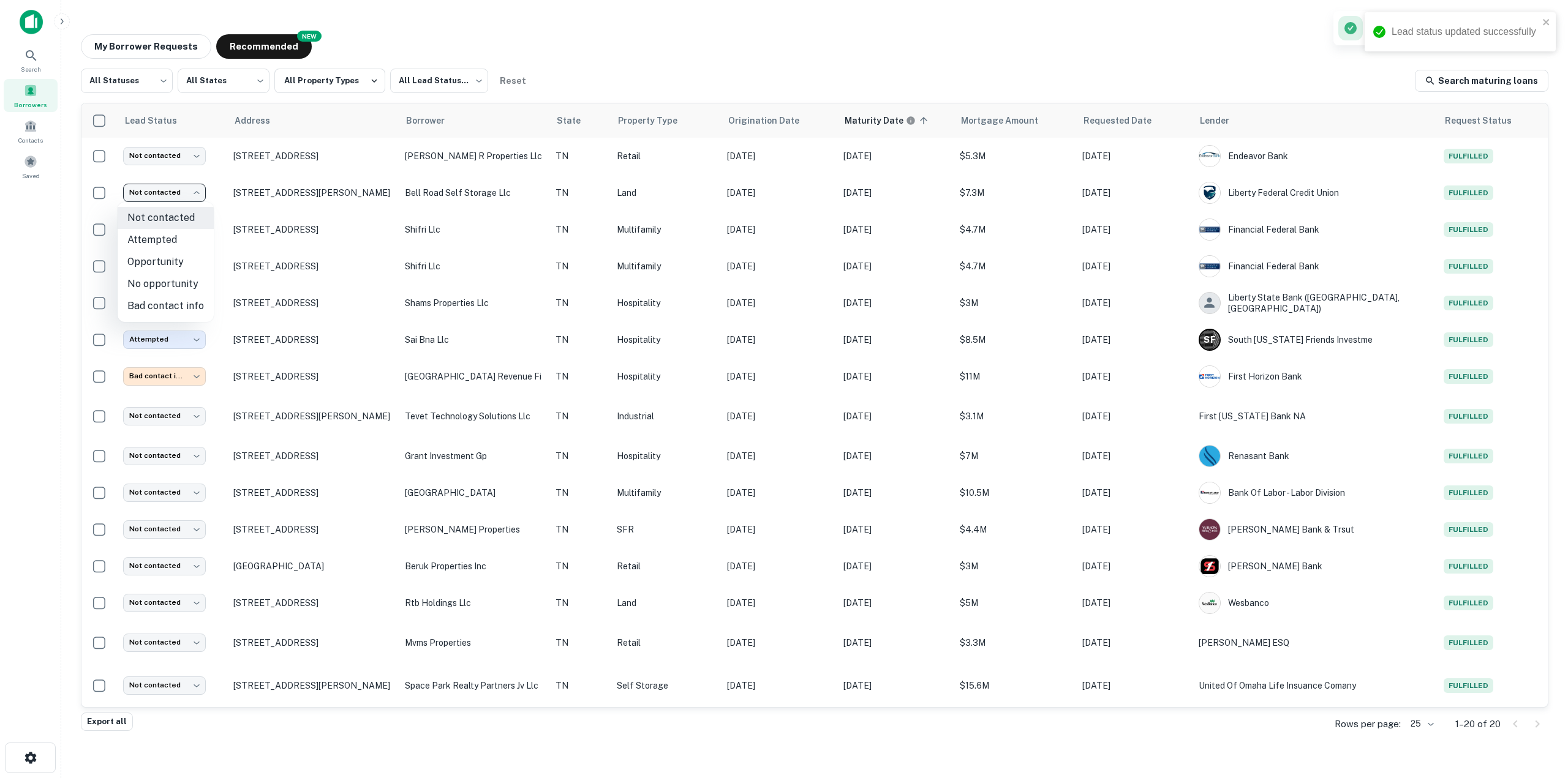
click at [181, 282] on li "No opportunity" at bounding box center [165, 284] width 96 height 22
type input "**********"
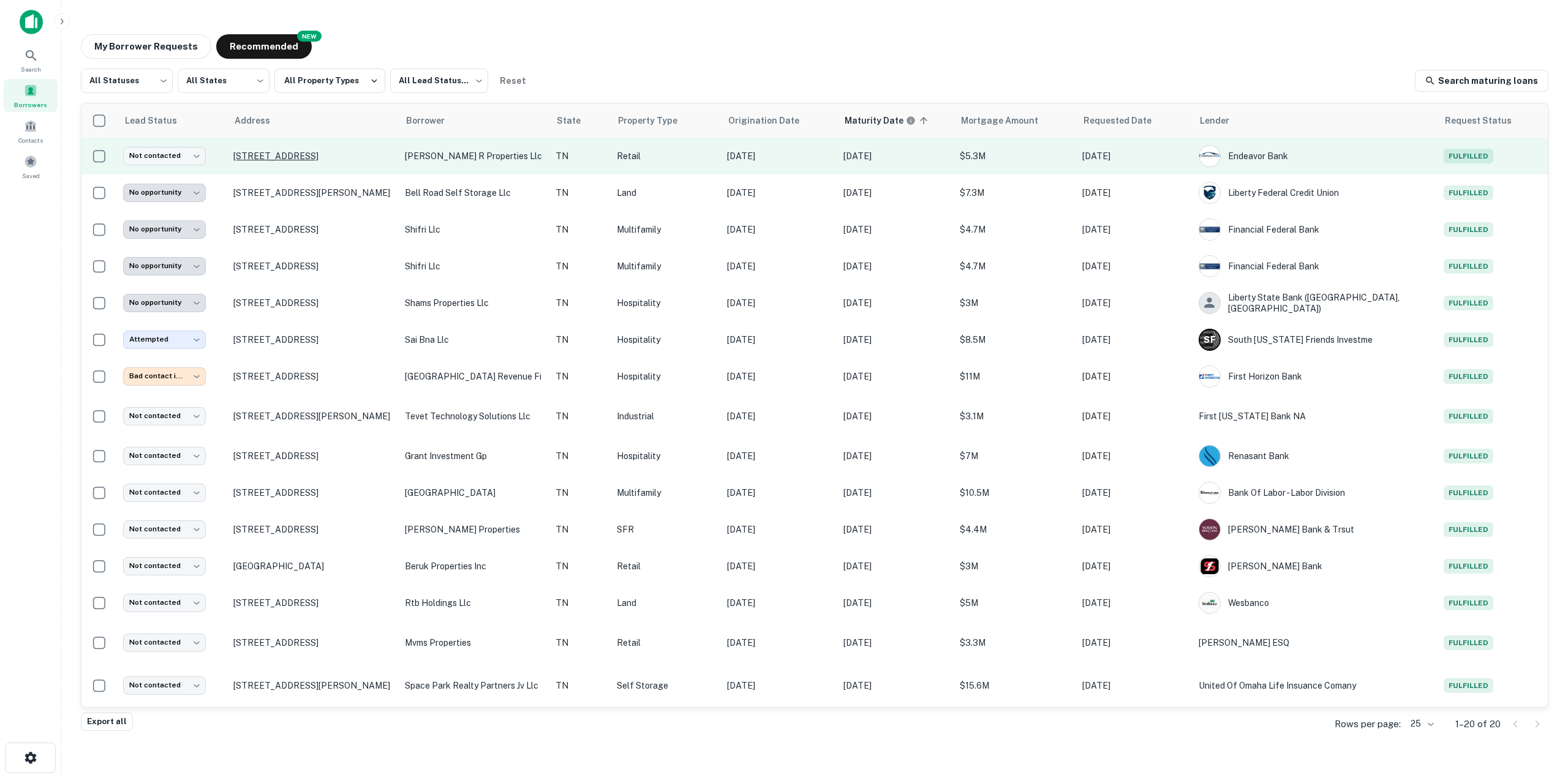
click at [317, 158] on p "[STREET_ADDRESS]" at bounding box center [312, 156] width 159 height 11
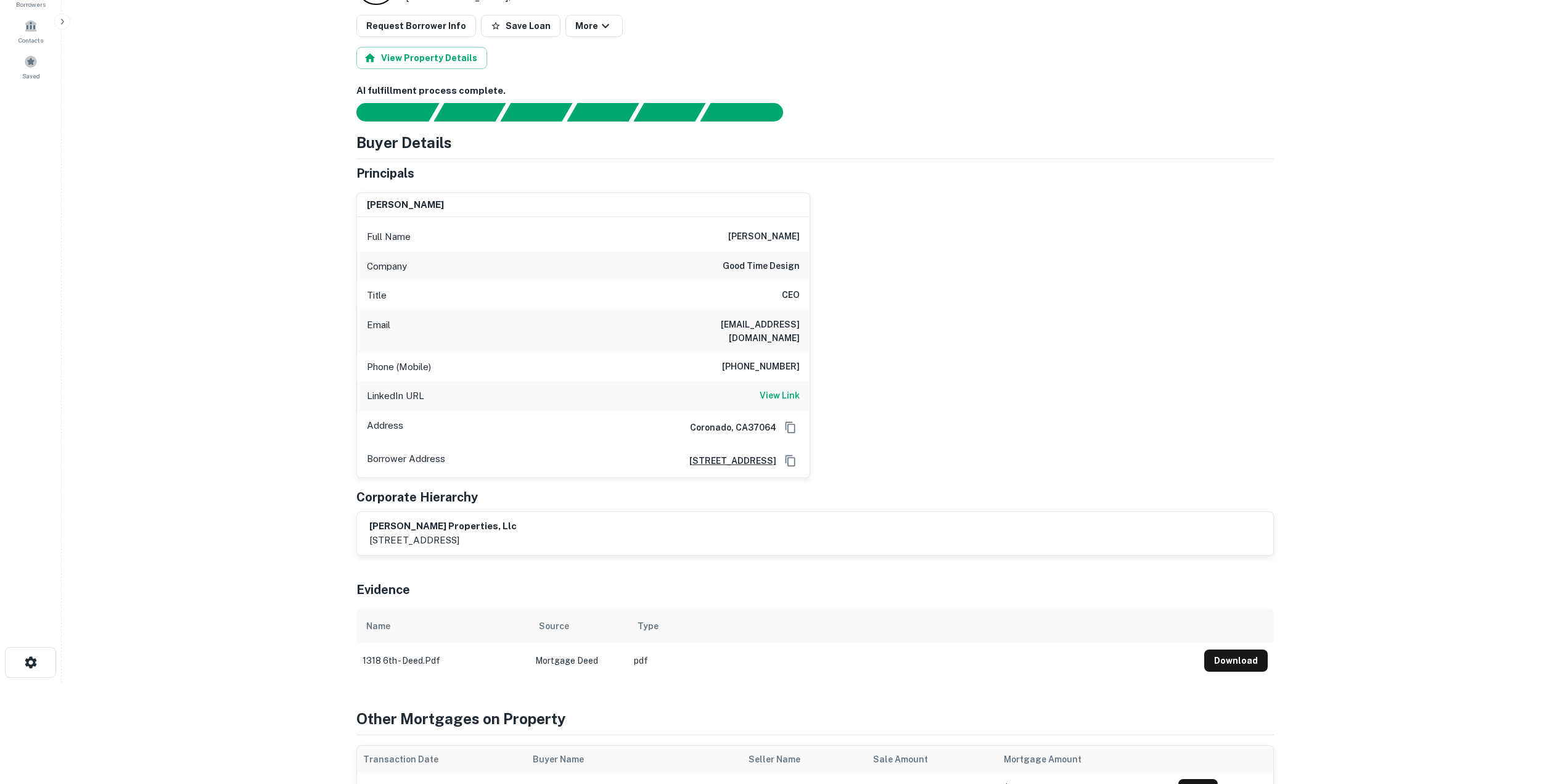
scroll to position [124, 0]
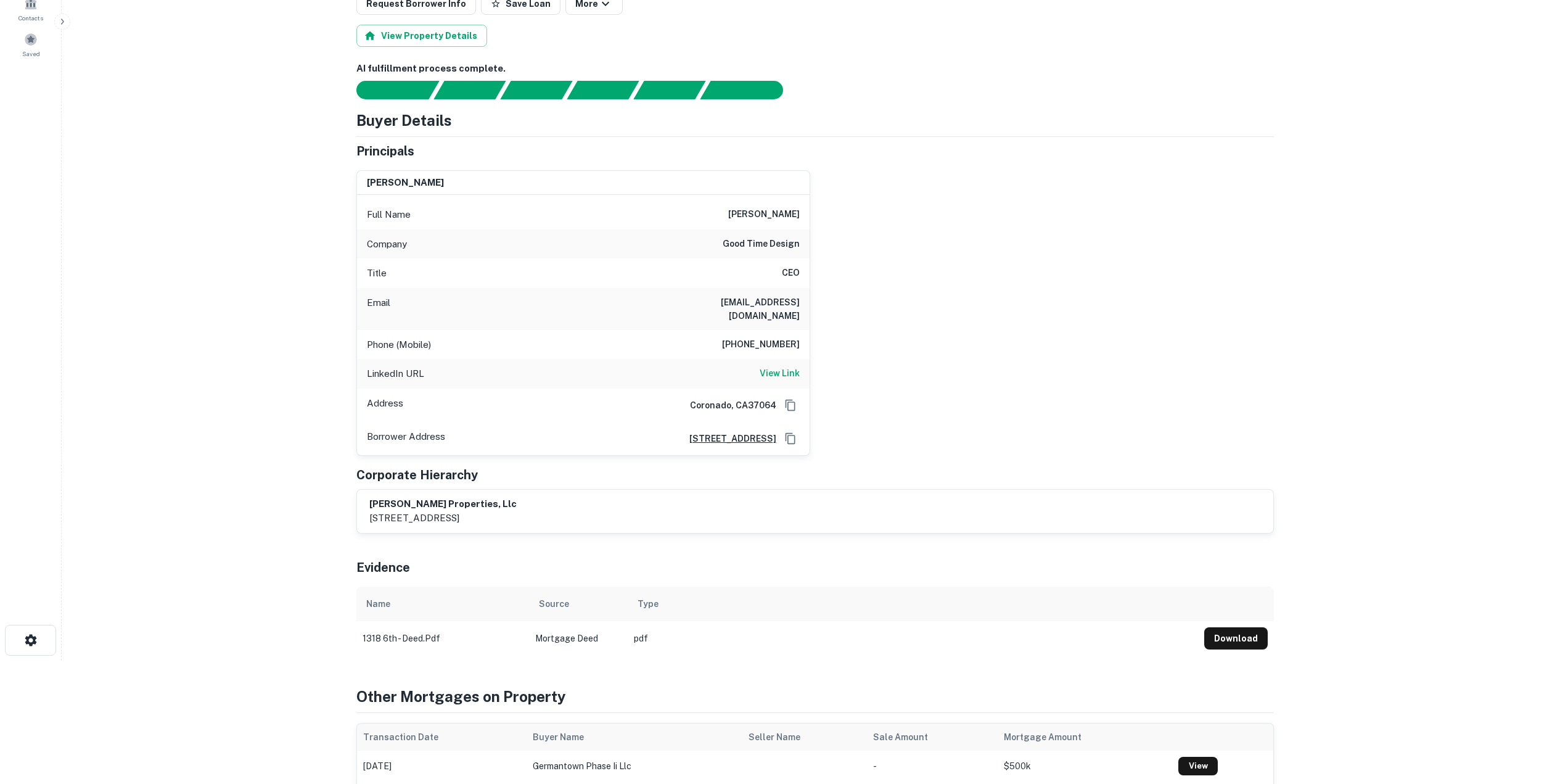
drag, startPoint x: 377, startPoint y: 508, endPoint x: 475, endPoint y: 516, distance: 98.3
click at [475, 516] on div "presley r. properties, llc 187 front street, suite 103, franklin, tn, 37064" at bounding box center [815, 511] width 916 height 43
click at [696, 544] on div "Evidence" at bounding box center [815, 565] width 918 height 43
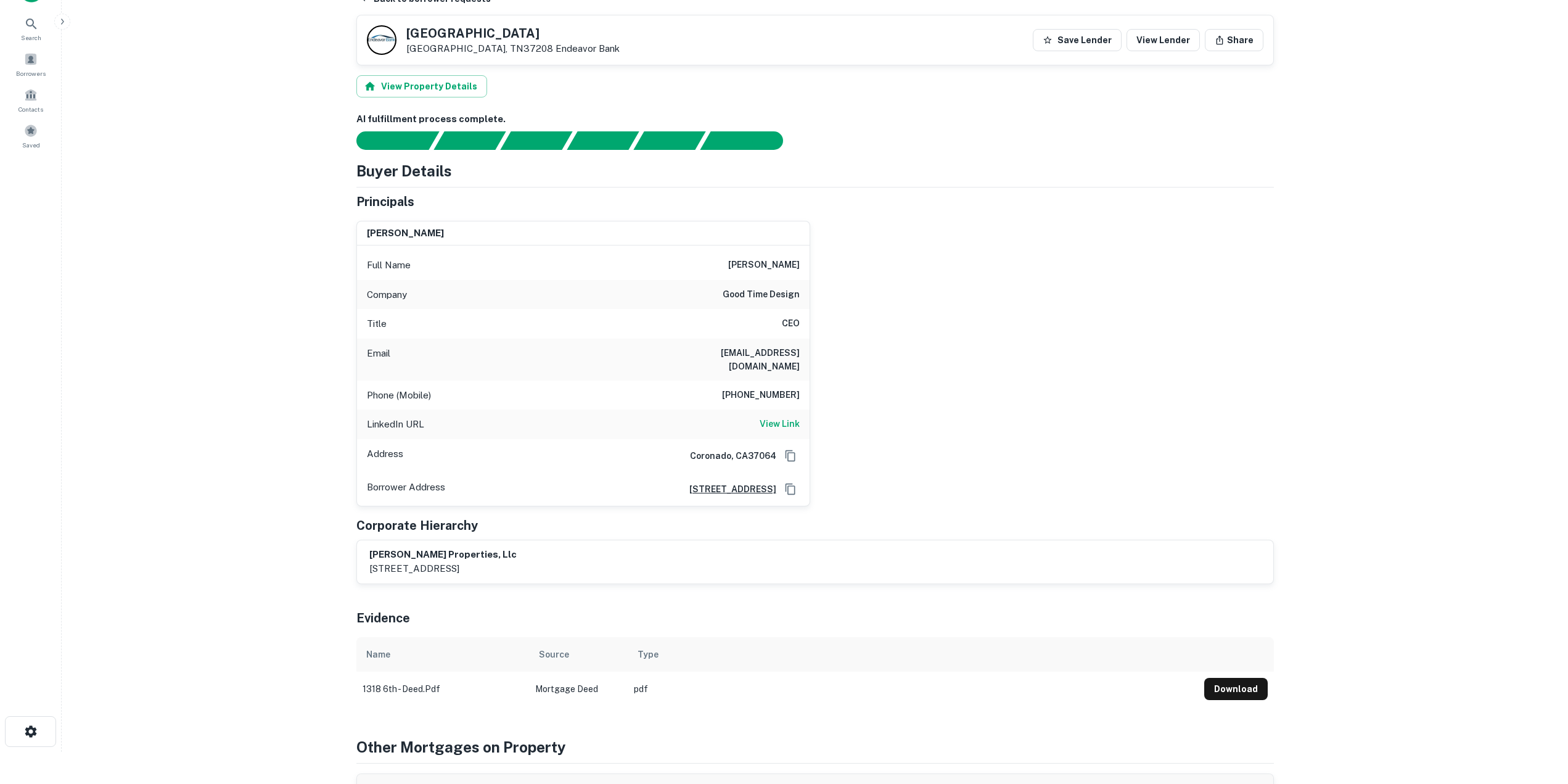
scroll to position [0, 0]
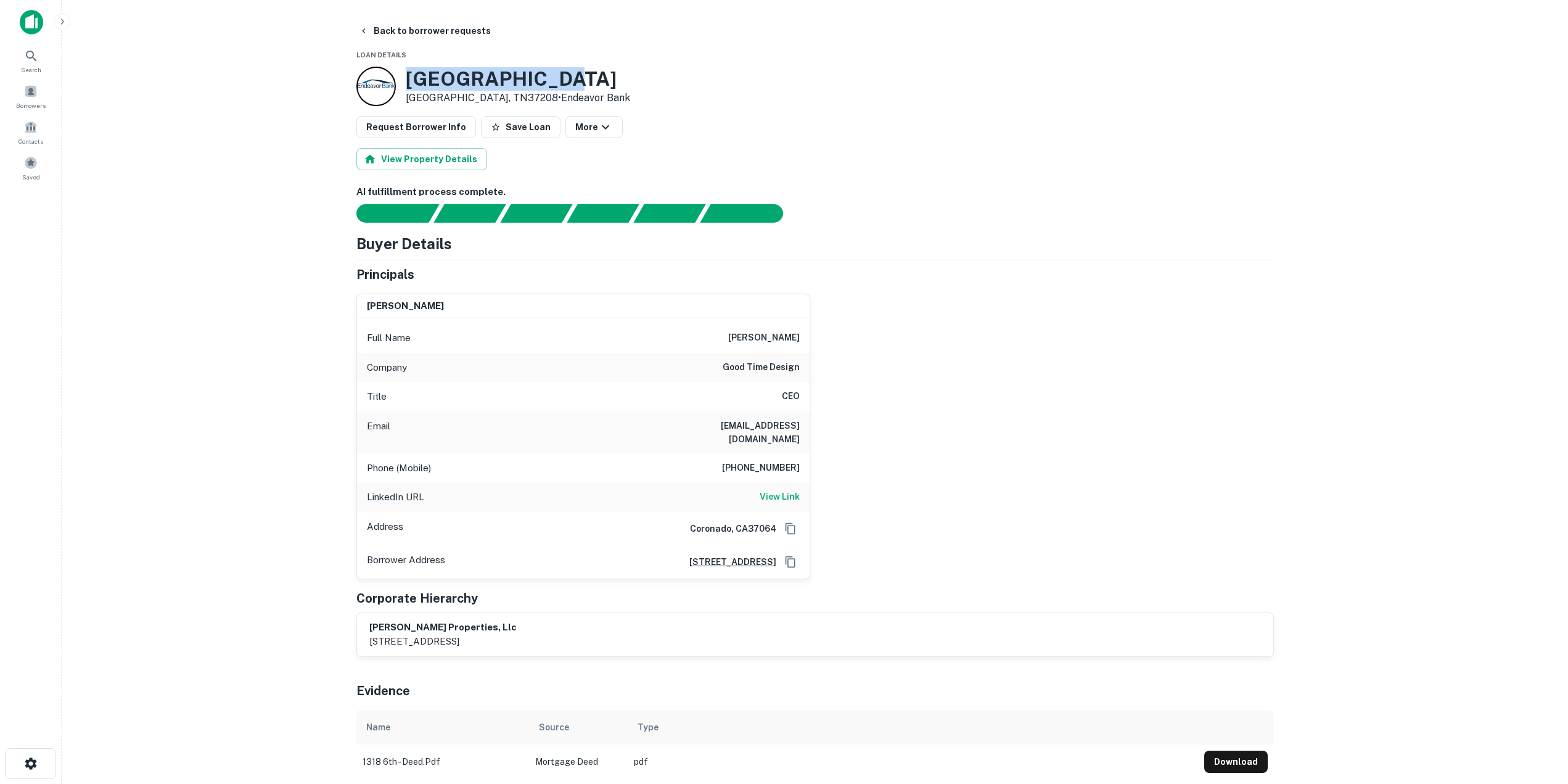
drag, startPoint x: 525, startPoint y: 73, endPoint x: 408, endPoint y: 81, distance: 117.3
click at [408, 81] on h3 "1318 6TH AVE N" at bounding box center [517, 79] width 224 height 24
copy h3 "1318 6TH AVE N"
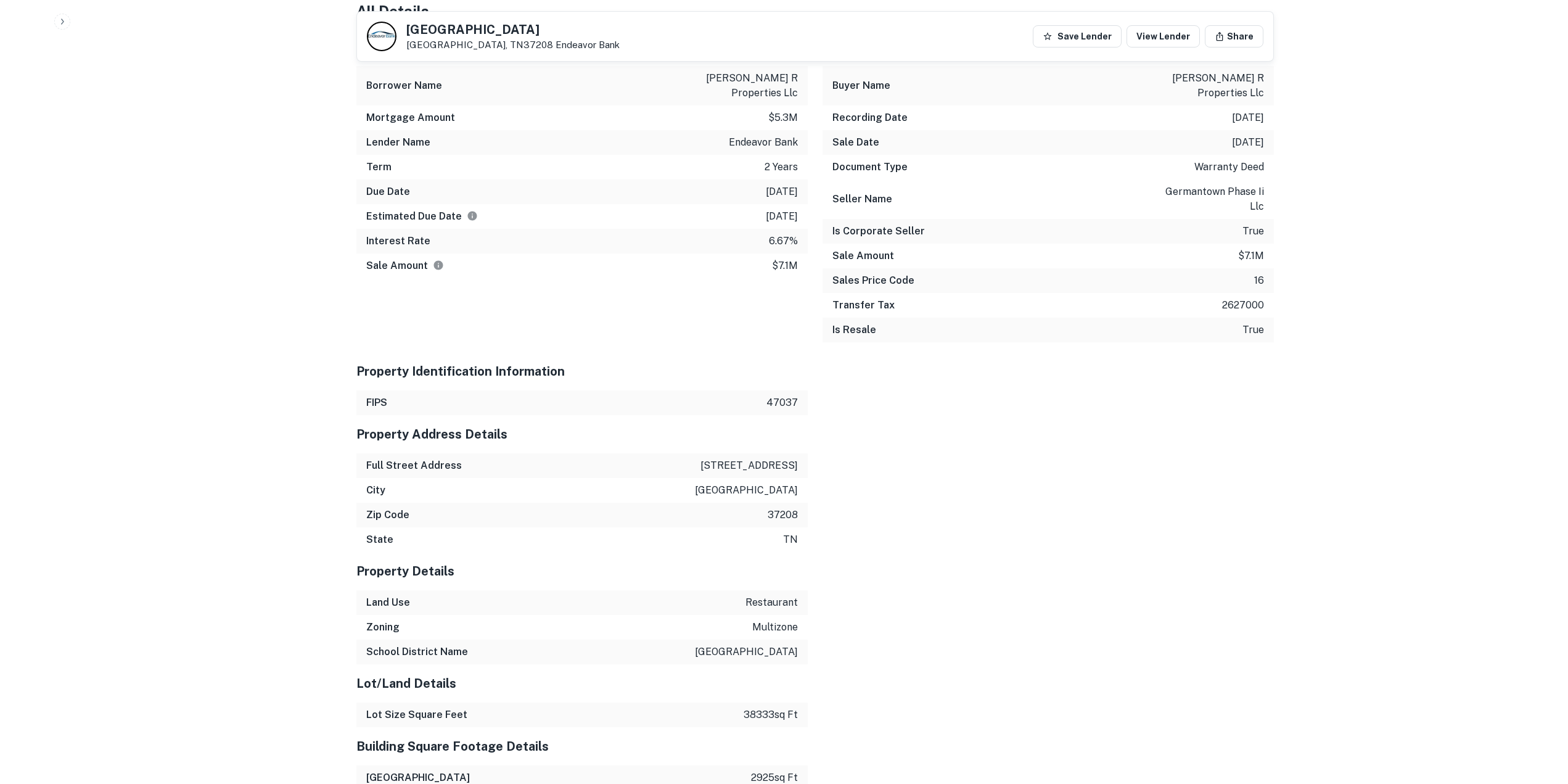
scroll to position [1295, 0]
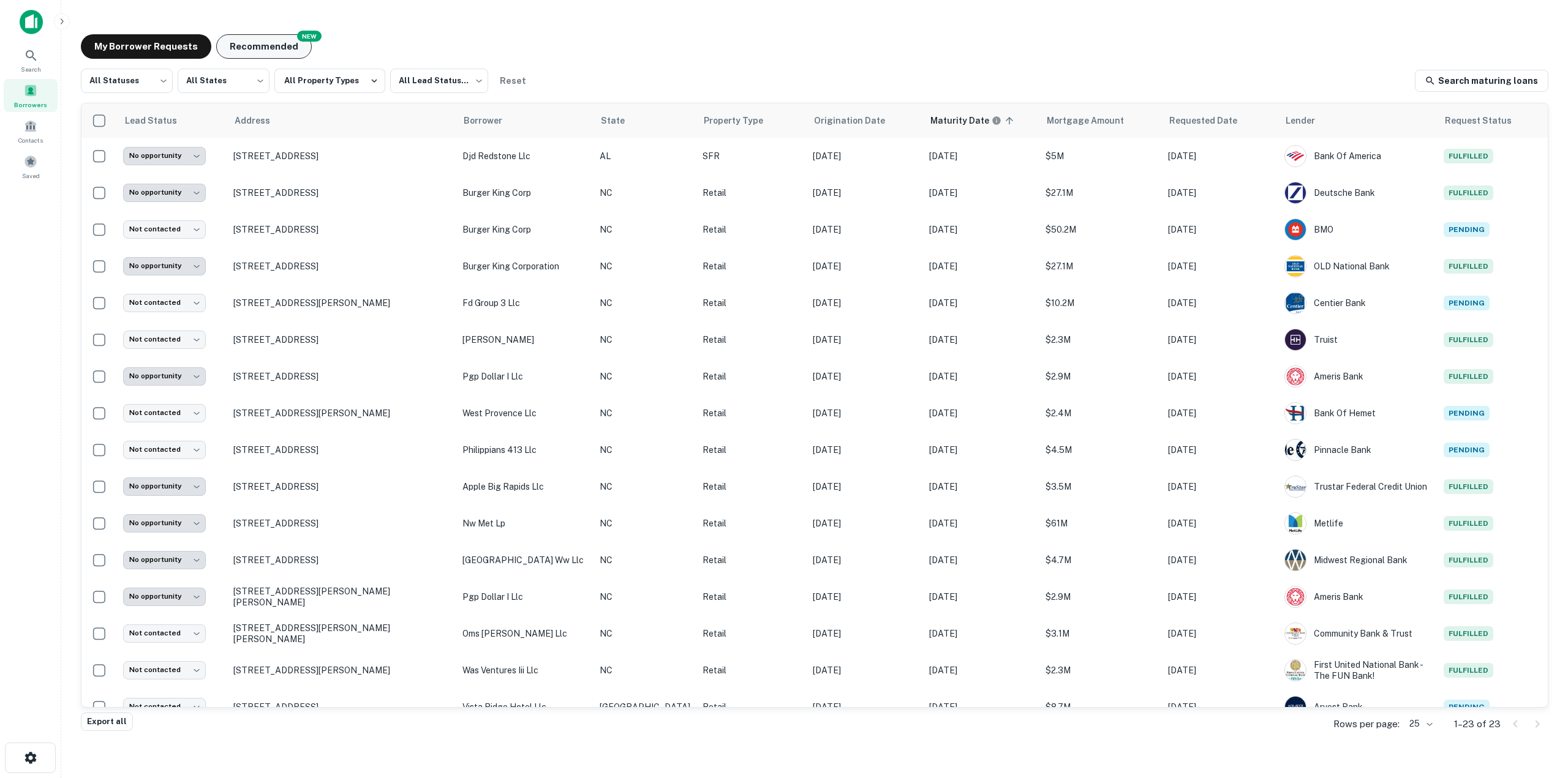
click at [262, 48] on button "Recommended" at bounding box center [264, 47] width 96 height 25
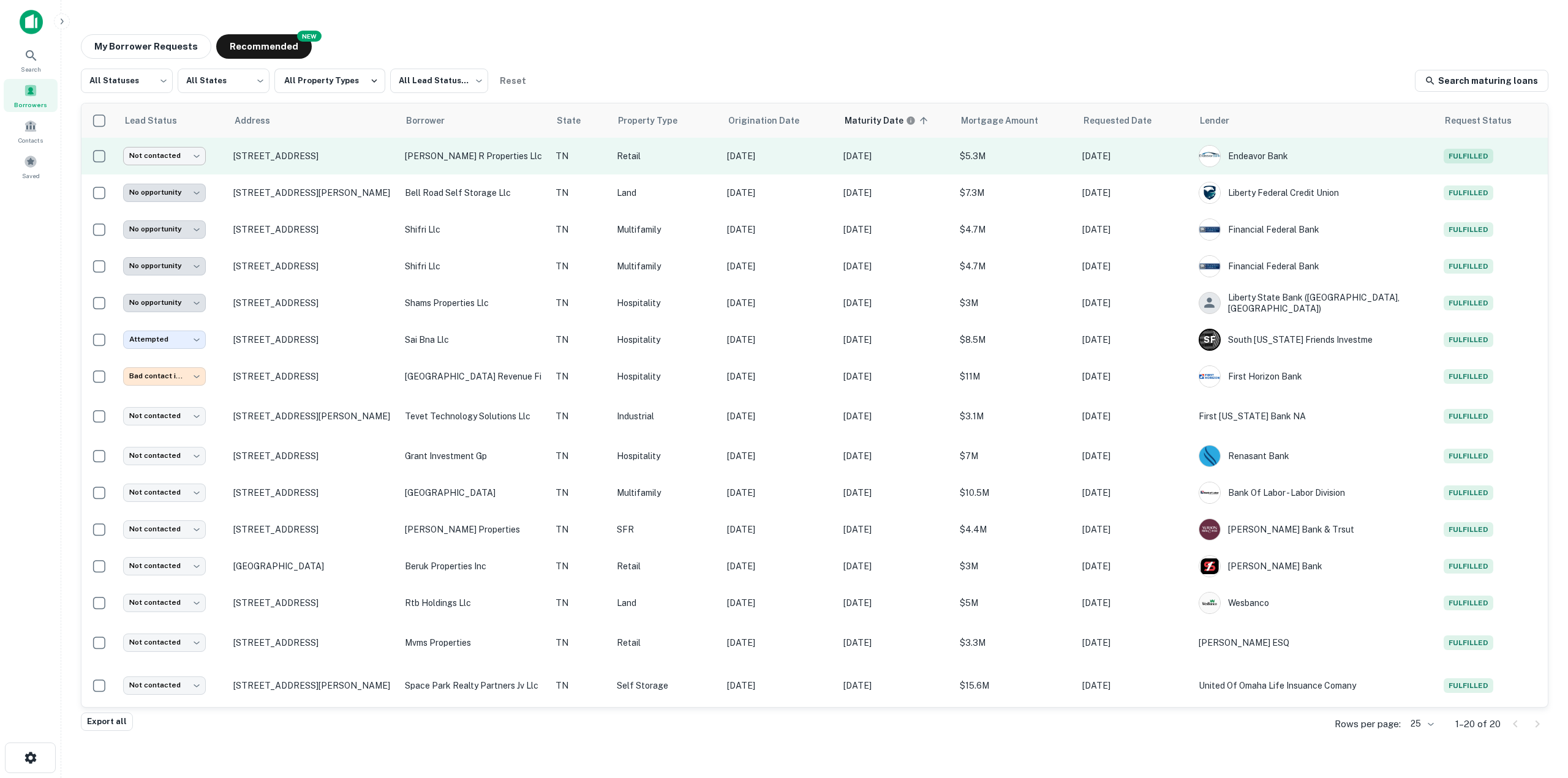
click at [180, 156] on body "**********" at bounding box center [784, 389] width 1568 height 778
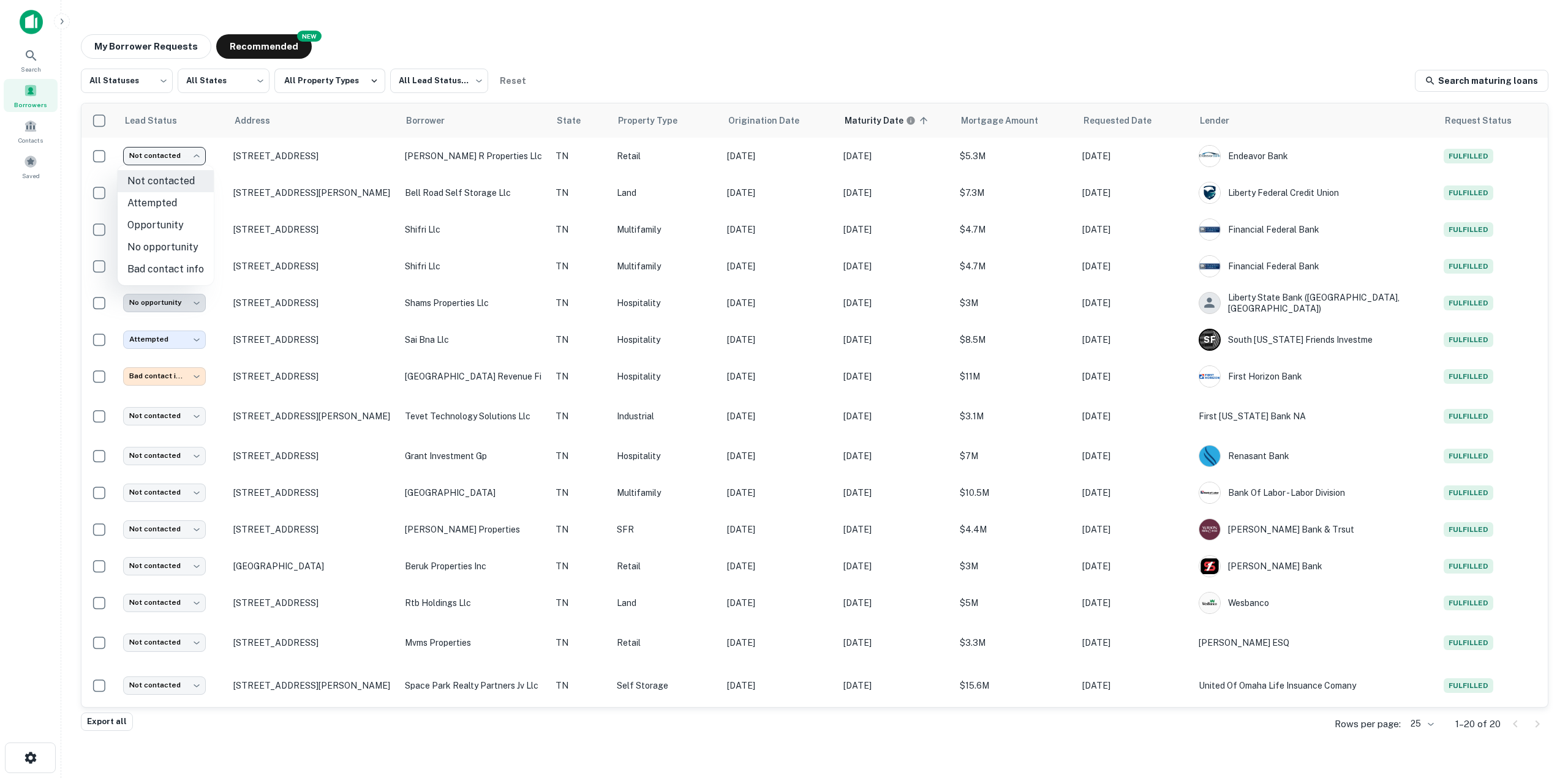
click at [172, 243] on li "No opportunity" at bounding box center [165, 247] width 96 height 22
type input "**********"
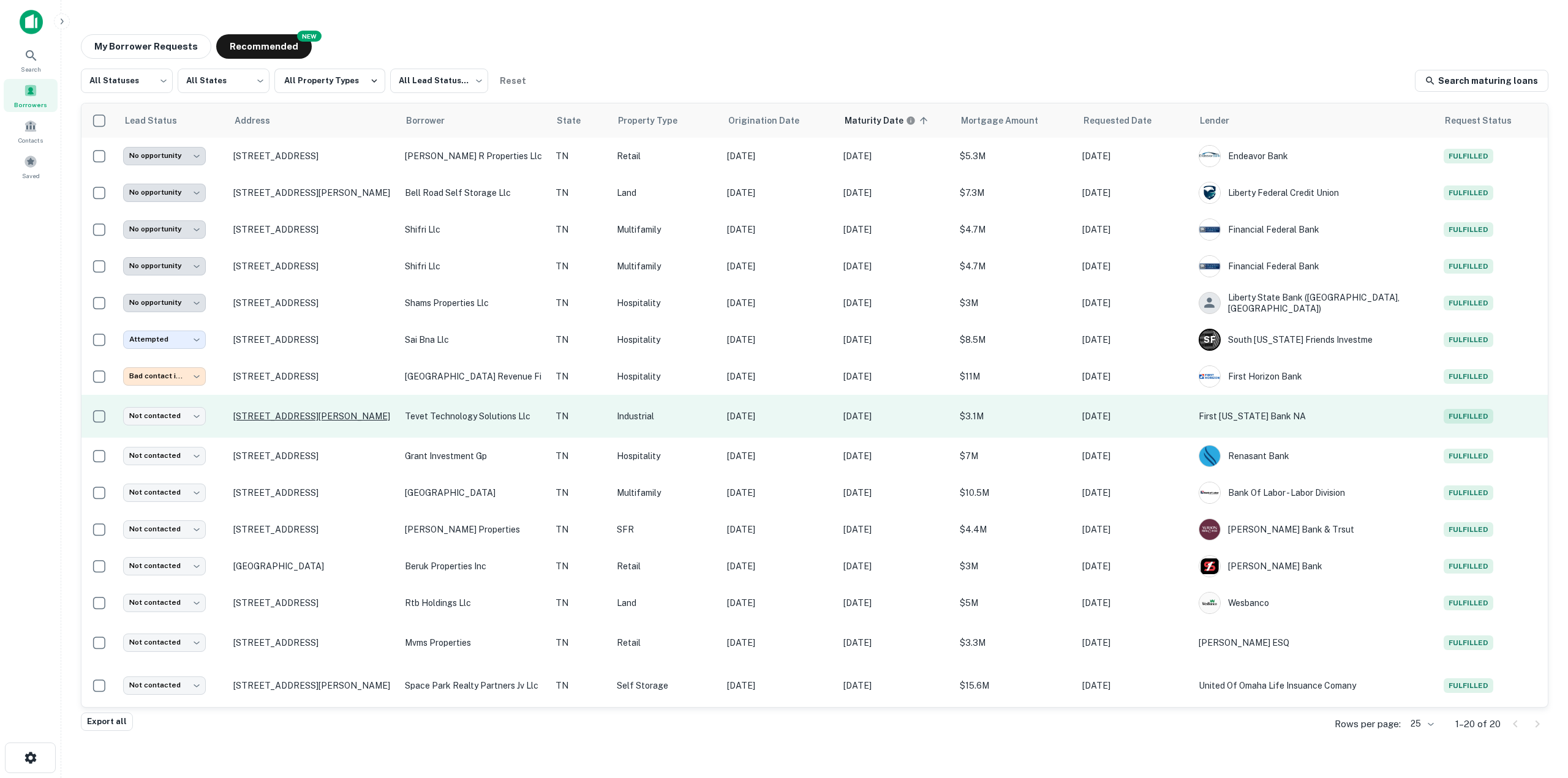
click at [362, 414] on p "[STREET_ADDRESS][PERSON_NAME]" at bounding box center [312, 416] width 159 height 11
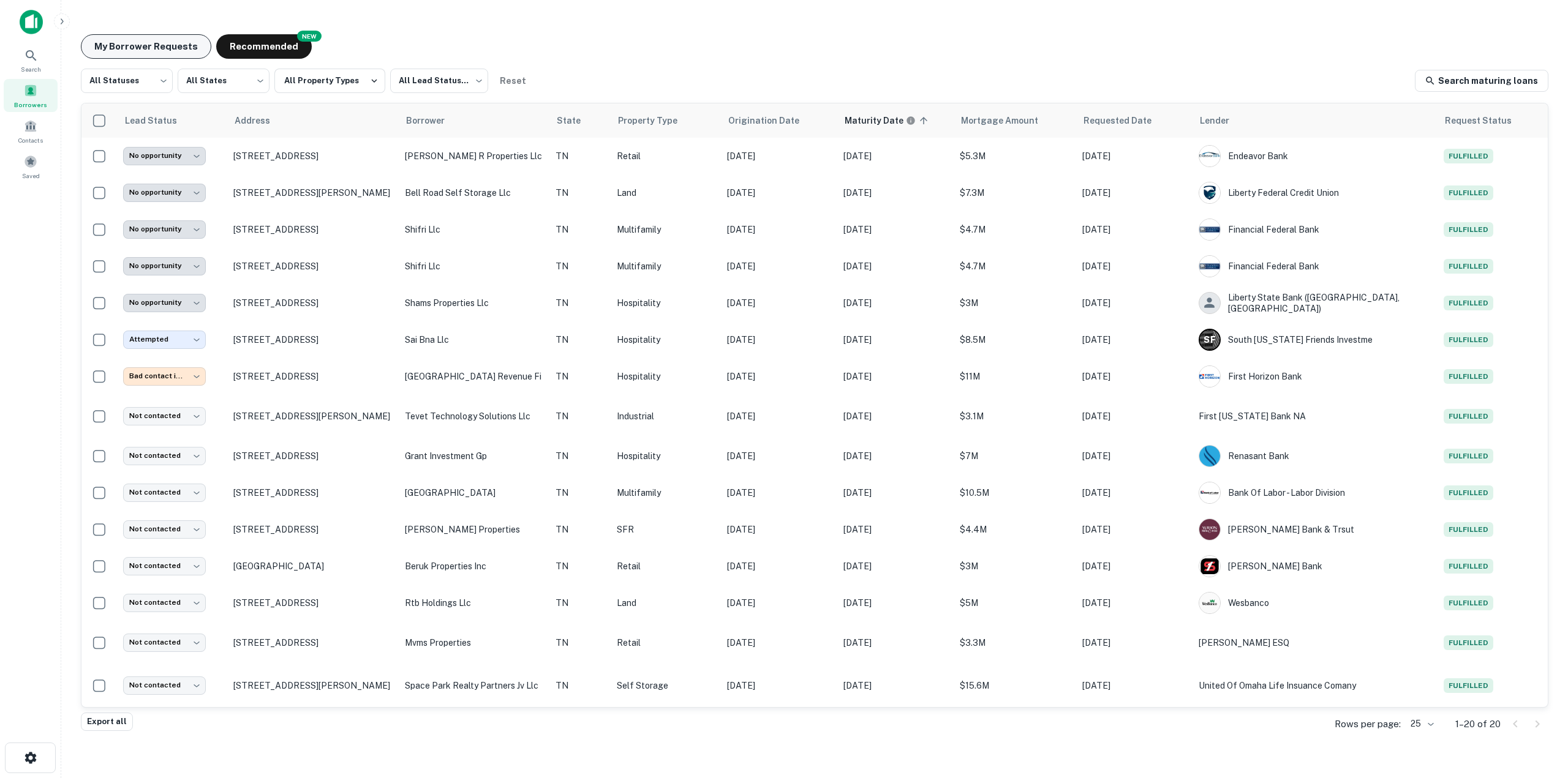
click at [148, 39] on button "My Borrower Requests" at bounding box center [145, 47] width 130 height 25
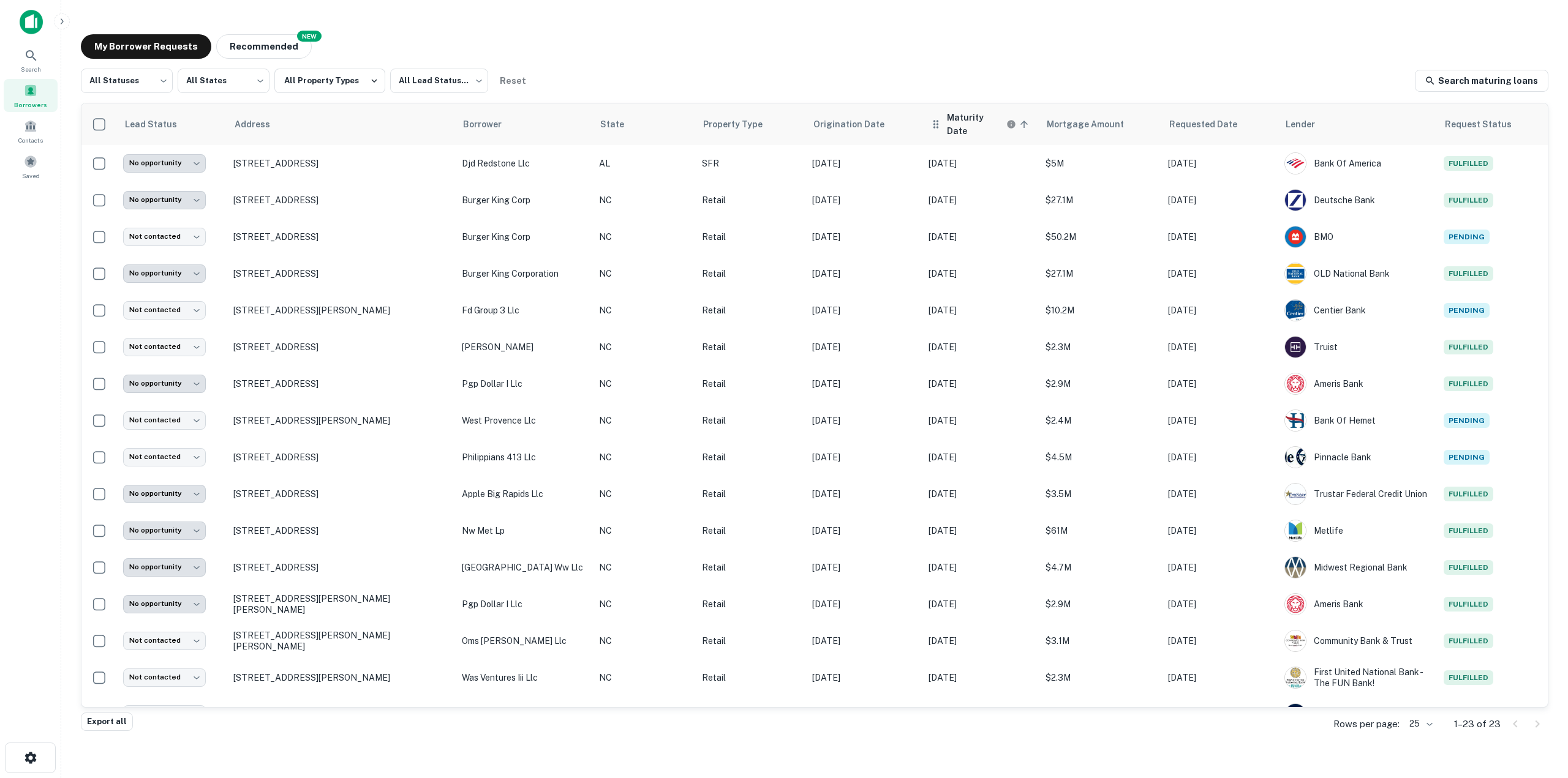
click at [947, 125] on h6 "Maturity Date" at bounding box center [975, 124] width 57 height 27
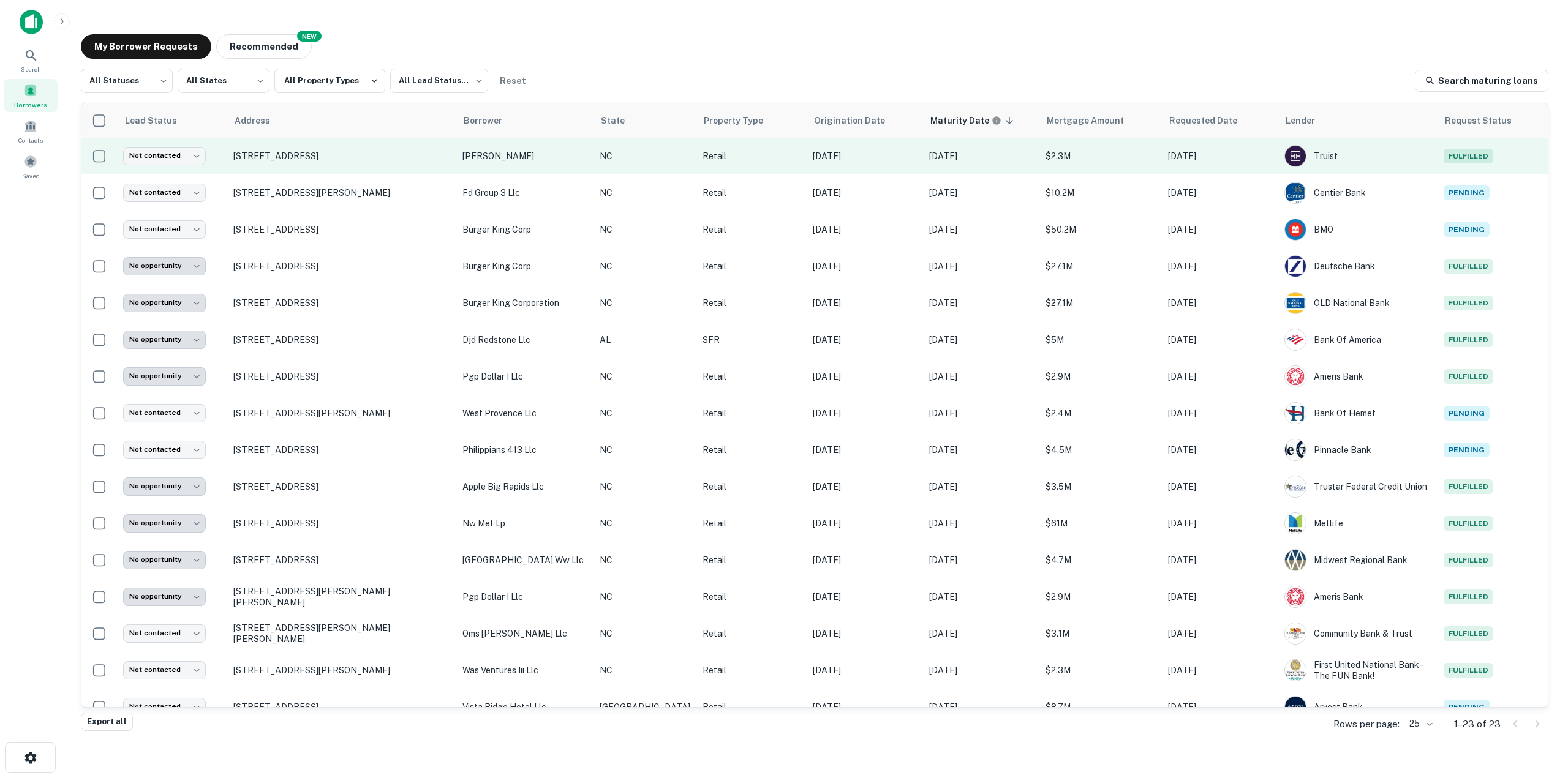
click at [332, 156] on p "[STREET_ADDRESS]" at bounding box center [341, 156] width 217 height 11
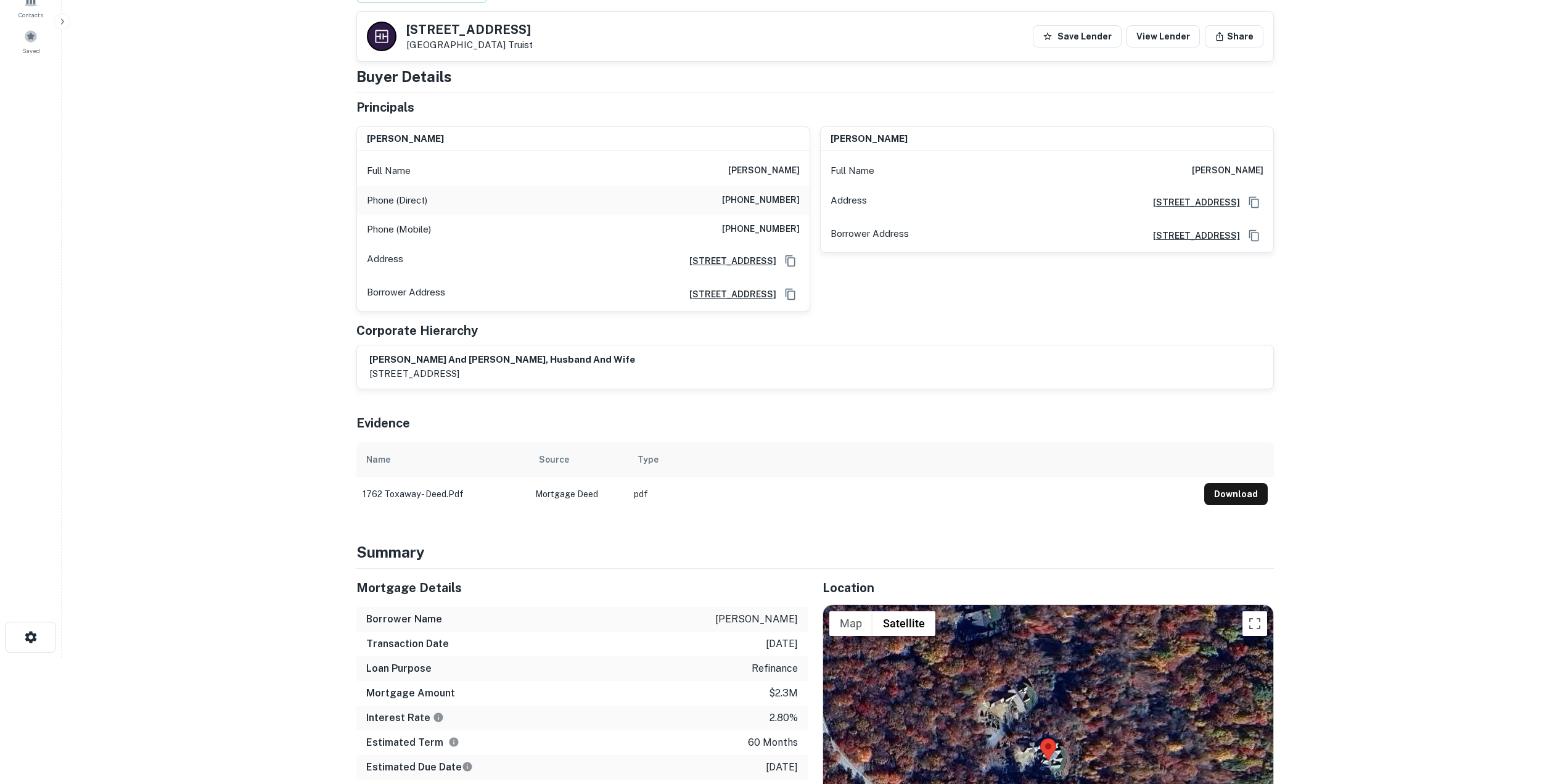
scroll to position [62, 0]
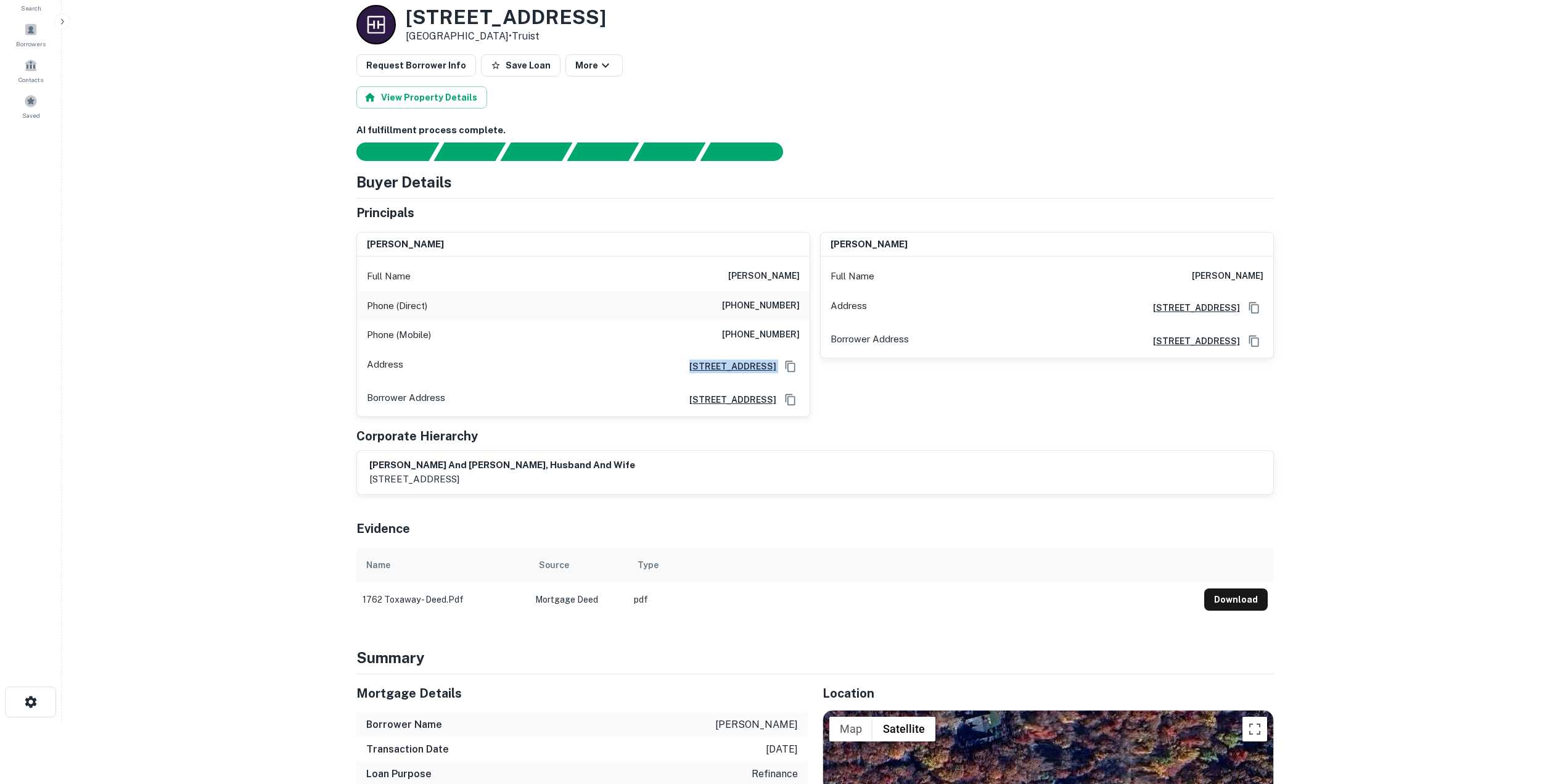
drag, startPoint x: 544, startPoint y: 367, endPoint x: 786, endPoint y: 369, distance: 242.0
click at [786, 369] on div "Address 1762 Toxaway Dr, Lake Toxaway, NC28747" at bounding box center [583, 367] width 453 height 33
click at [791, 367] on icon "Copy Address" at bounding box center [791, 367] width 12 height 12
